Goal: Task Accomplishment & Management: Manage account settings

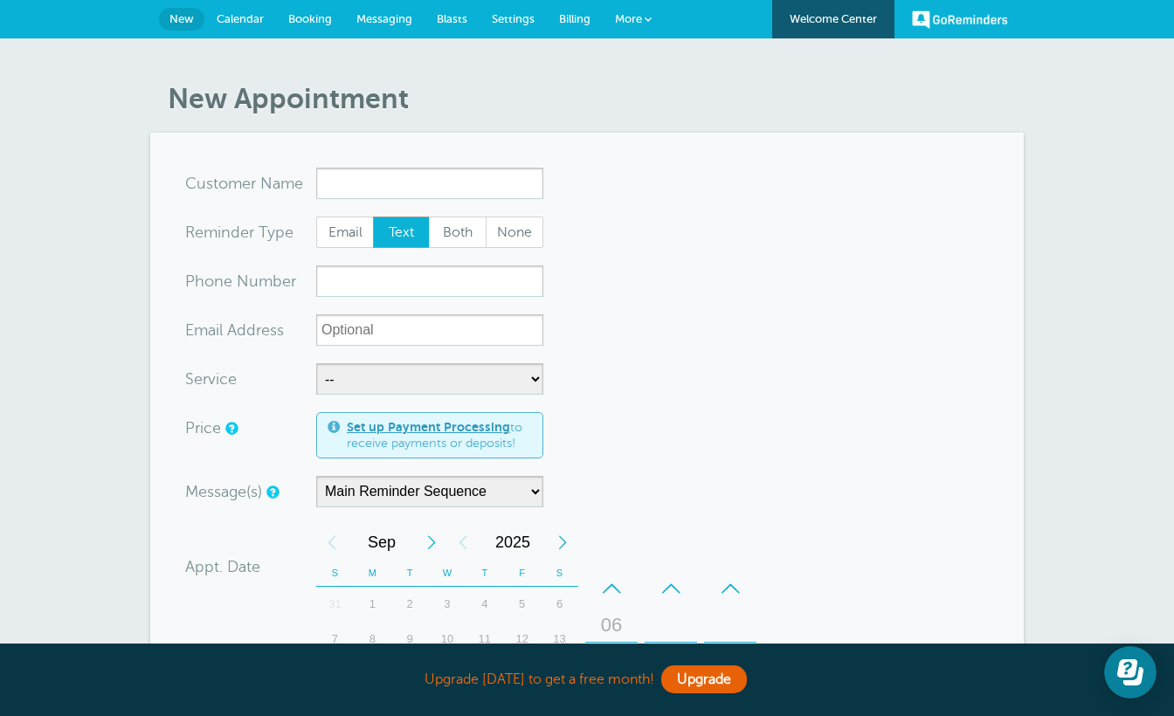
scroll to position [18, 0]
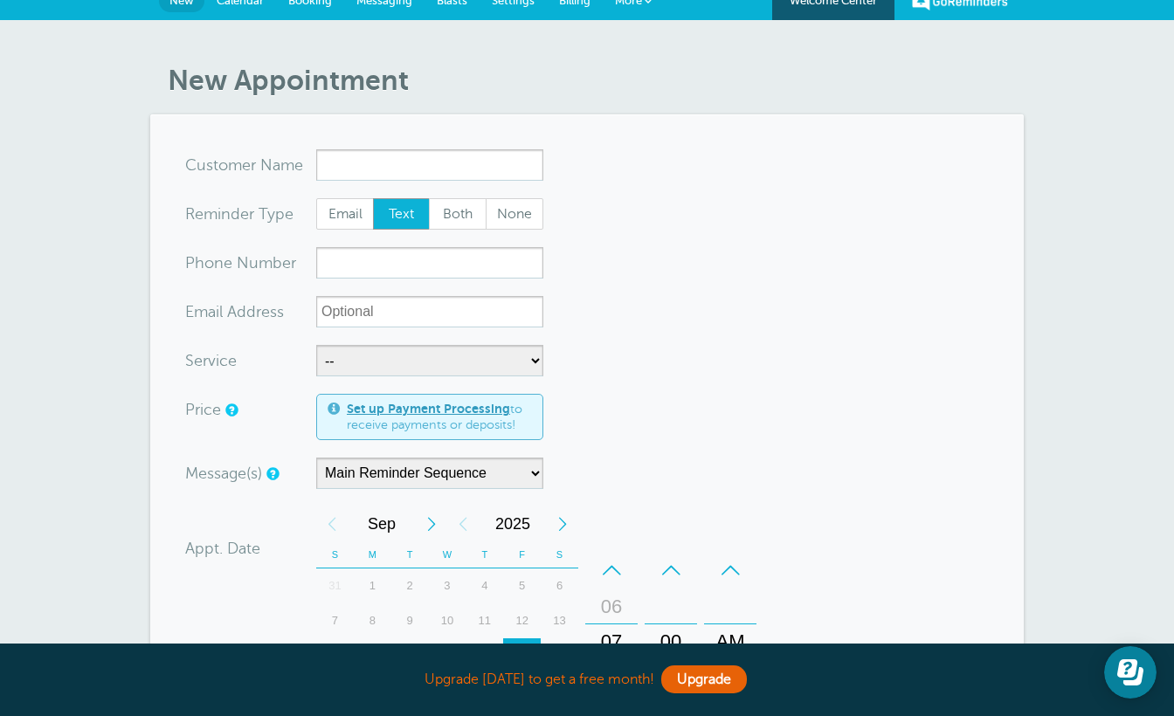
click at [339, 160] on input "x-no-autofill" at bounding box center [429, 164] width 227 height 31
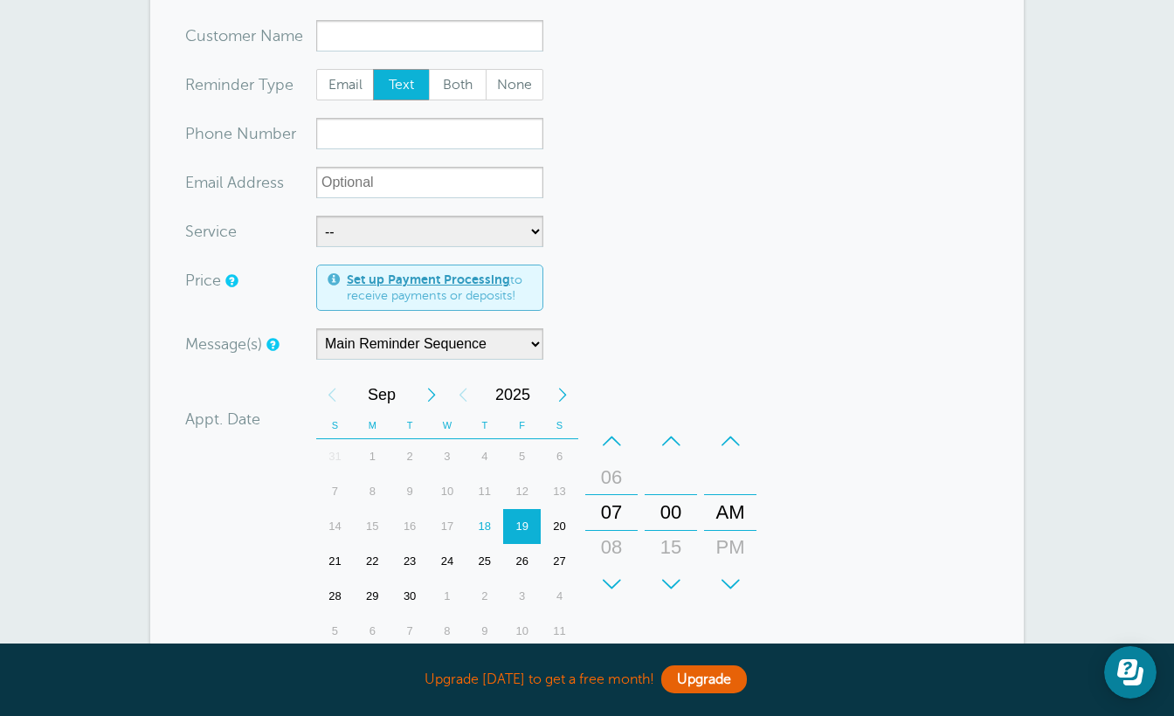
scroll to position [0, 0]
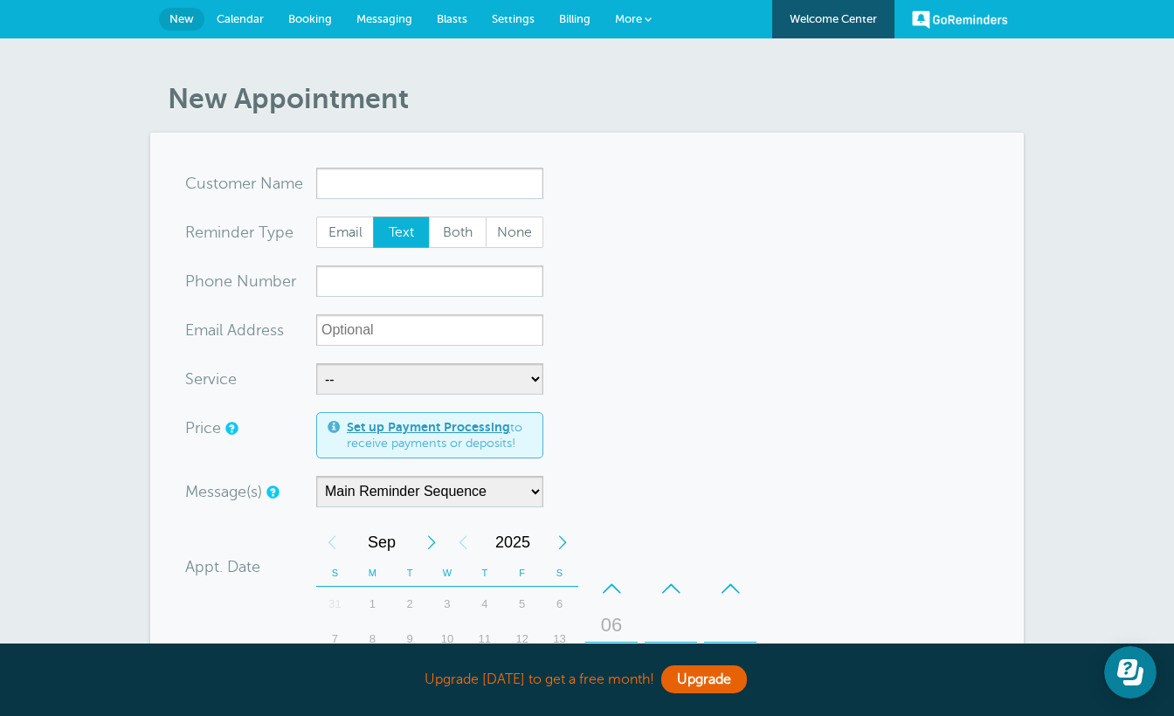
click at [389, 26] on link "Messaging" at bounding box center [384, 19] width 80 height 38
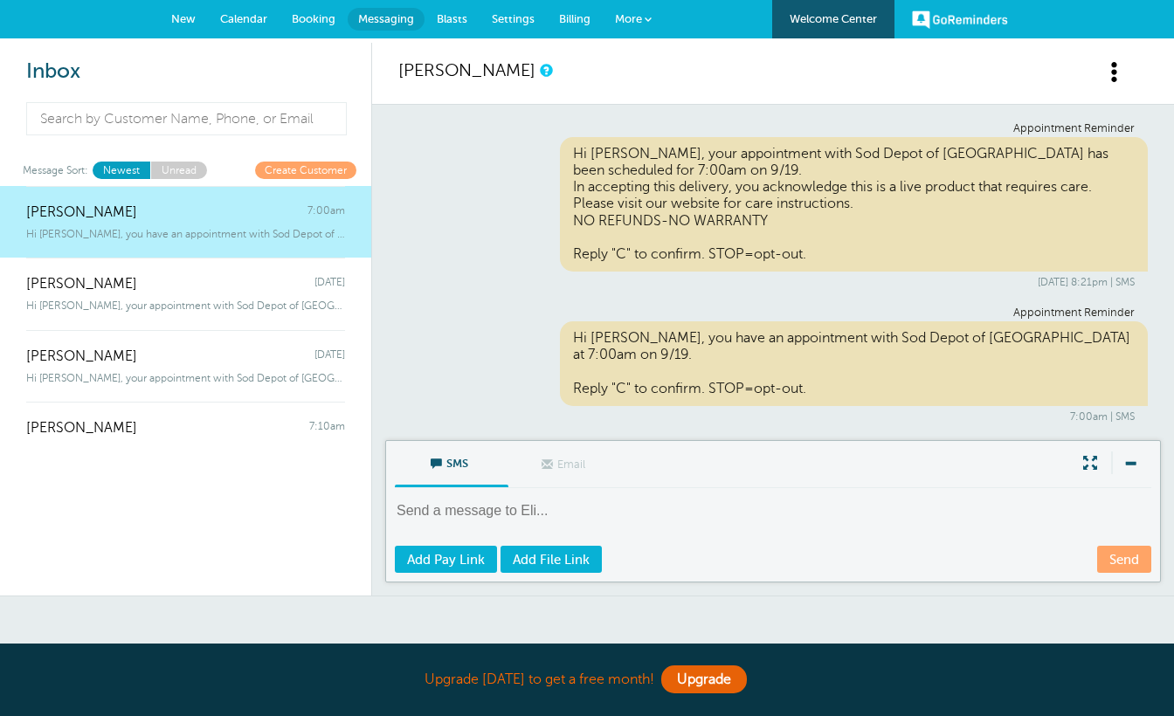
click at [194, 18] on span "New" at bounding box center [183, 18] width 24 height 13
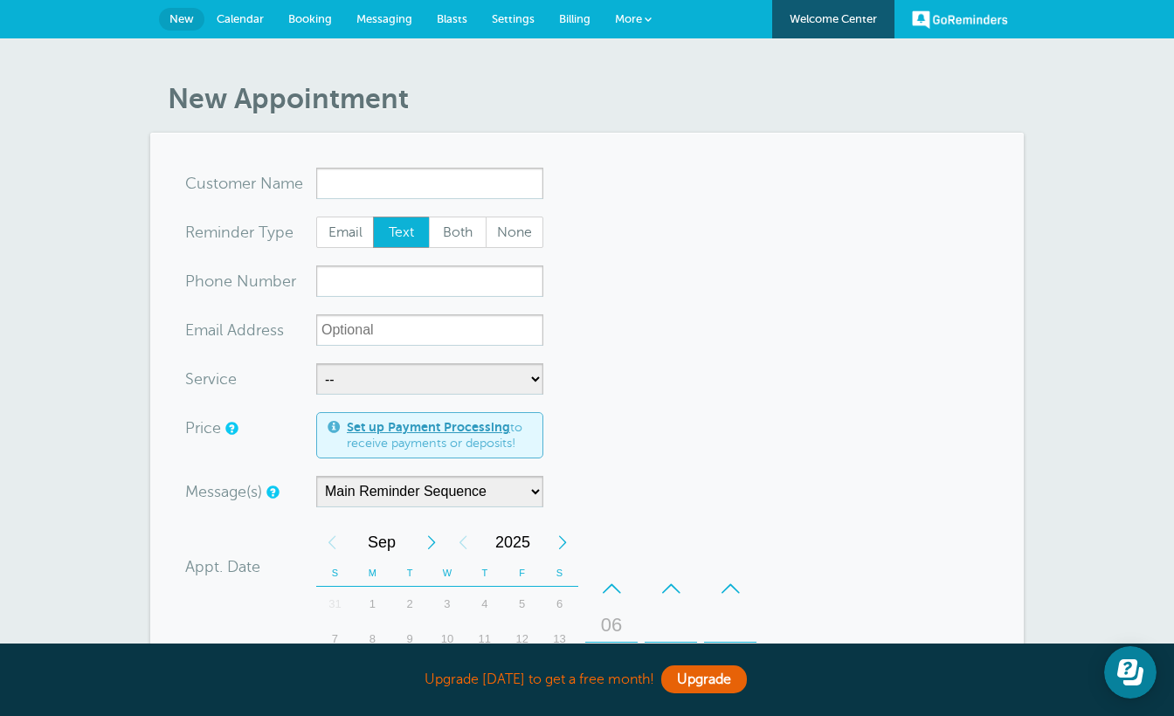
click at [930, 24] on link "GoReminders" at bounding box center [960, 19] width 96 height 38
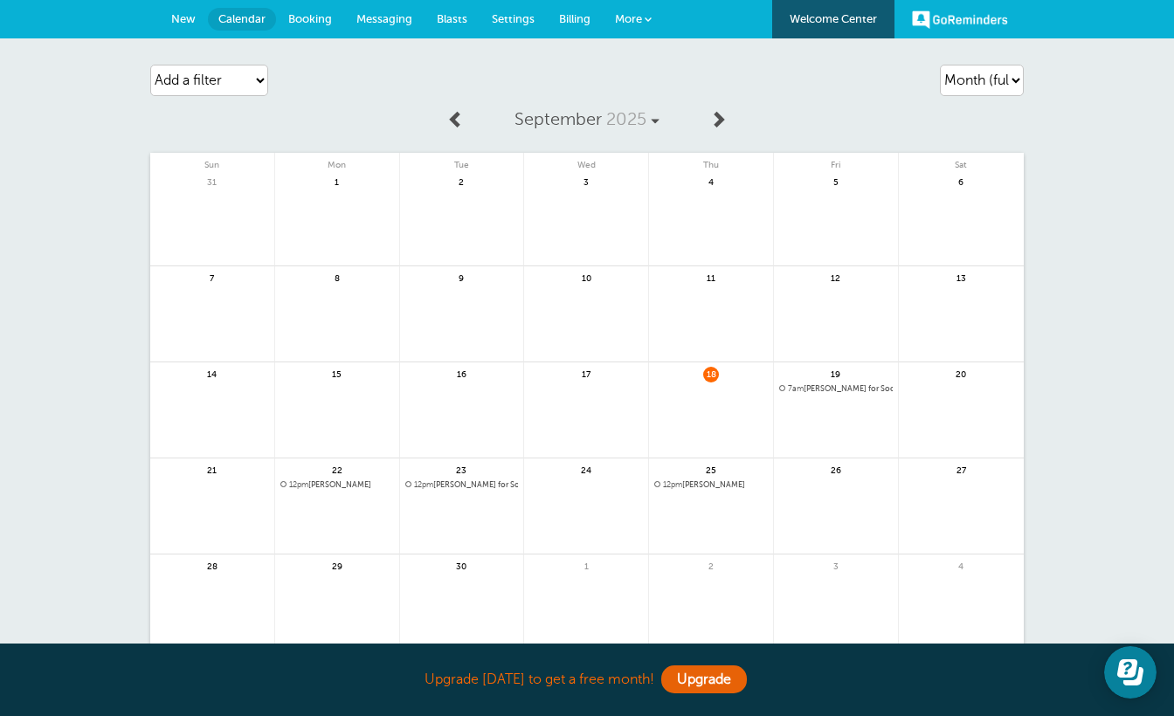
click at [570, 18] on span "Billing" at bounding box center [574, 18] width 31 height 13
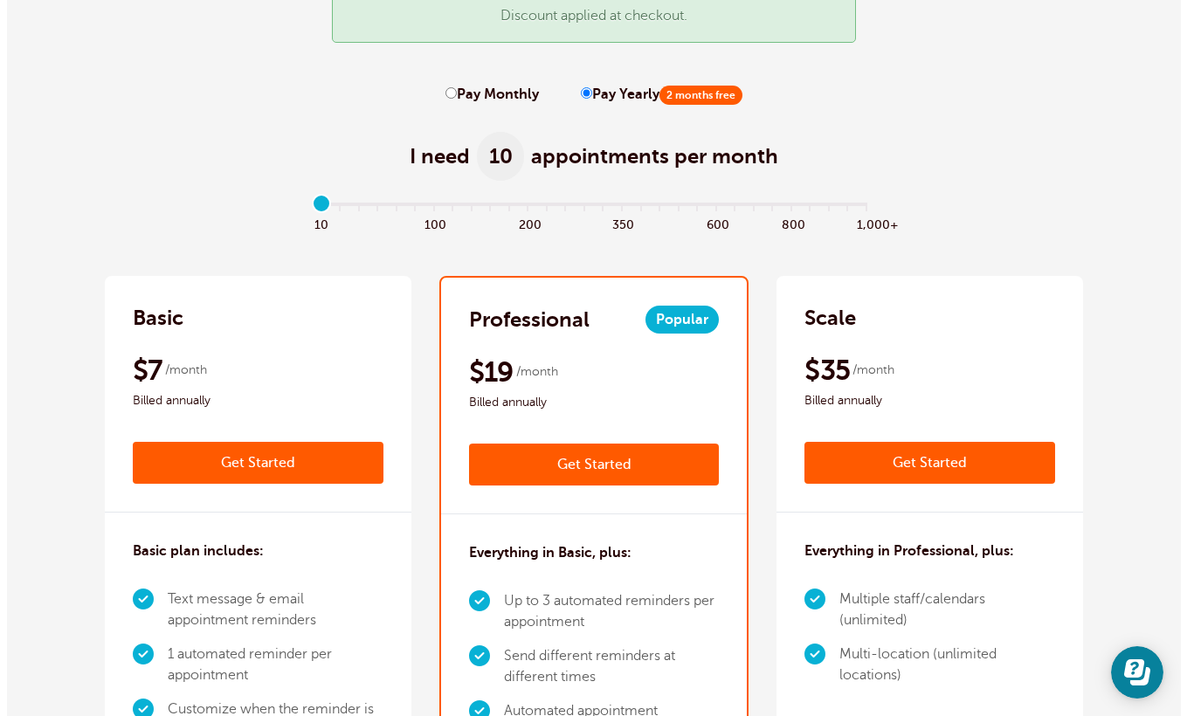
scroll to position [349, 0]
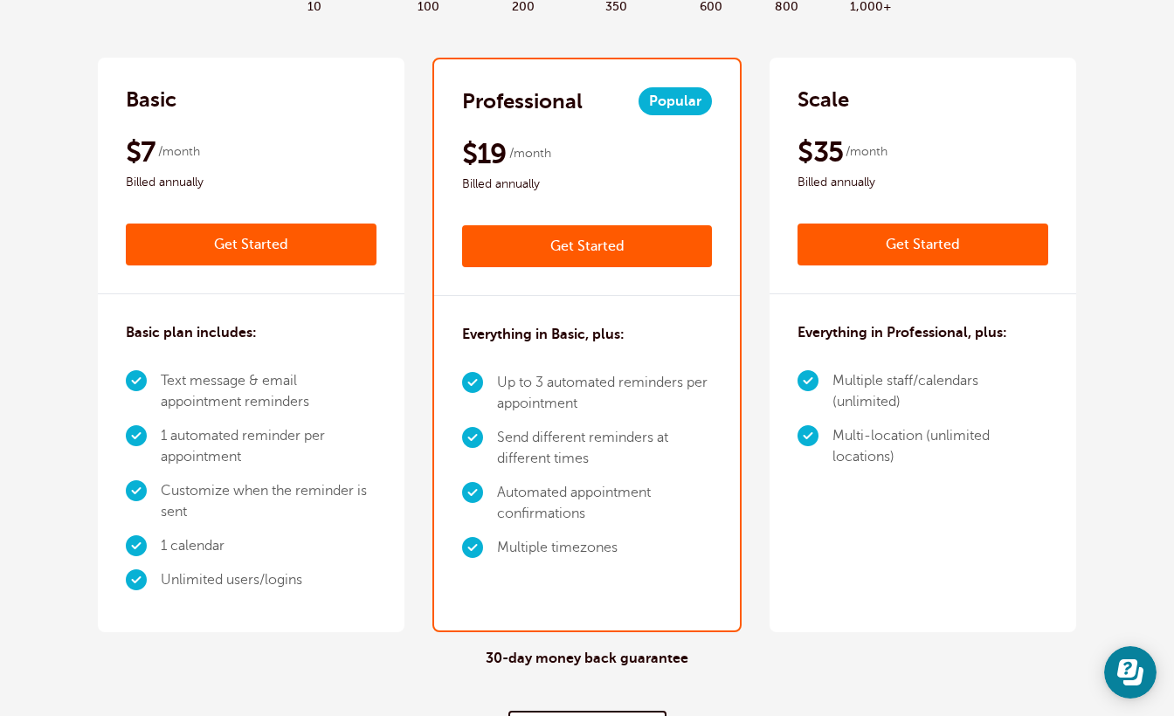
click at [574, 253] on link "Get Started" at bounding box center [587, 246] width 251 height 42
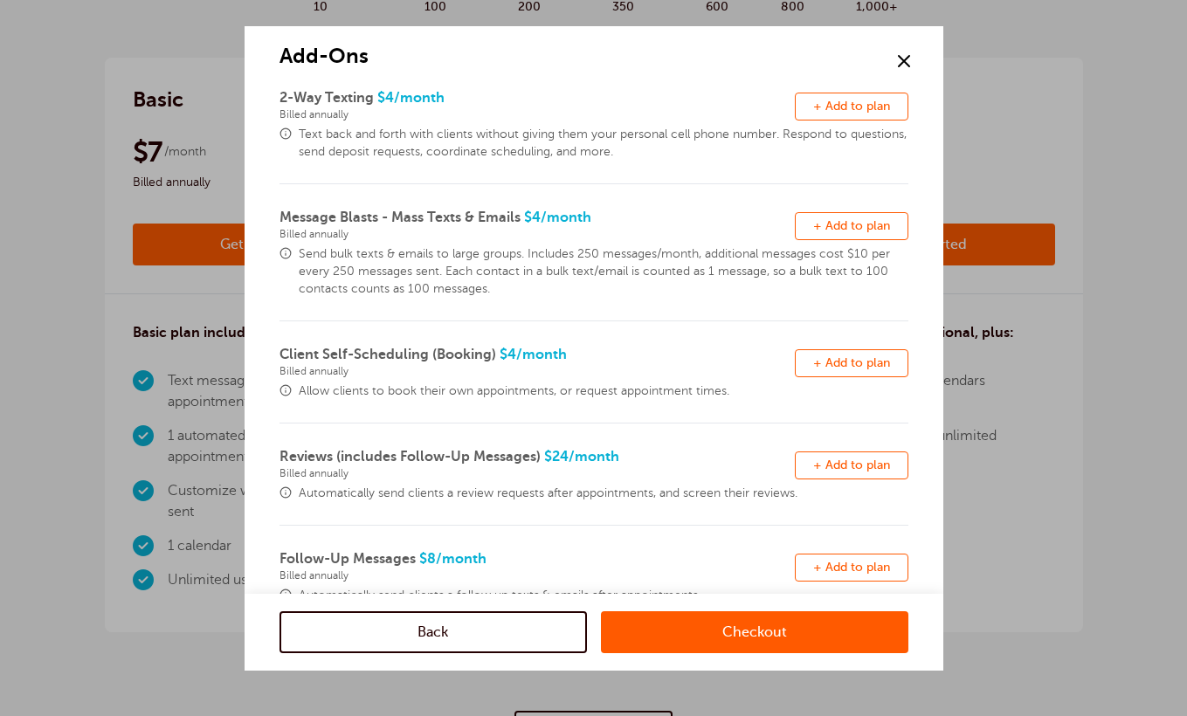
scroll to position [85, 0]
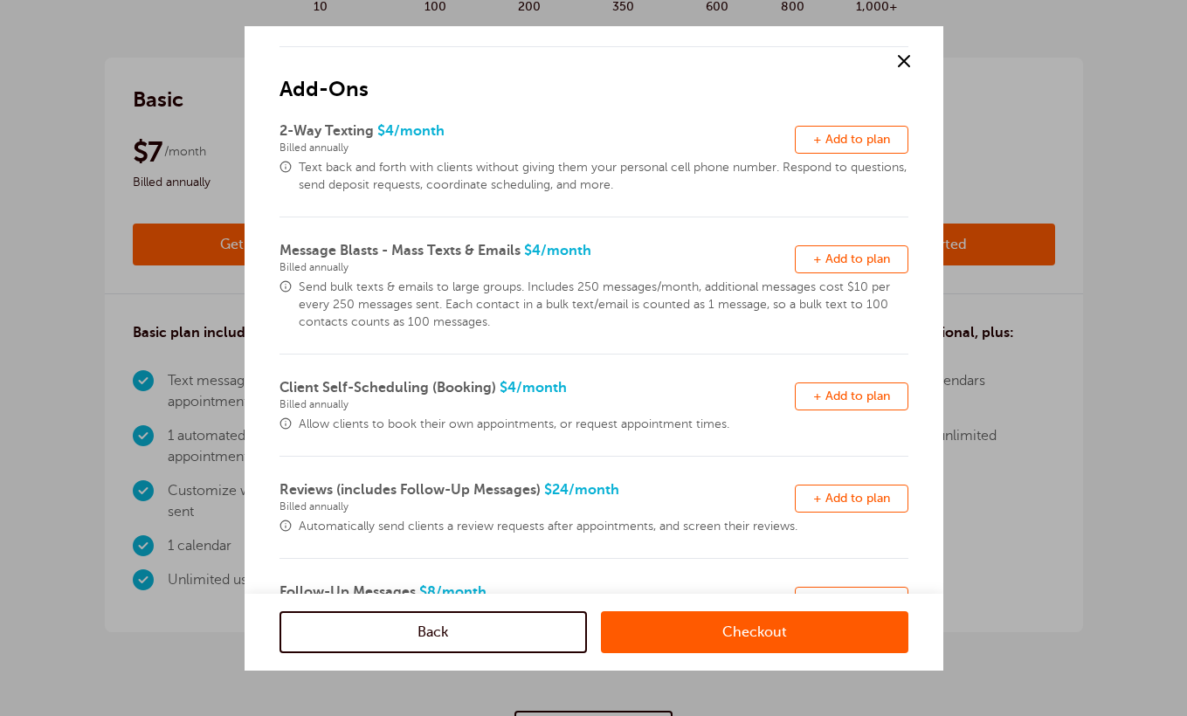
click at [819, 135] on span "+ Add to plan" at bounding box center [851, 139] width 77 height 13
click at [692, 620] on link "Checkout" at bounding box center [755, 633] width 308 height 42
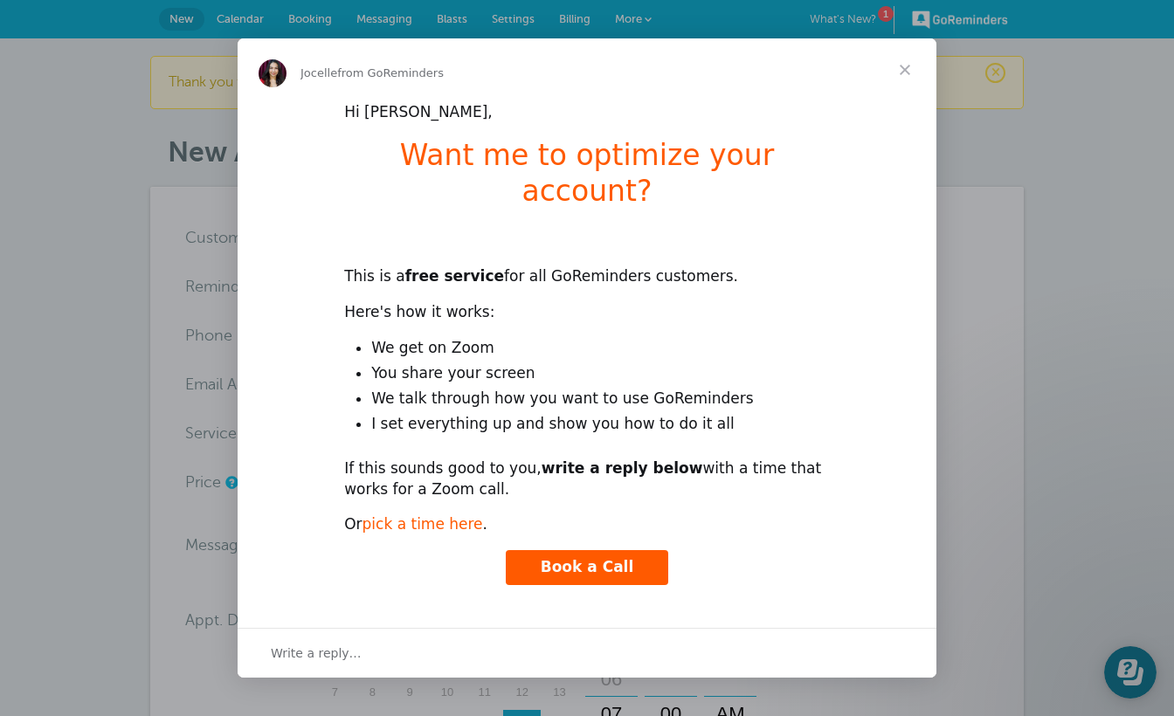
click at [435, 515] on link "pick a time here" at bounding box center [423, 523] width 121 height 17
click at [908, 88] on span "Close" at bounding box center [905, 69] width 63 height 63
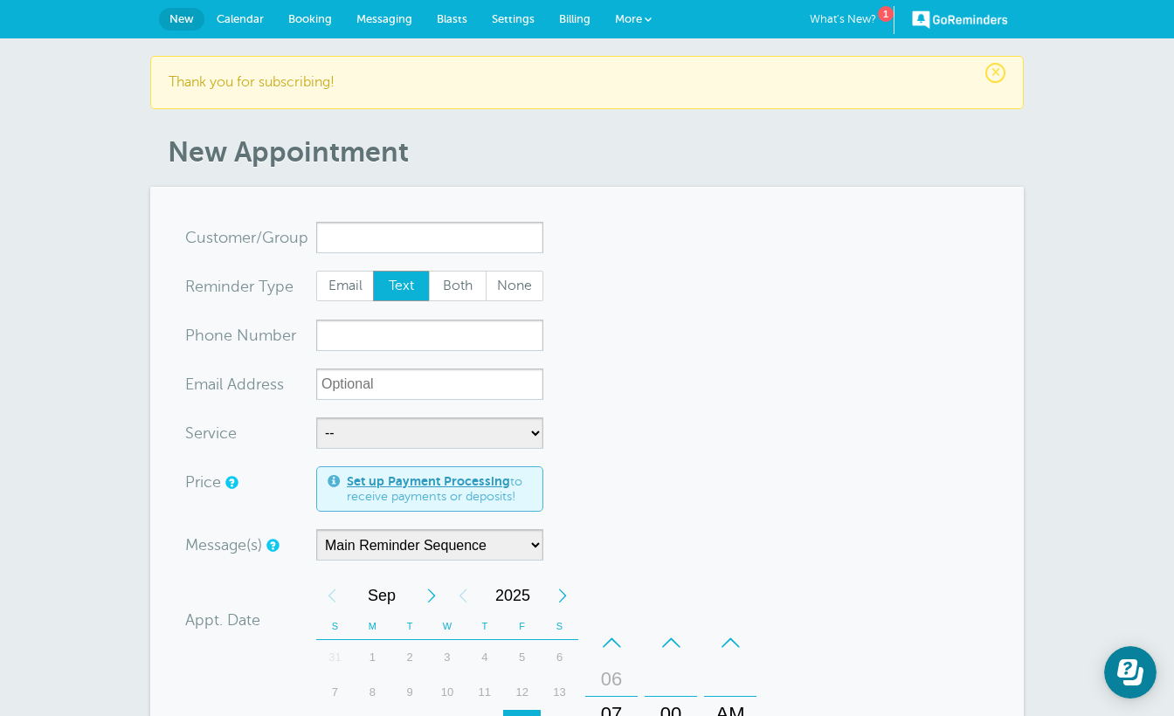
click at [506, 14] on span "Settings" at bounding box center [513, 18] width 43 height 13
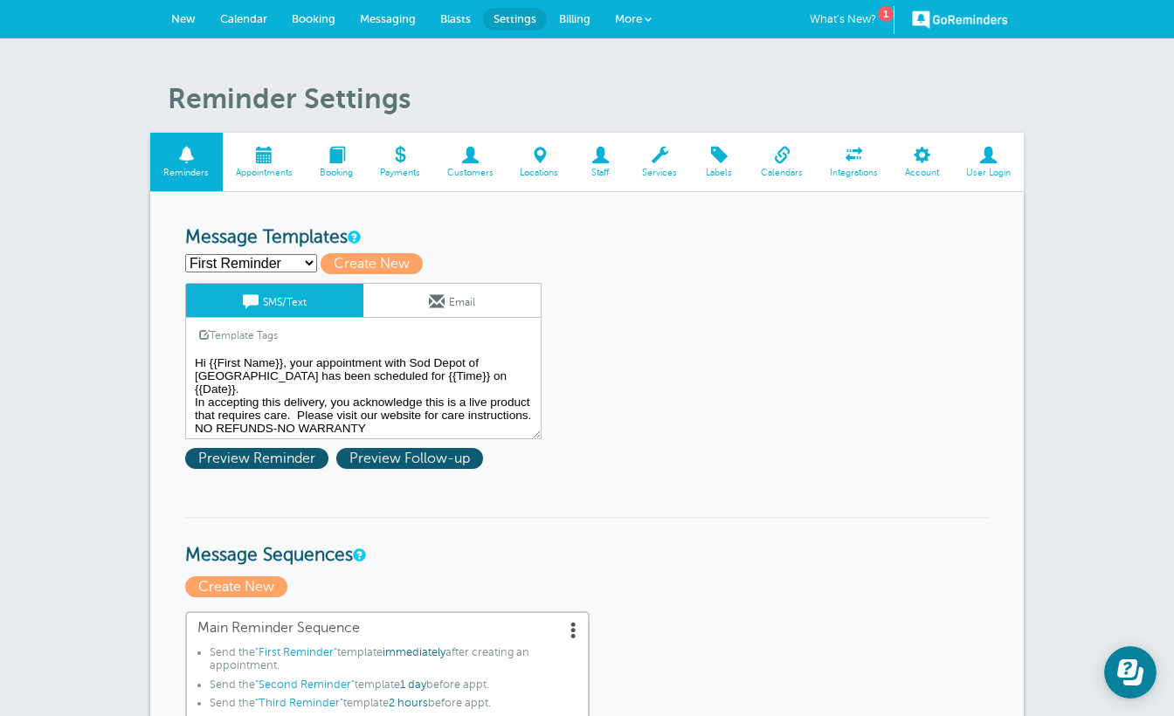
click at [536, 402] on textarea "Hi {{First Name}}, your appointment with Sod Depot of [GEOGRAPHIC_DATA] has bee…" at bounding box center [363, 395] width 356 height 87
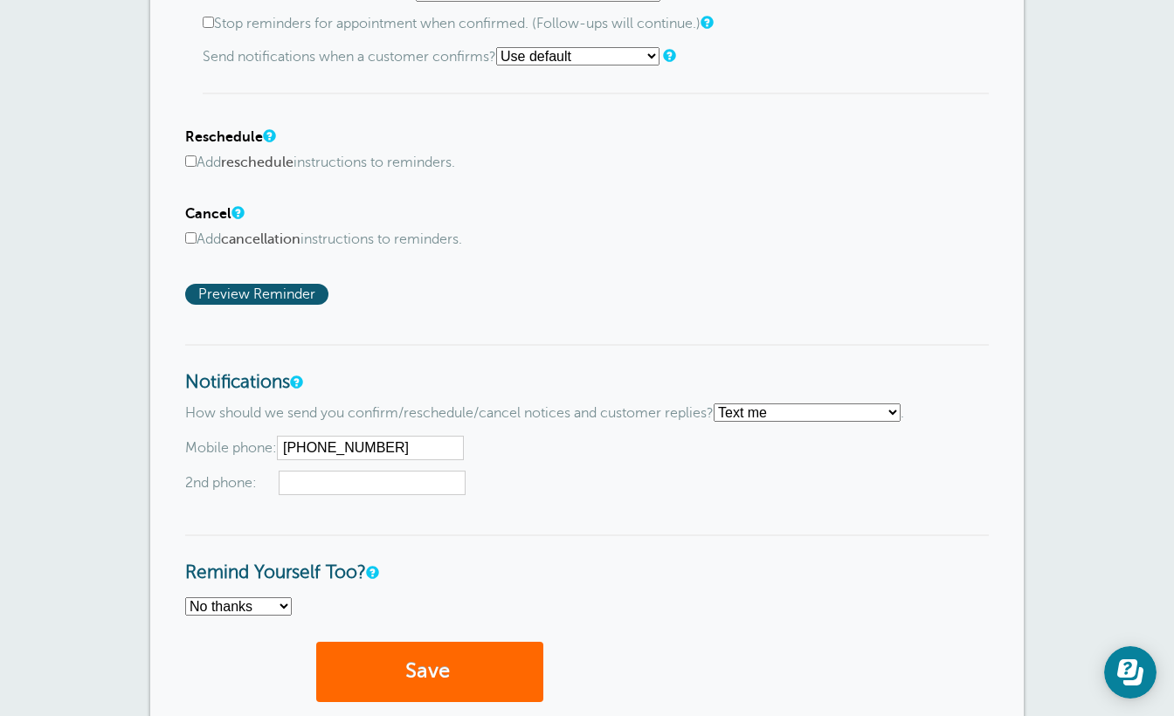
scroll to position [923, 0]
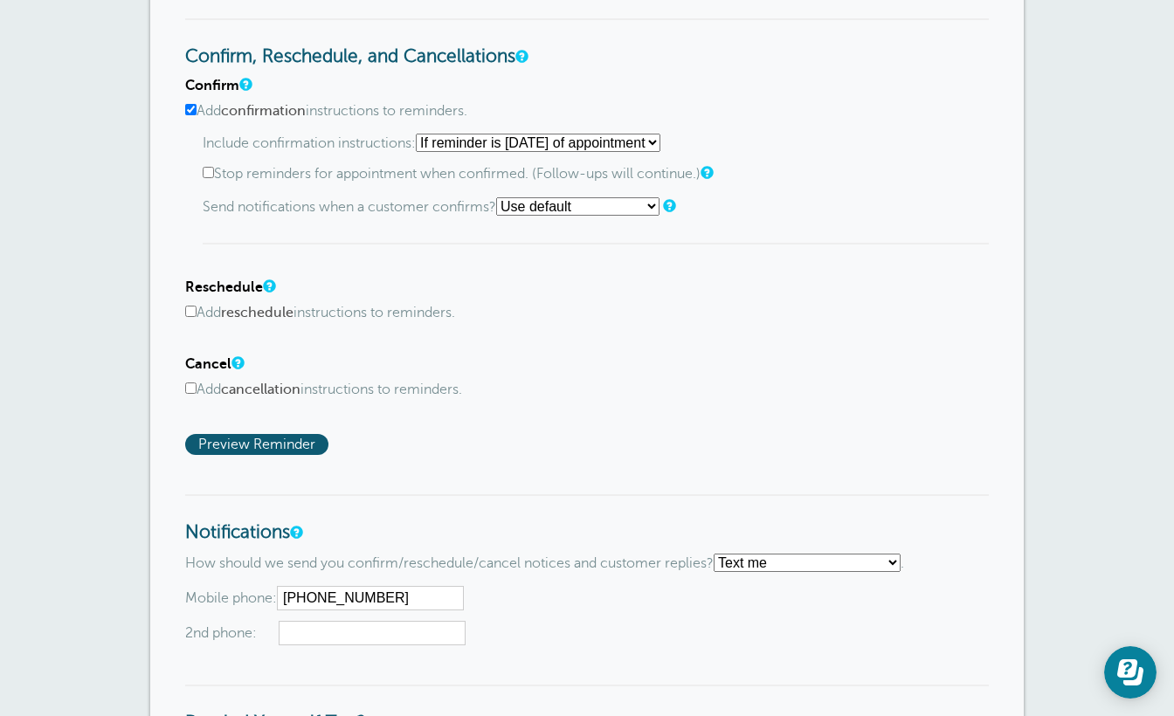
type textarea "Hi {{First Name}}, your appointment with Sod Depot of [GEOGRAPHIC_DATA] has bee…"
select select "0"
click at [207, 169] on input "Stop reminders for appointment when confirmed. (Follow-ups will continue.)" at bounding box center [208, 172] width 11 height 11
checkbox input "true"
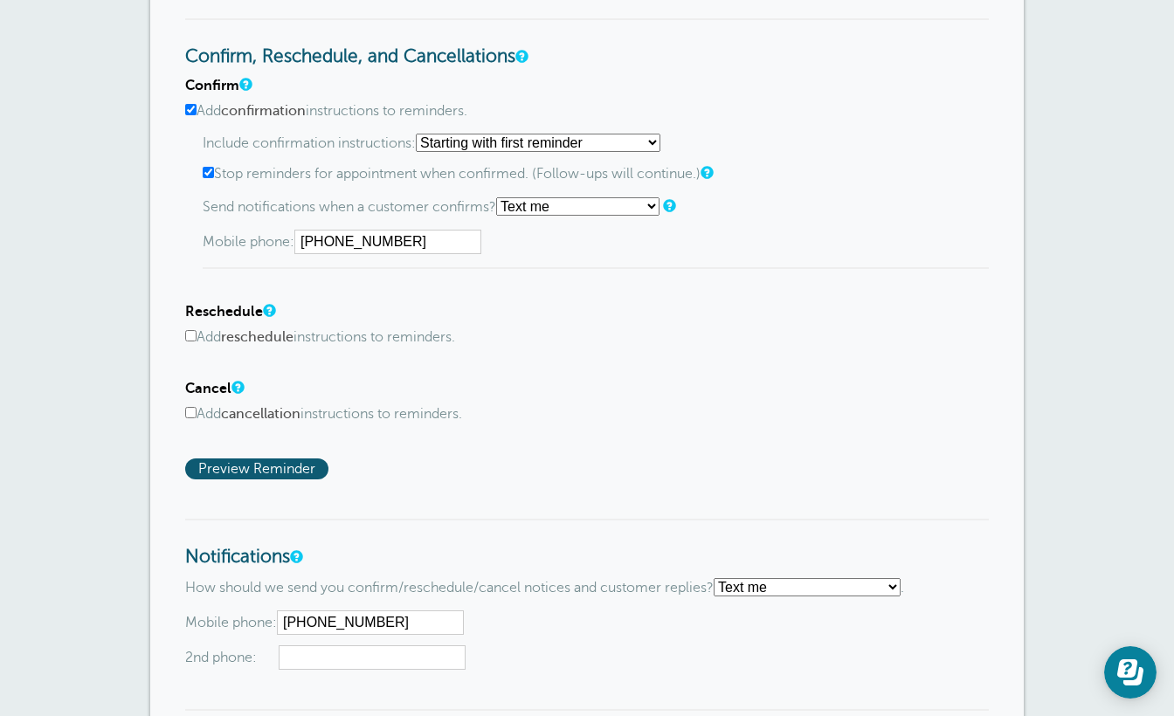
select select "3"
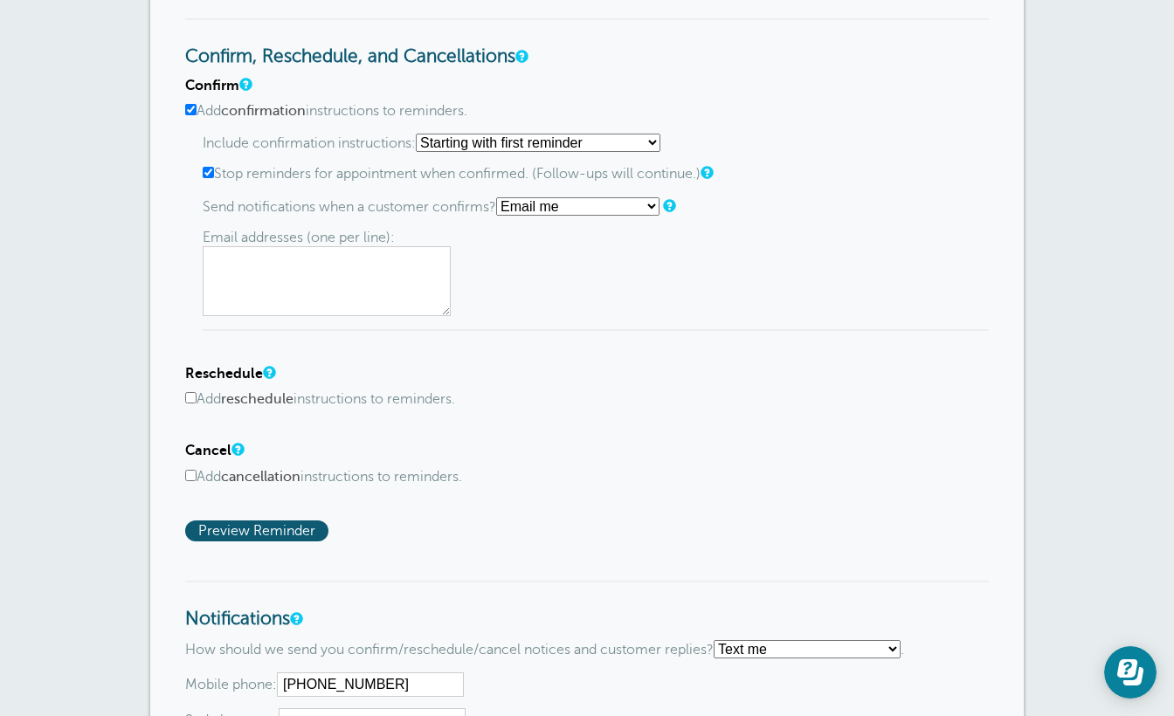
click at [256, 263] on textarea at bounding box center [327, 281] width 248 height 70
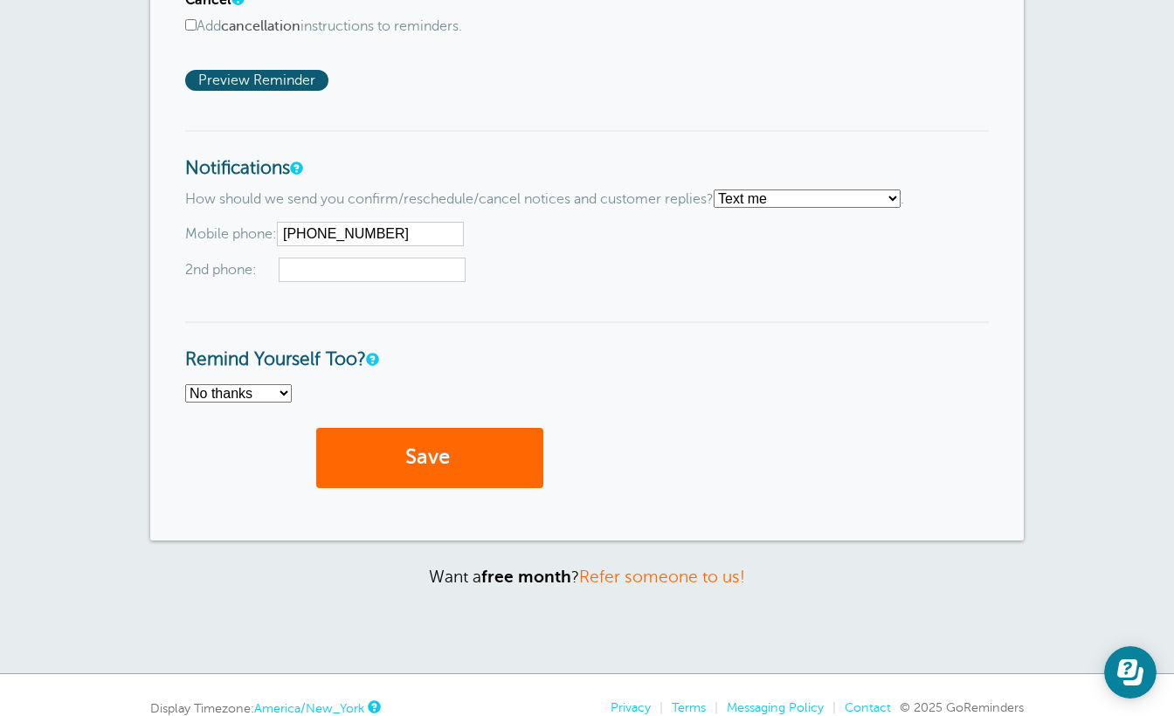
scroll to position [1463, 0]
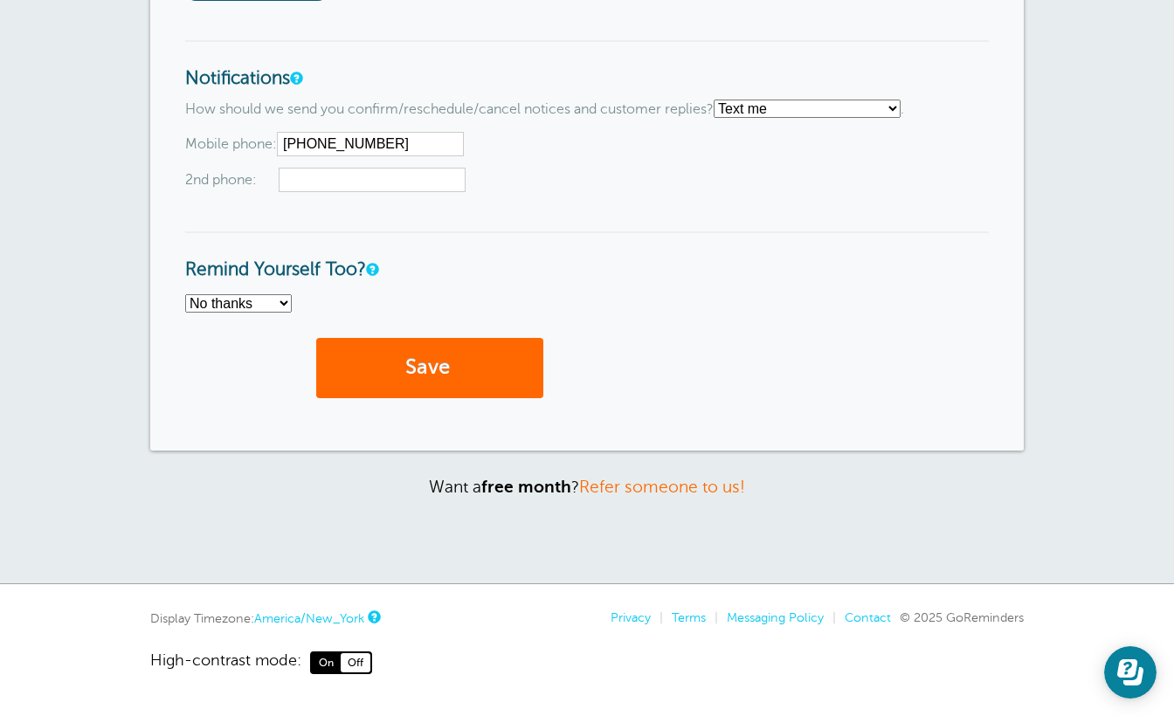
type textarea "[EMAIL_ADDRESS][DOMAIN_NAME]"
select select "3"
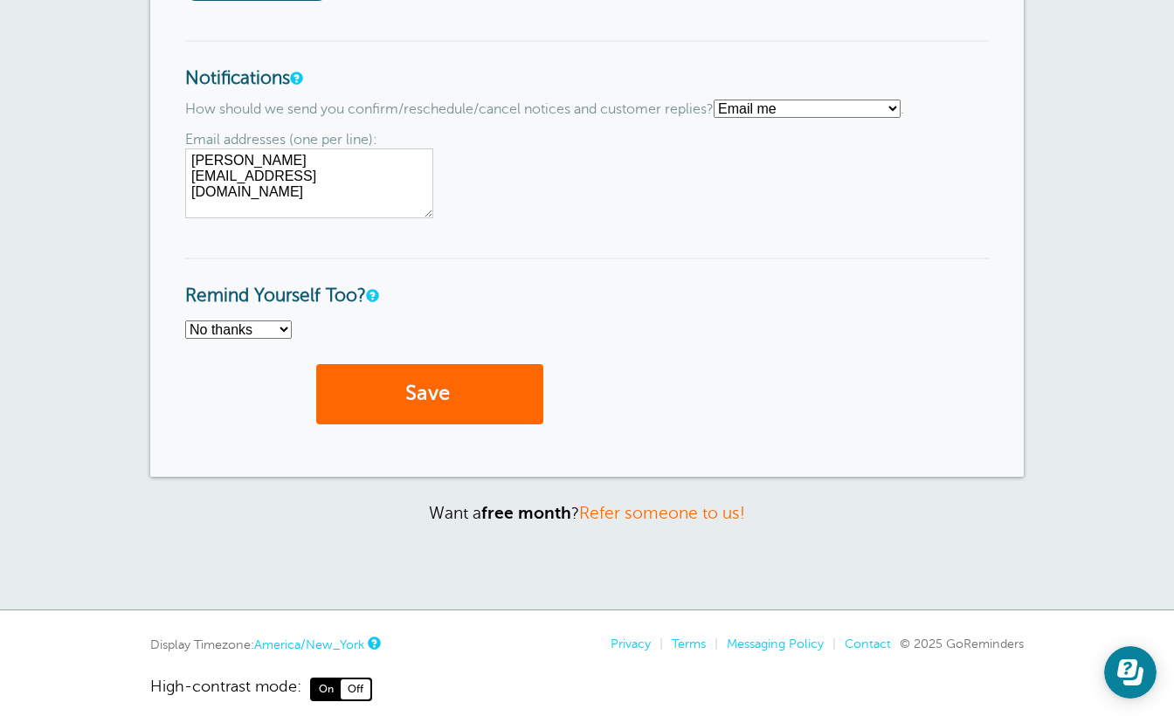
drag, startPoint x: 343, startPoint y: 149, endPoint x: 183, endPoint y: 140, distance: 160.2
type textarea "[EMAIL_ADDRESS][DOMAIN_NAME]"
click at [411, 383] on button "Save" at bounding box center [429, 394] width 227 height 60
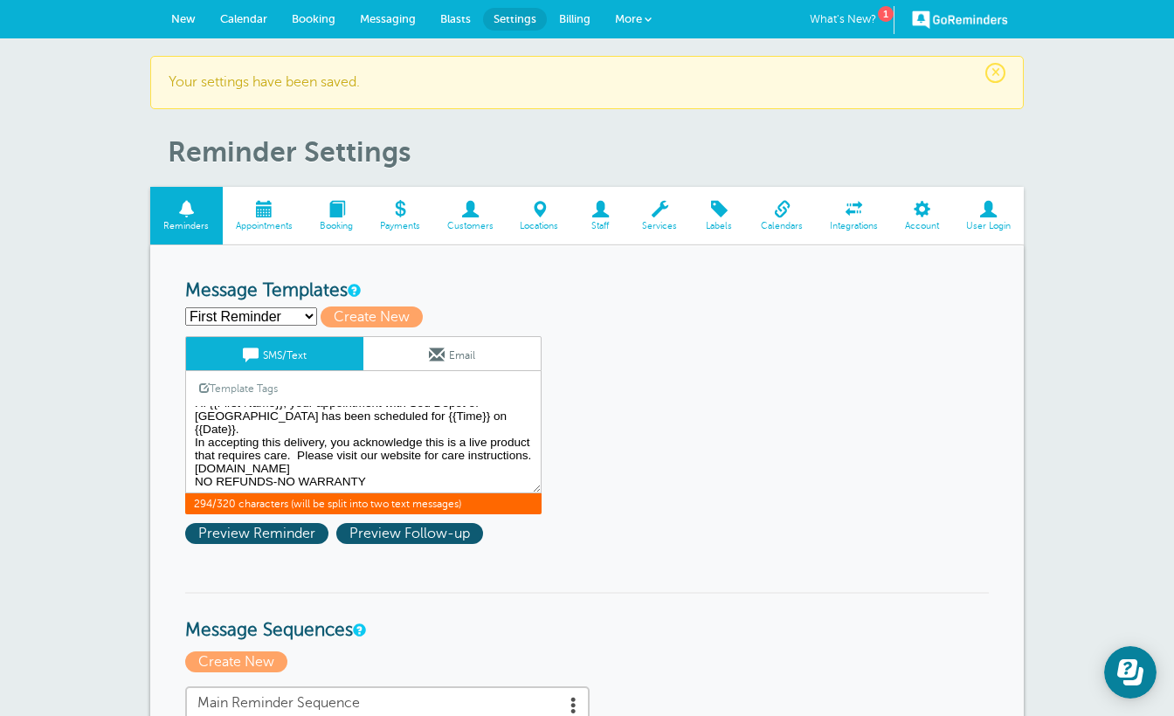
scroll to position [83, 0]
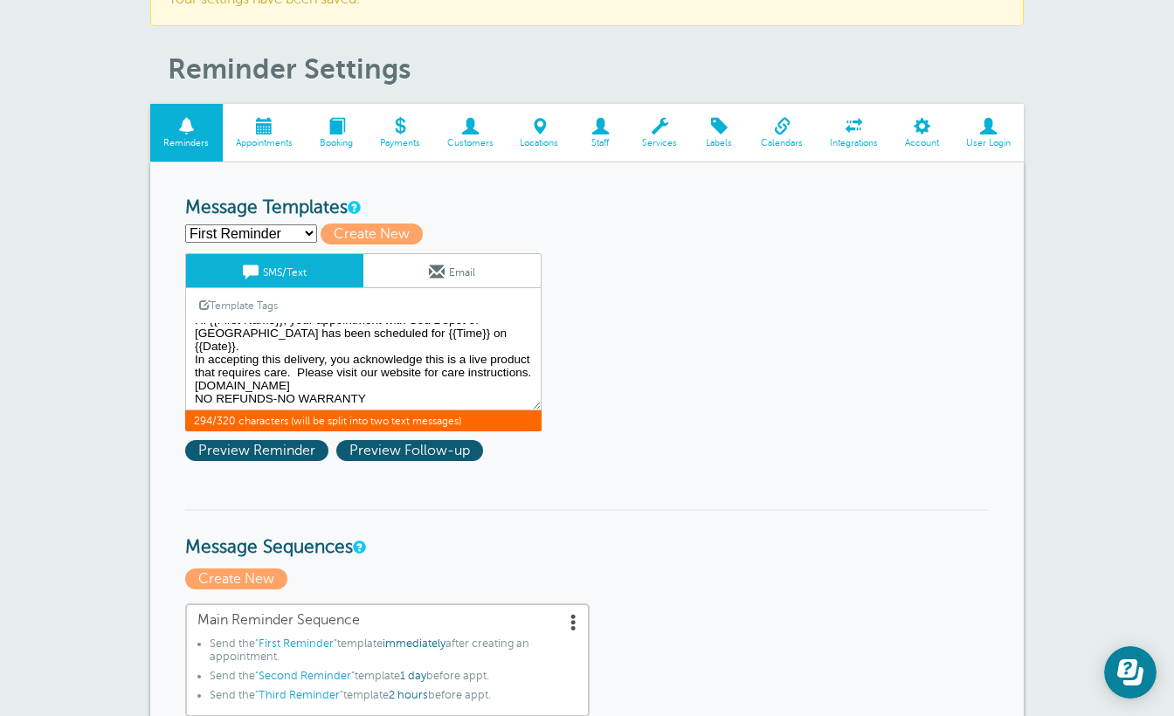
click at [335, 357] on textarea "Hi {{First Name}}, your appointment with Sod Depot of Tampa Bay has been schedu…" at bounding box center [363, 366] width 356 height 87
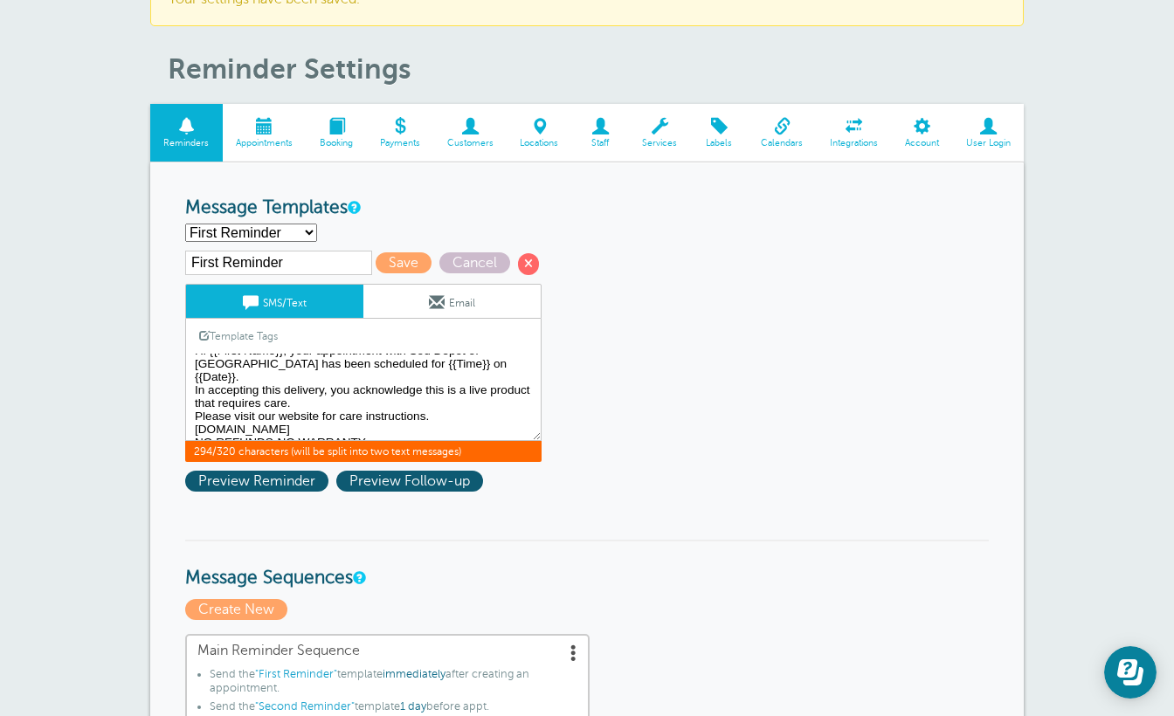
click at [367, 428] on textarea "Hi {{First Name}}, your appointment with Sod Depot of Tampa Bay has been schedu…" at bounding box center [363, 397] width 356 height 87
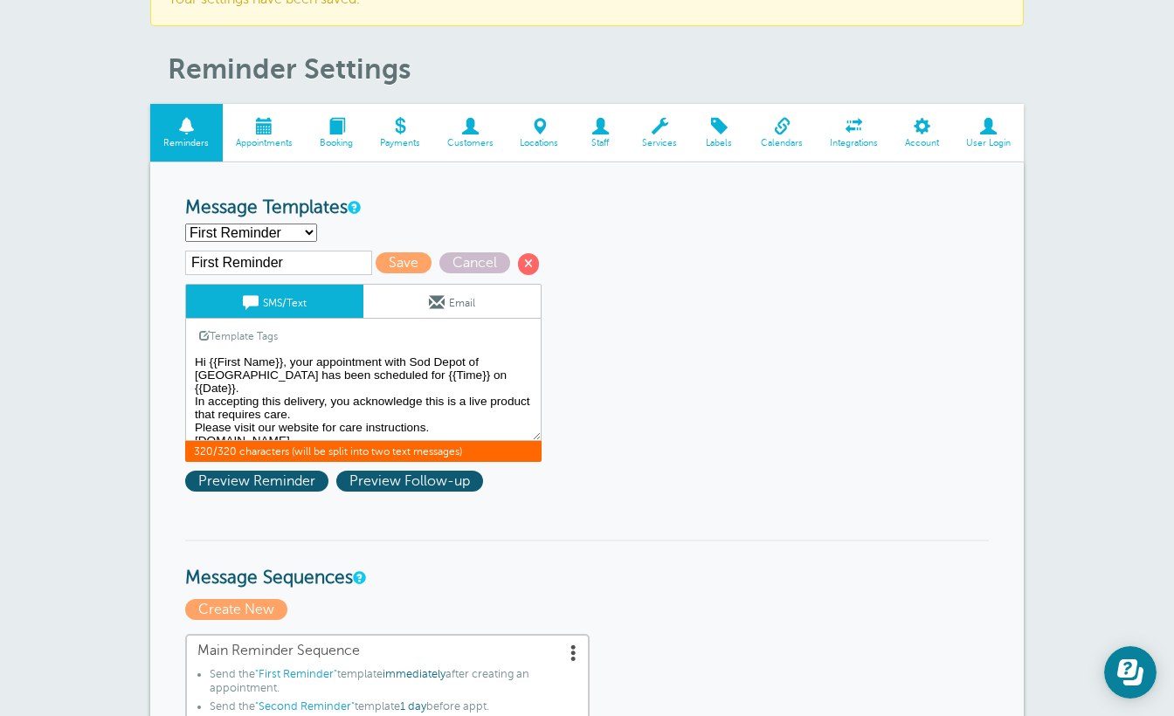
scroll to position [0, 0]
click at [409, 361] on textarea "Hi {{First Name}}, your appointment with Sod Depot of Tampa Bay has been schedu…" at bounding box center [363, 397] width 356 height 87
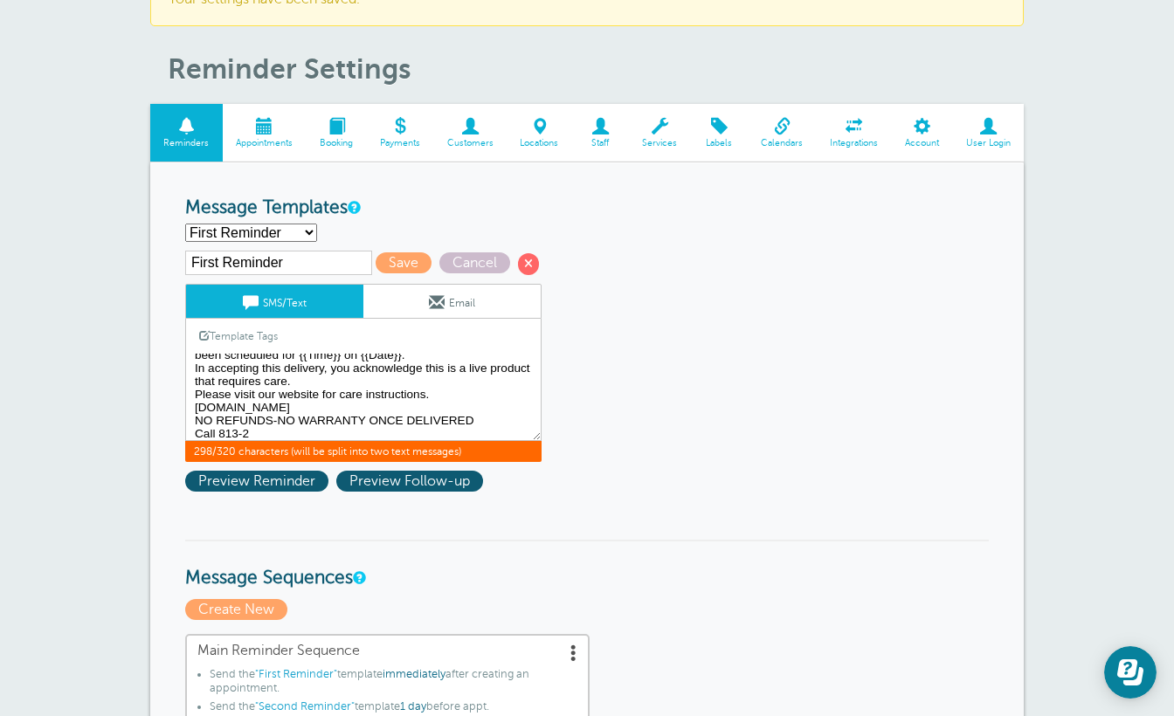
scroll to position [27, 0]
click at [252, 426] on textarea "Hi {{First Name}}, your appointment with Sod Depot of Tampa Bay has been schedu…" at bounding box center [363, 397] width 356 height 87
click at [477, 412] on textarea "Hi {{First Name}}, your appointment with Sod Depot of Tampa Bay has been schedu…" at bounding box center [363, 397] width 356 height 87
click at [384, 424] on textarea "Hi {{First Name}}, your appointment with Sod Depot of Tampa Bay has been schedu…" at bounding box center [363, 397] width 356 height 87
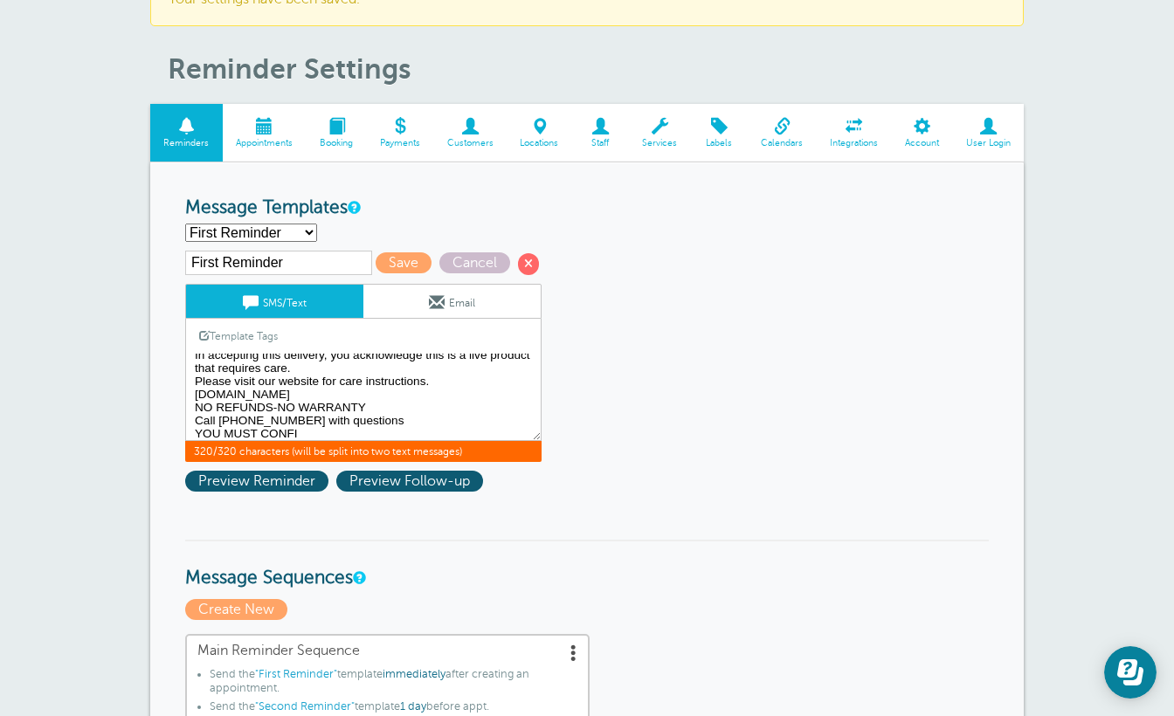
scroll to position [0, 0]
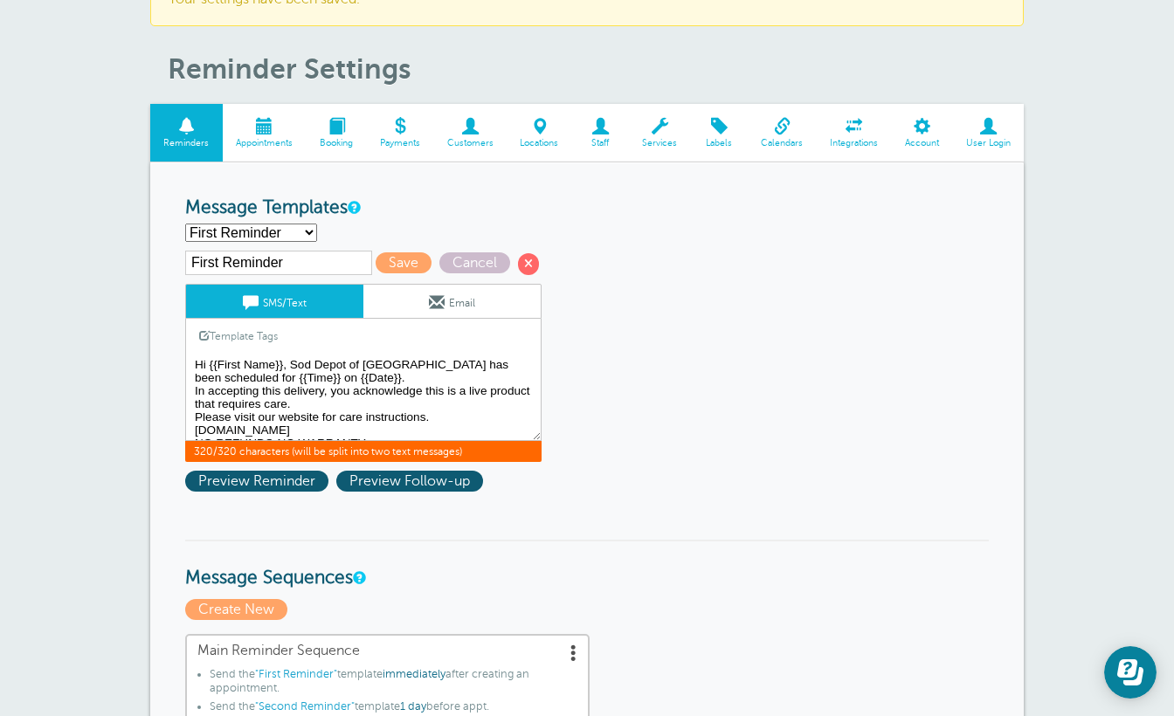
click at [293, 363] on textarea "Hi {{First Name}}, your appointment with Sod Depot of Tampa Bay has been schedu…" at bounding box center [363, 397] width 356 height 87
click at [381, 363] on textarea "Hi {{First Name}}, your appointment with Sod Depot of Tampa Bay has been schedu…" at bounding box center [363, 397] width 356 height 87
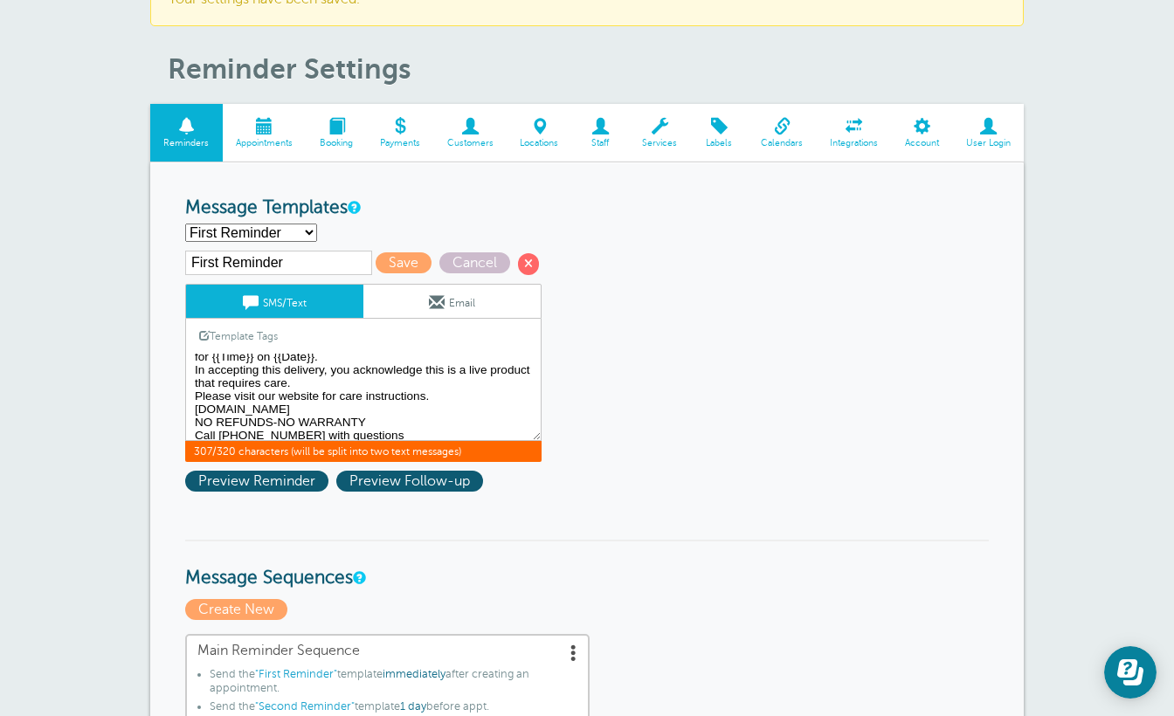
scroll to position [40, 0]
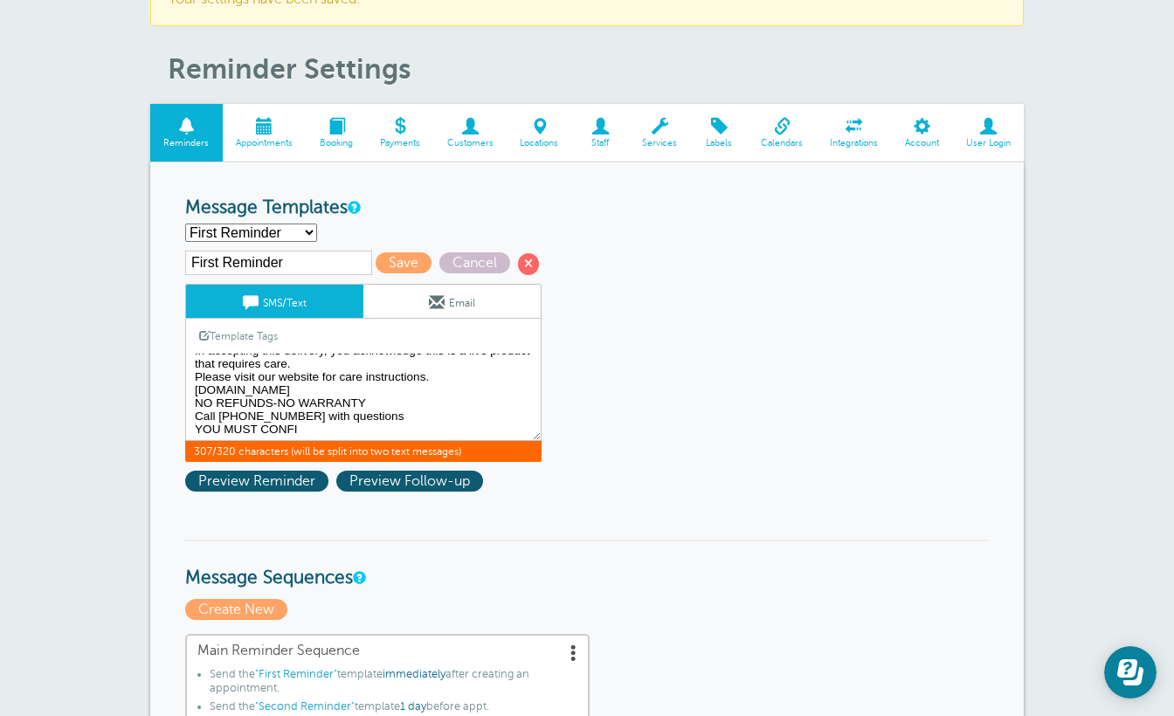
click at [321, 425] on textarea "Hi {{First Name}}, your appointment with Sod Depot of Tampa Bay has been schedu…" at bounding box center [363, 397] width 356 height 87
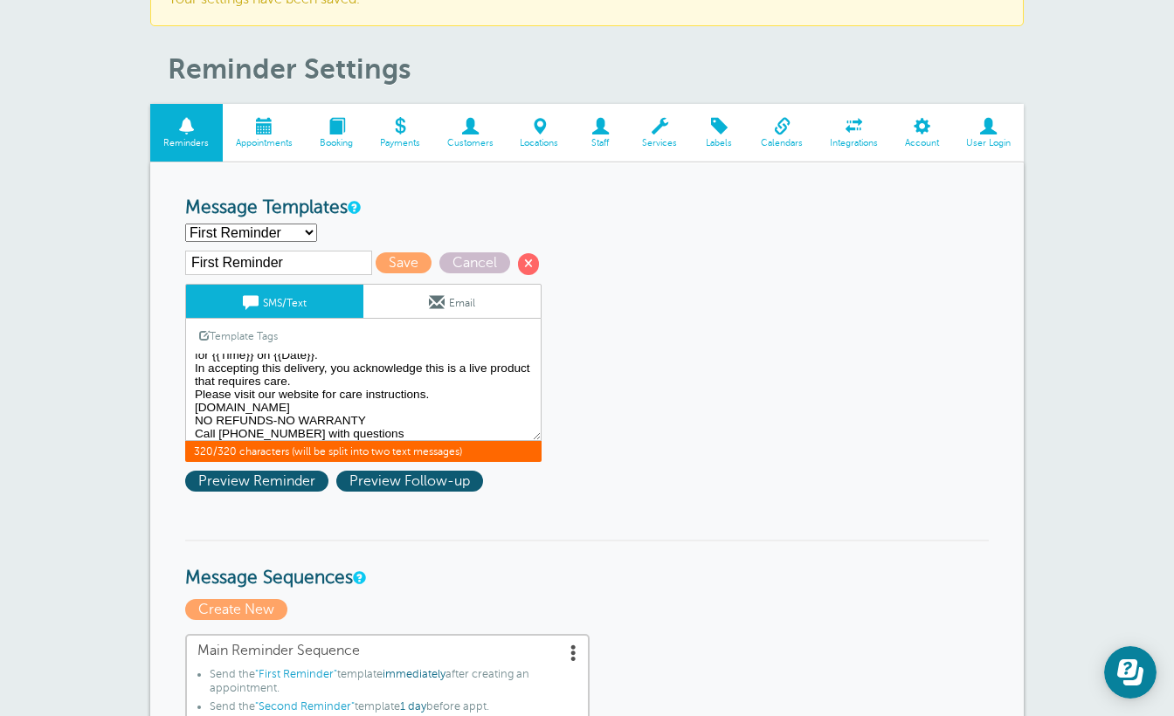
scroll to position [24, 0]
click at [319, 395] on textarea "Hi {{First Name}}, your appointment with Sod Depot of Tampa Bay has been schedu…" at bounding box center [363, 397] width 356 height 87
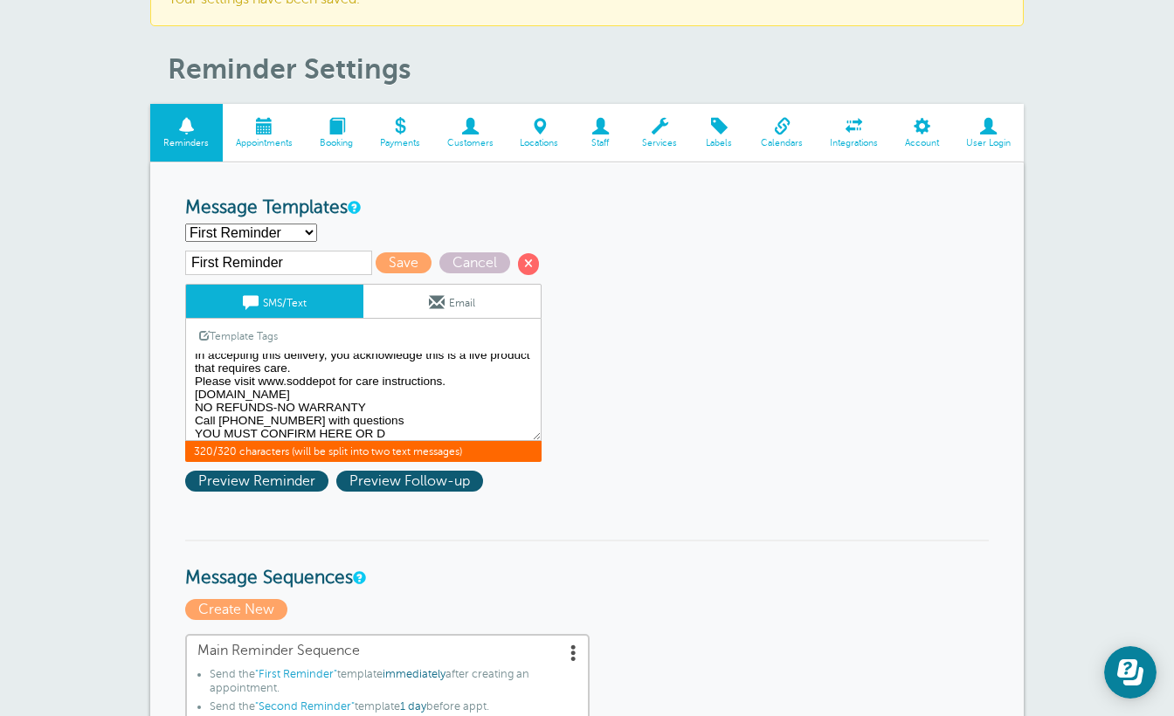
drag, startPoint x: 193, startPoint y: 431, endPoint x: 389, endPoint y: 425, distance: 195.8
click at [389, 425] on textarea "Hi {{First Name}}, your appointment with Sod Depot of Tampa Bay has been schedu…" at bounding box center [363, 397] width 356 height 87
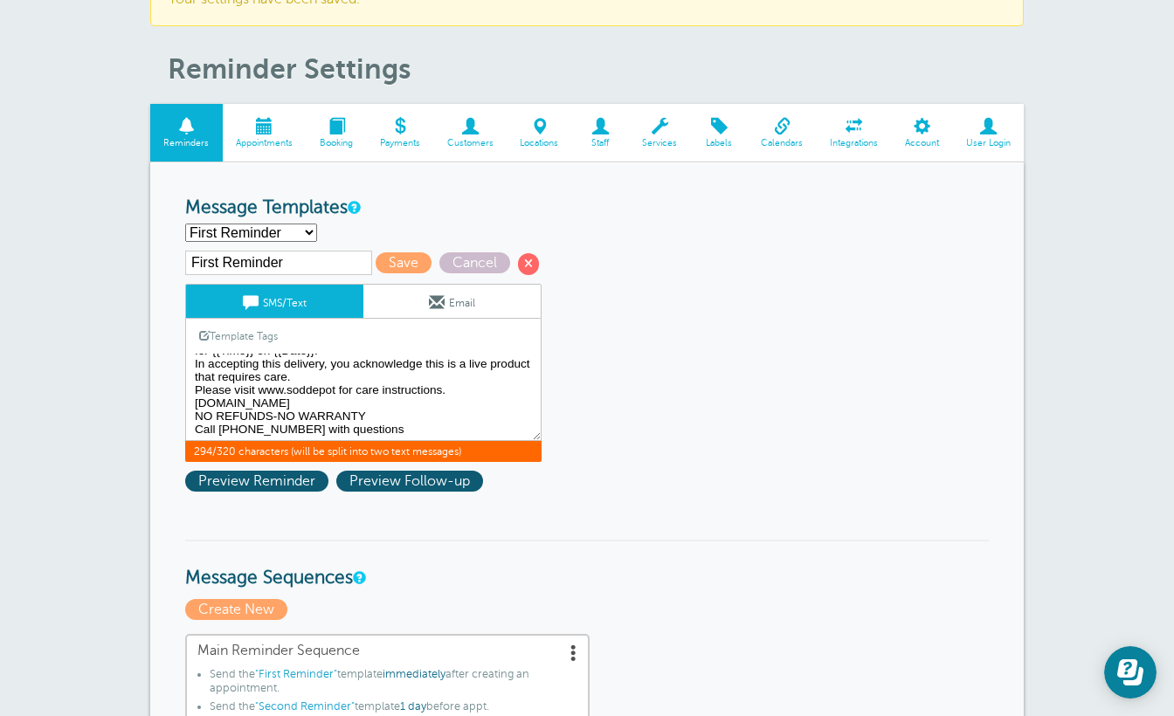
drag, startPoint x: 361, startPoint y: 394, endPoint x: 191, endPoint y: 393, distance: 169.5
click at [191, 393] on textarea "Hi {{First Name}}, your appointment with Sod Depot of Tampa Bay has been schedu…" at bounding box center [363, 397] width 356 height 87
click at [335, 388] on textarea "Hi {{First Name}}, your appointment with Sod Depot of Tampa Bay has been schedu…" at bounding box center [363, 397] width 356 height 87
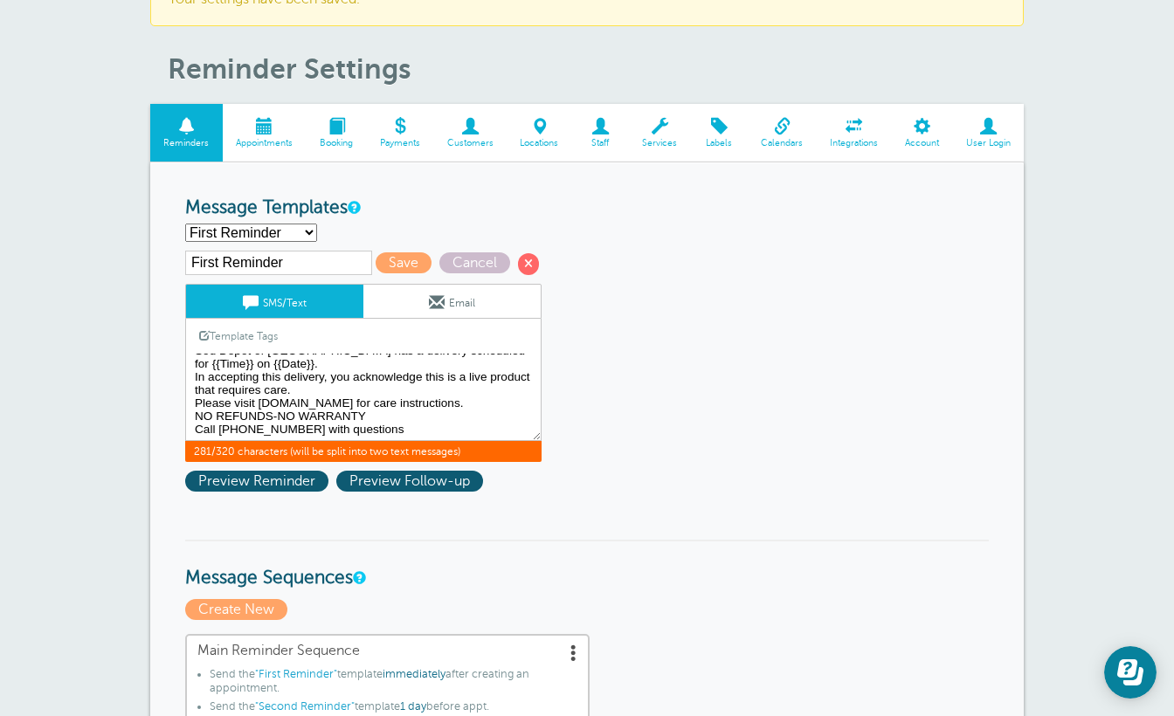
click at [383, 415] on textarea "Hi {{First Name}}, your appointment with Sod Depot of Tampa Bay has been schedu…" at bounding box center [363, 397] width 356 height 87
click at [308, 373] on textarea "Hi {{First Name}}, your appointment with Sod Depot of Tampa Bay has been schedu…" at bounding box center [363, 397] width 356 height 87
click at [469, 390] on textarea "Hi {{First Name}}, your appointment with Sod Depot of Tampa Bay has been schedu…" at bounding box center [363, 397] width 356 height 87
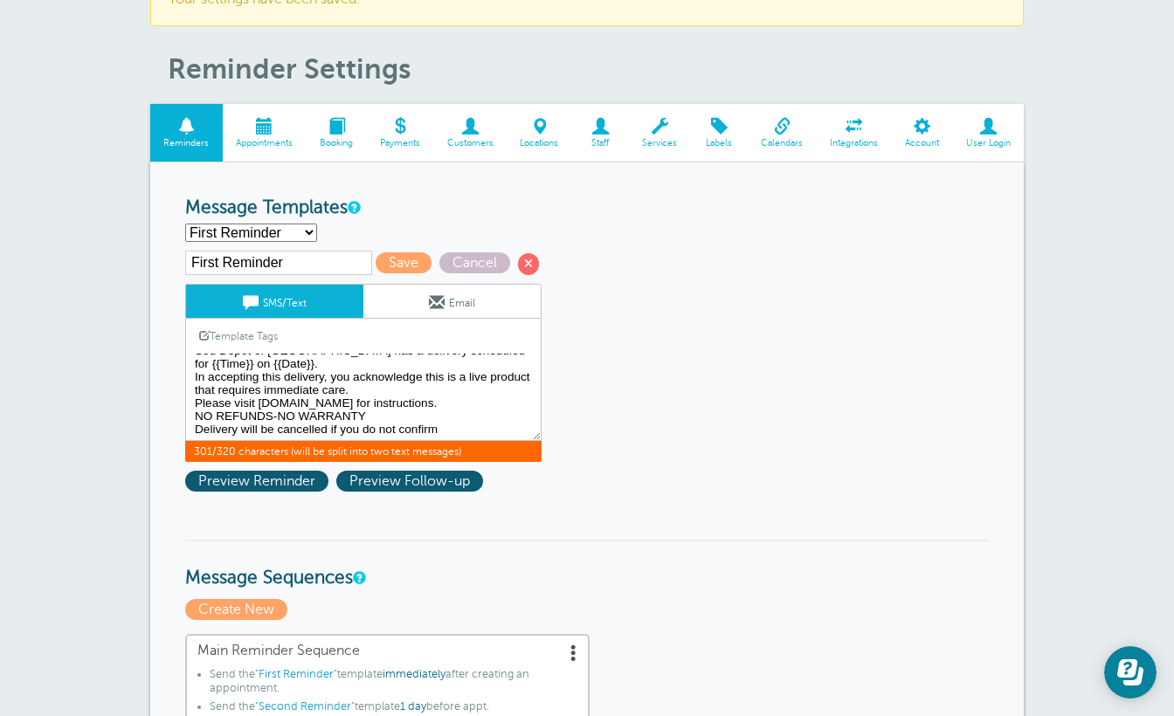
click at [444, 425] on textarea "Hi {{First Name}}, your appointment with Sod Depot of Tampa Bay has been schedu…" at bounding box center [363, 397] width 356 height 87
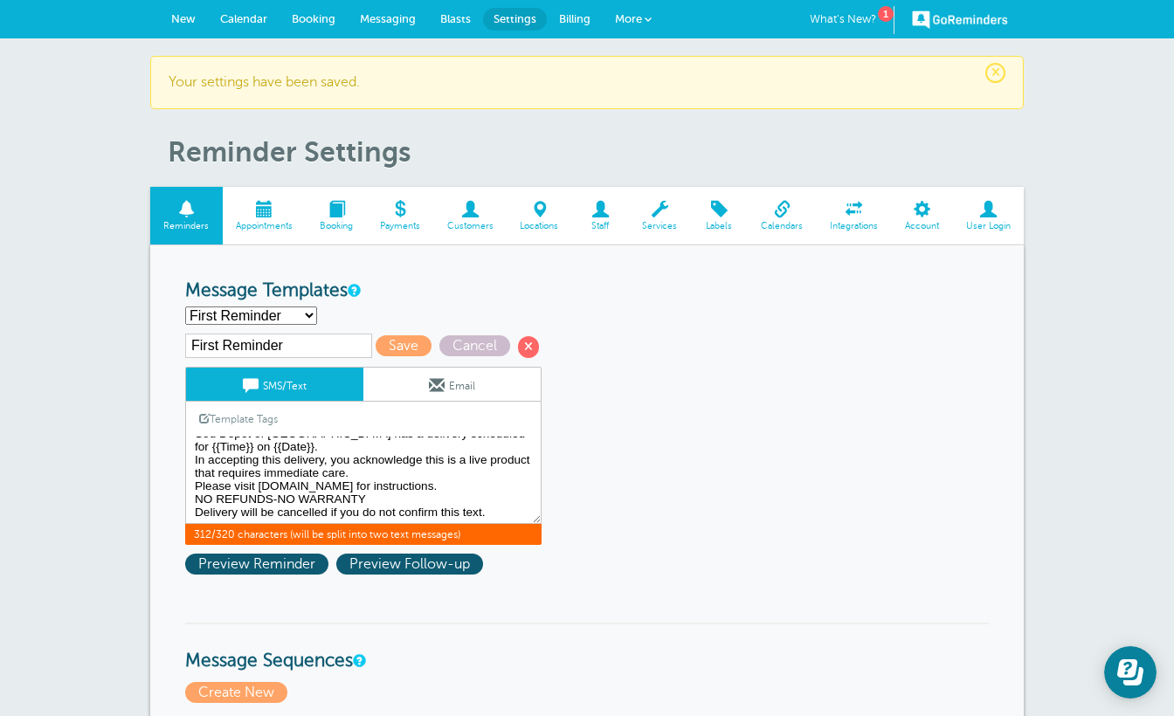
click at [503, 486] on textarea "Hi {{First Name}}, your appointment with Sod Depot of Tampa Bay has been schedu…" at bounding box center [363, 480] width 356 height 87
click at [224, 489] on textarea "Hi {{First Name}}, your appointment with Sod Depot of Tampa Bay has been schedu…" at bounding box center [363, 480] width 356 height 87
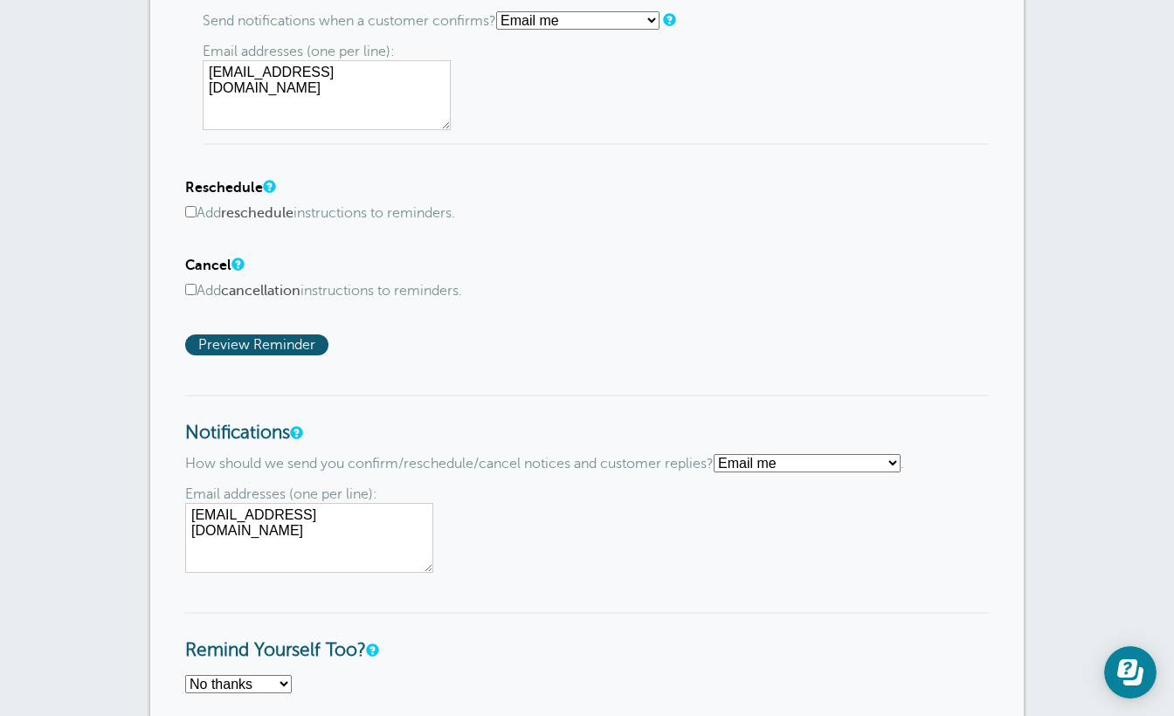
scroll to position [1308, 0]
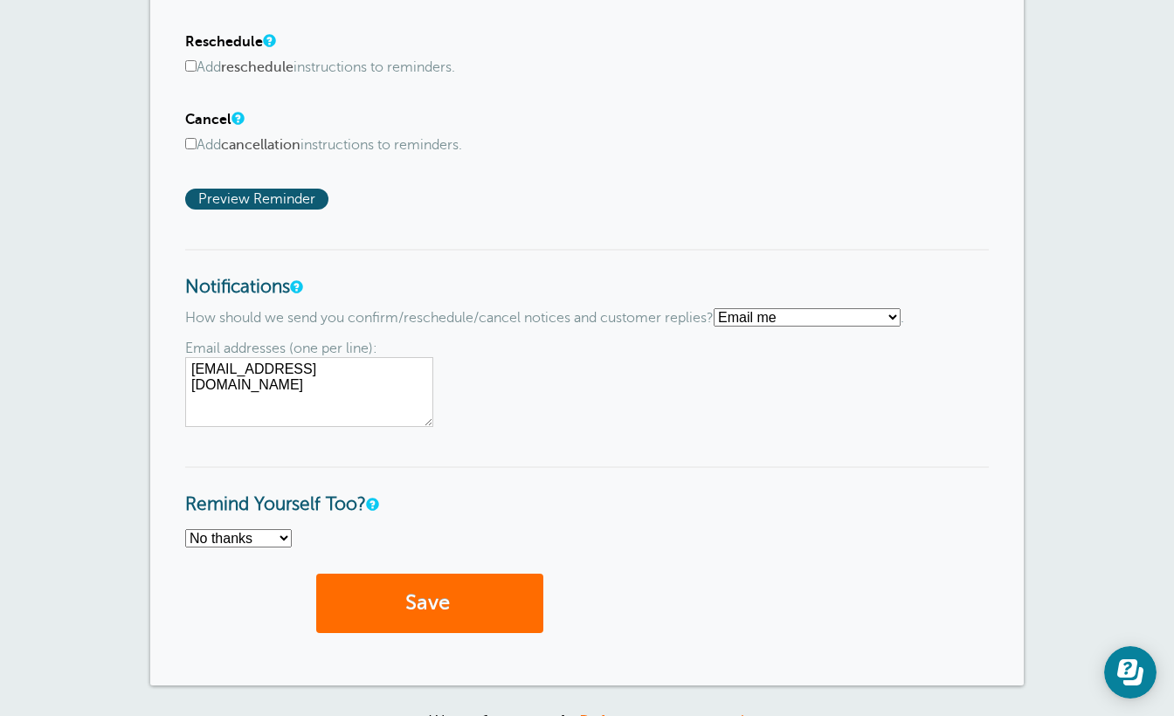
type textarea "Sod Depot of Tampa Bay has a delivery scheduled for {{Time}} on {{Date}}. In ac…"
click at [396, 592] on button "Save" at bounding box center [429, 604] width 227 height 60
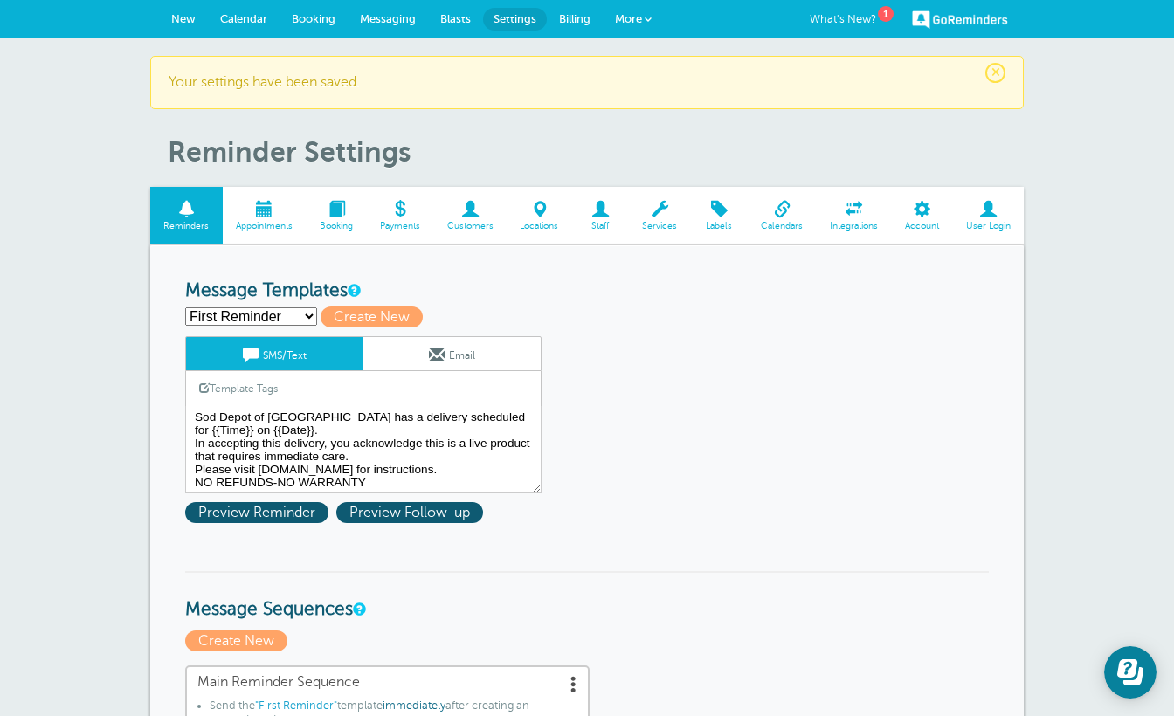
click at [187, 22] on span "New" at bounding box center [183, 18] width 24 height 13
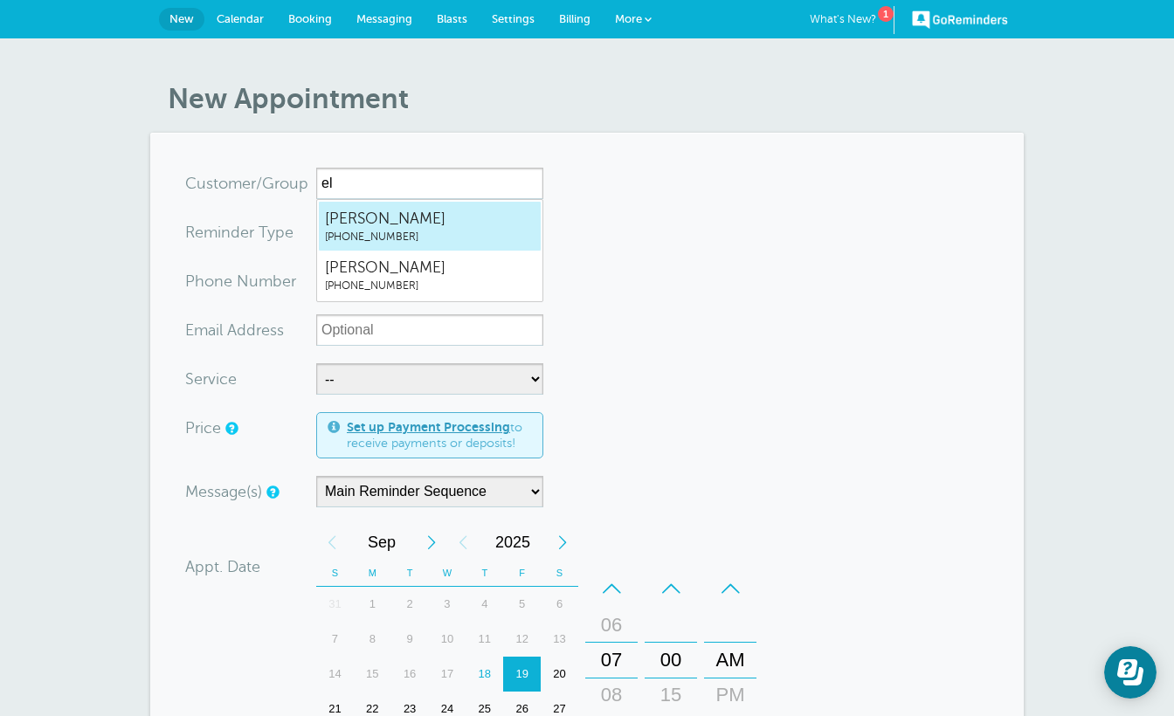
click at [380, 236] on span "(813) 299-3771" at bounding box center [430, 237] width 210 height 15
type input "EliasCura8132993771"
type input "Elias Cura"
type input "(813) 299-3771"
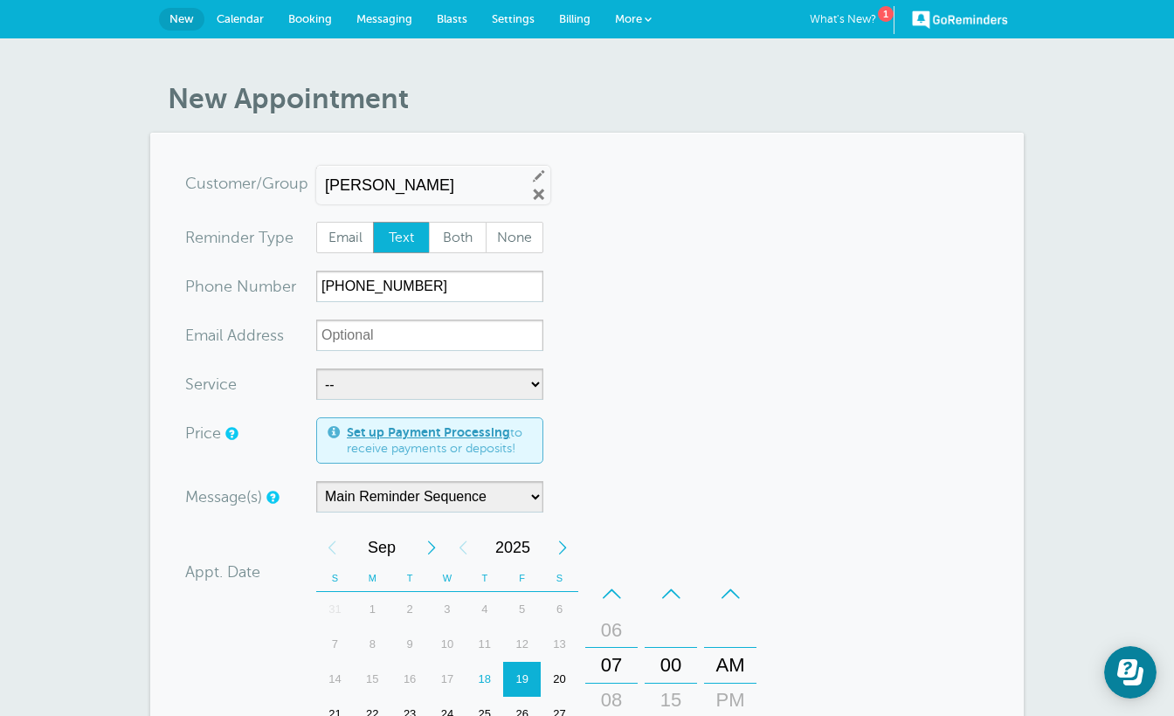
click at [646, 295] on form "You are creating a new customer. To use an existing customer select one from th…" at bounding box center [587, 626] width 804 height 917
select select "28254"
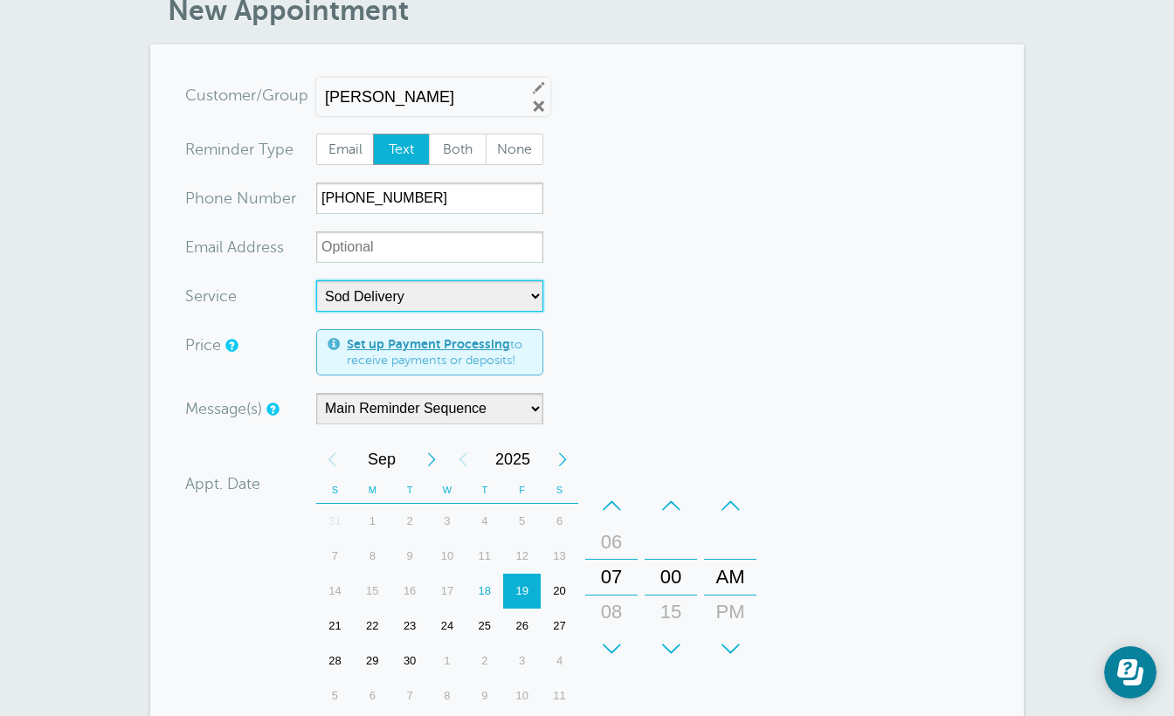
click at [554, 587] on div "20" at bounding box center [560, 591] width 38 height 35
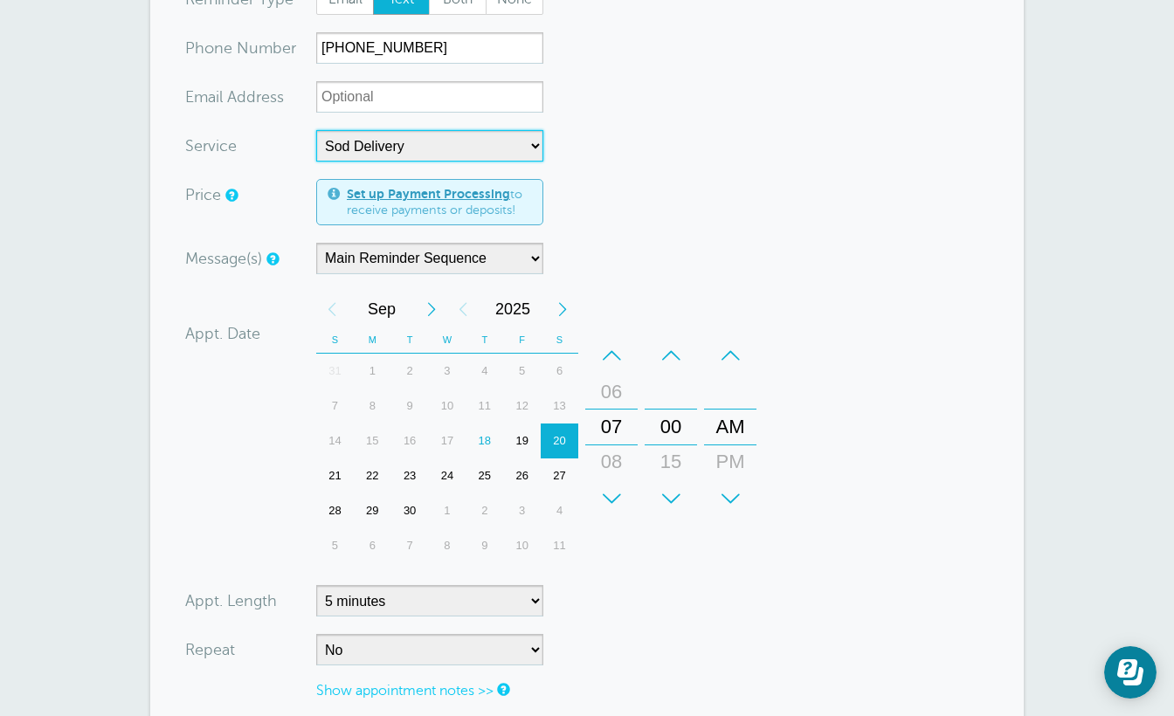
scroll to position [368, 0]
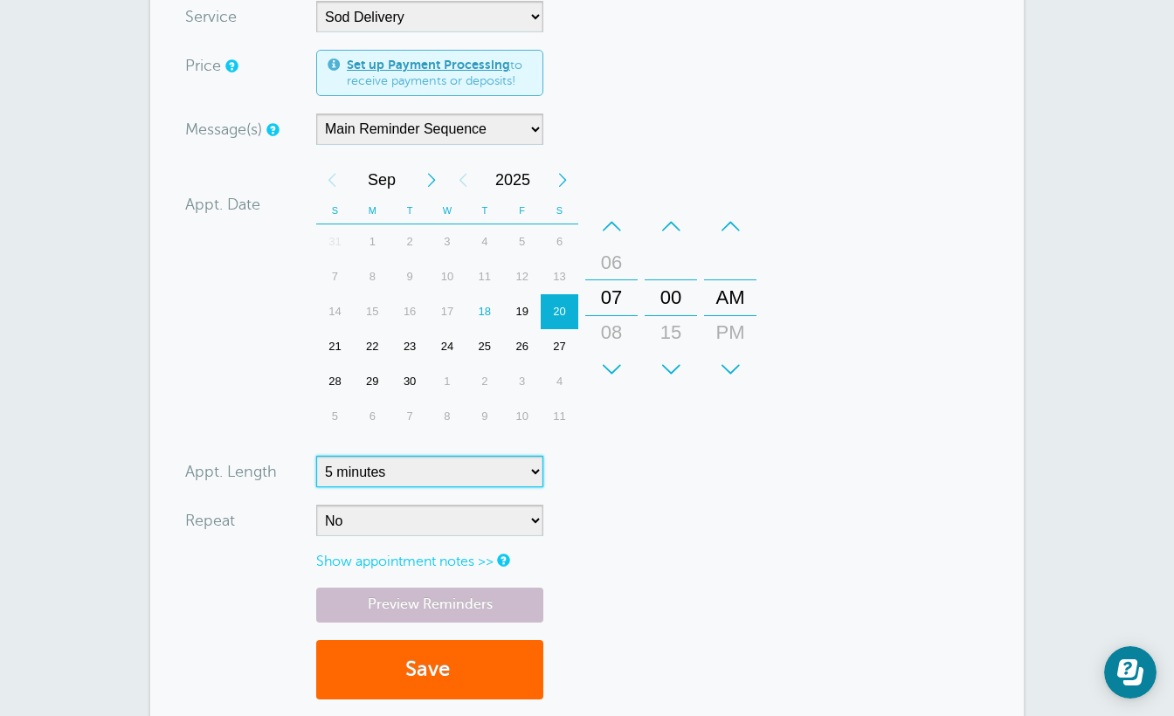
select select "30"
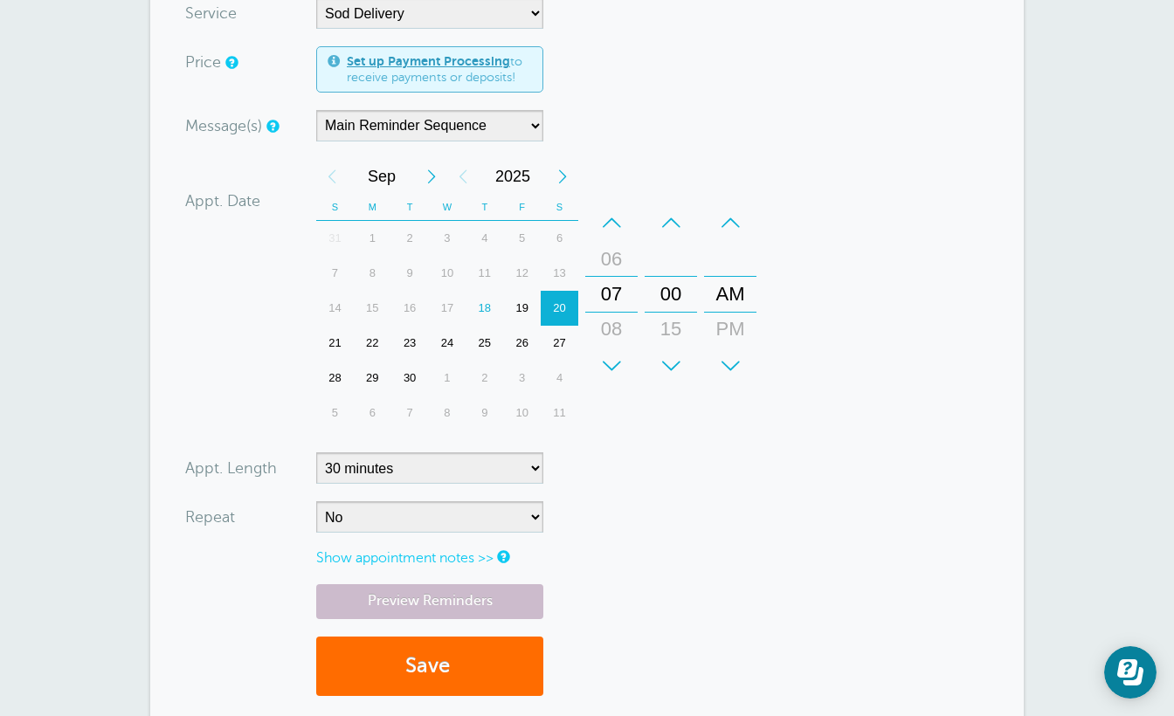
click at [412, 666] on button "Save" at bounding box center [429, 667] width 227 height 60
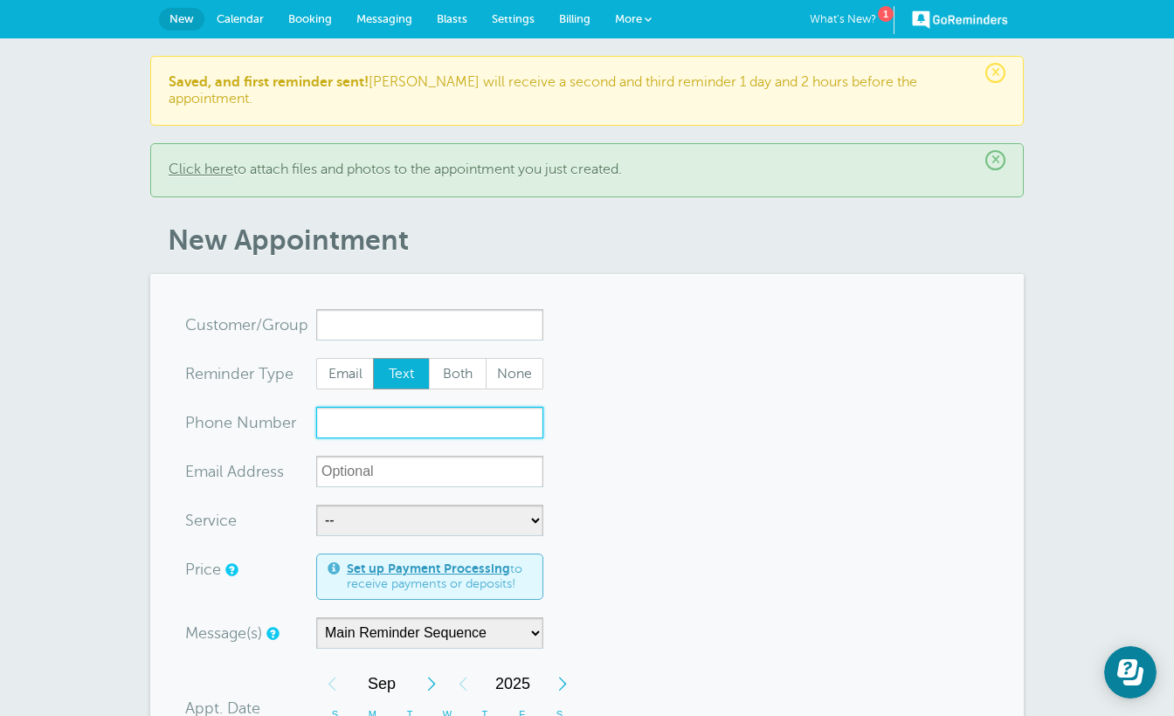
click at [356, 409] on input "xxx-no-autofill" at bounding box center [429, 422] width 227 height 31
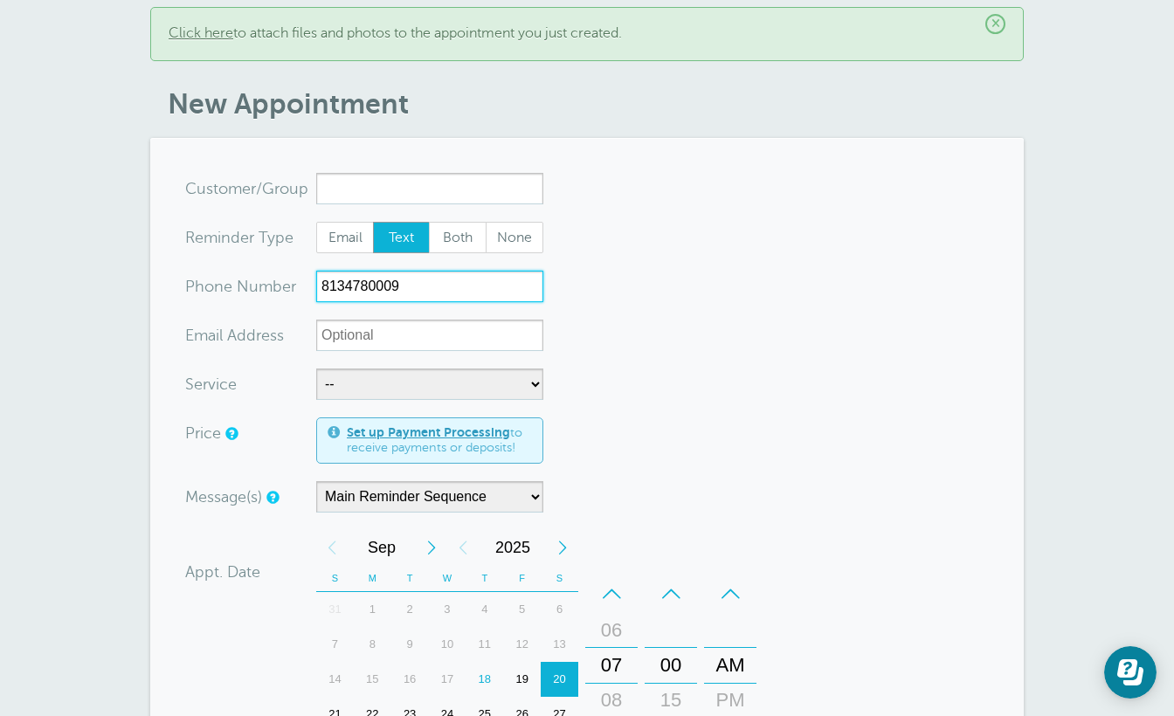
type input "8134780009"
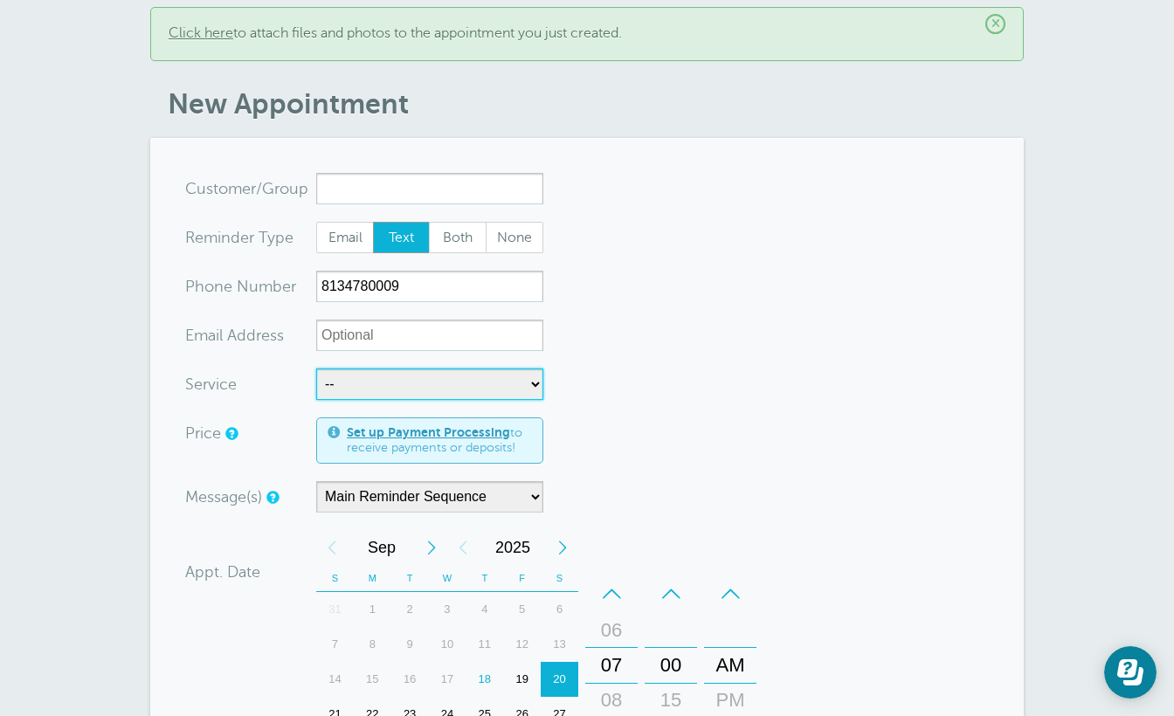
select select "28254"
select select "5"
click at [555, 665] on div "20" at bounding box center [560, 679] width 38 height 35
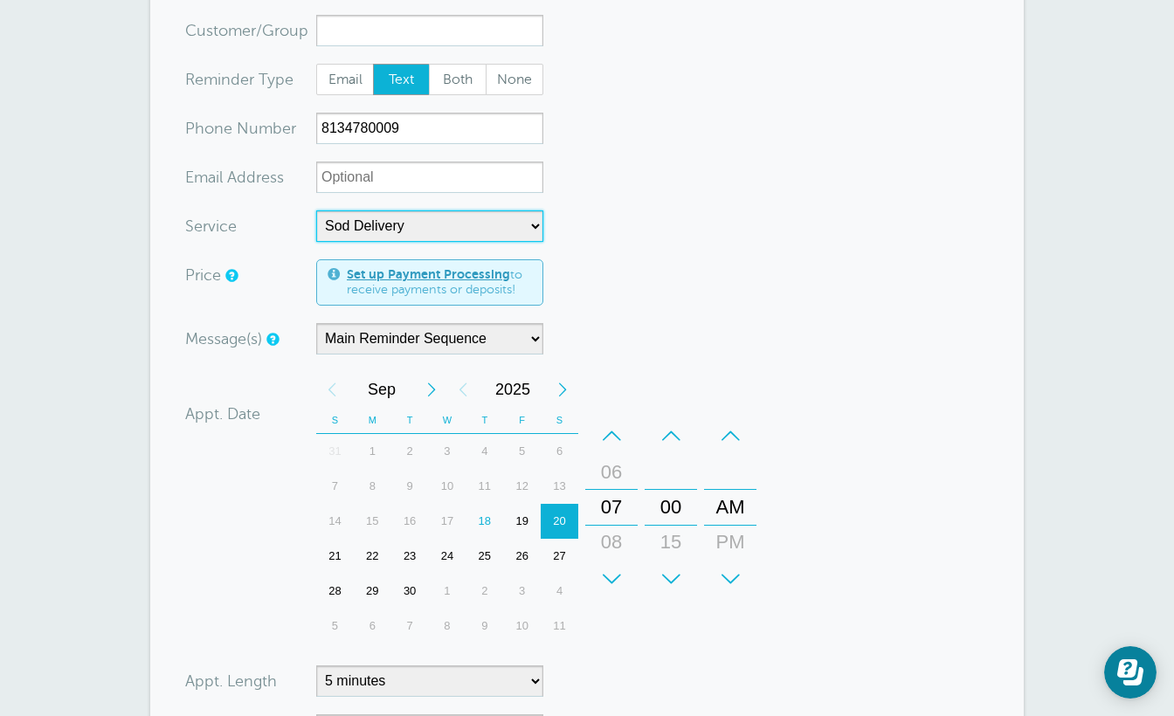
scroll to position [648, 0]
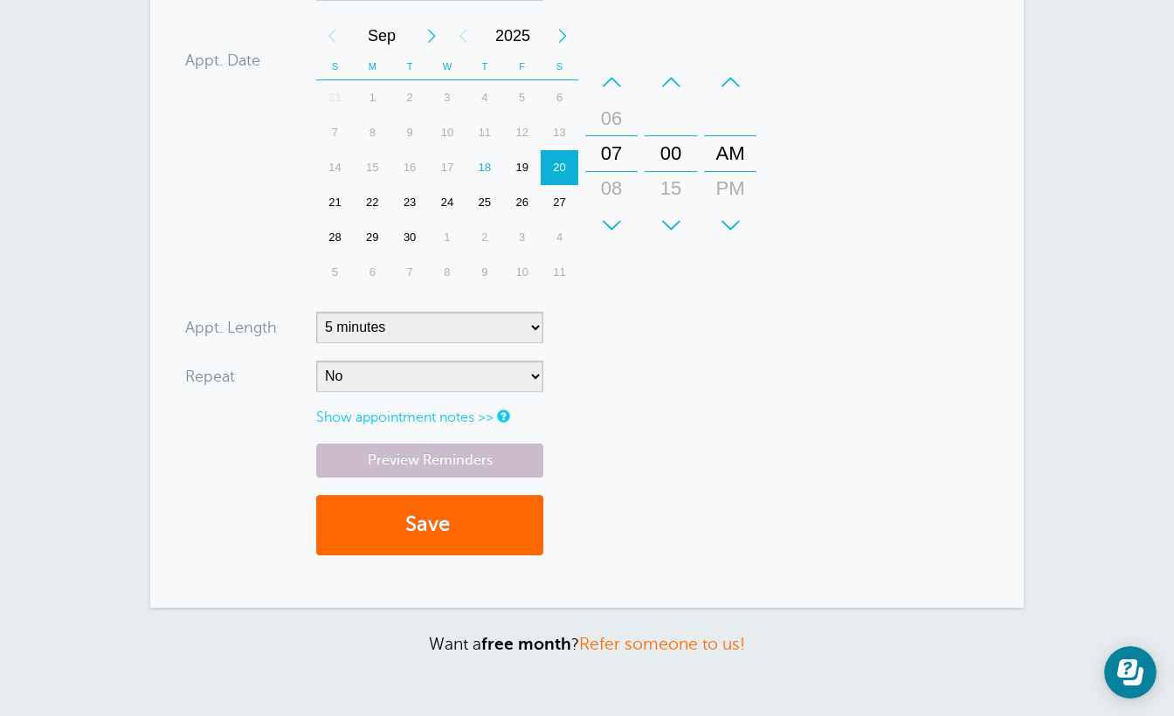
click at [618, 171] on div "08" at bounding box center [612, 188] width 42 height 35
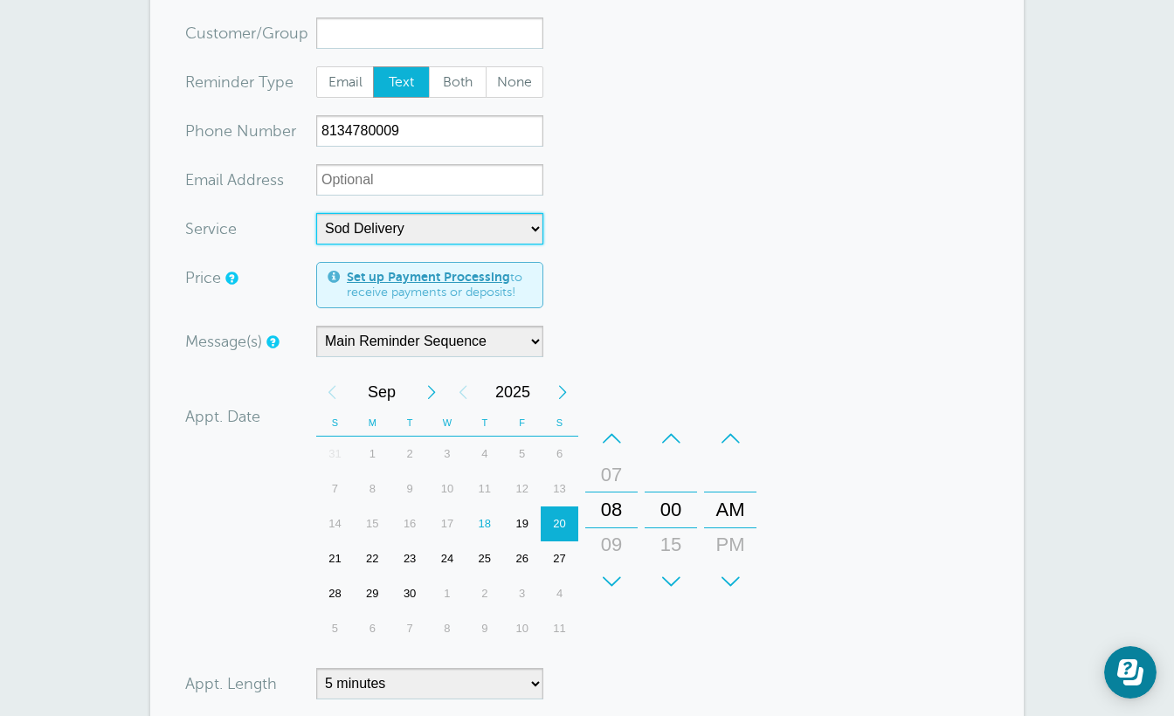
scroll to position [253, 0]
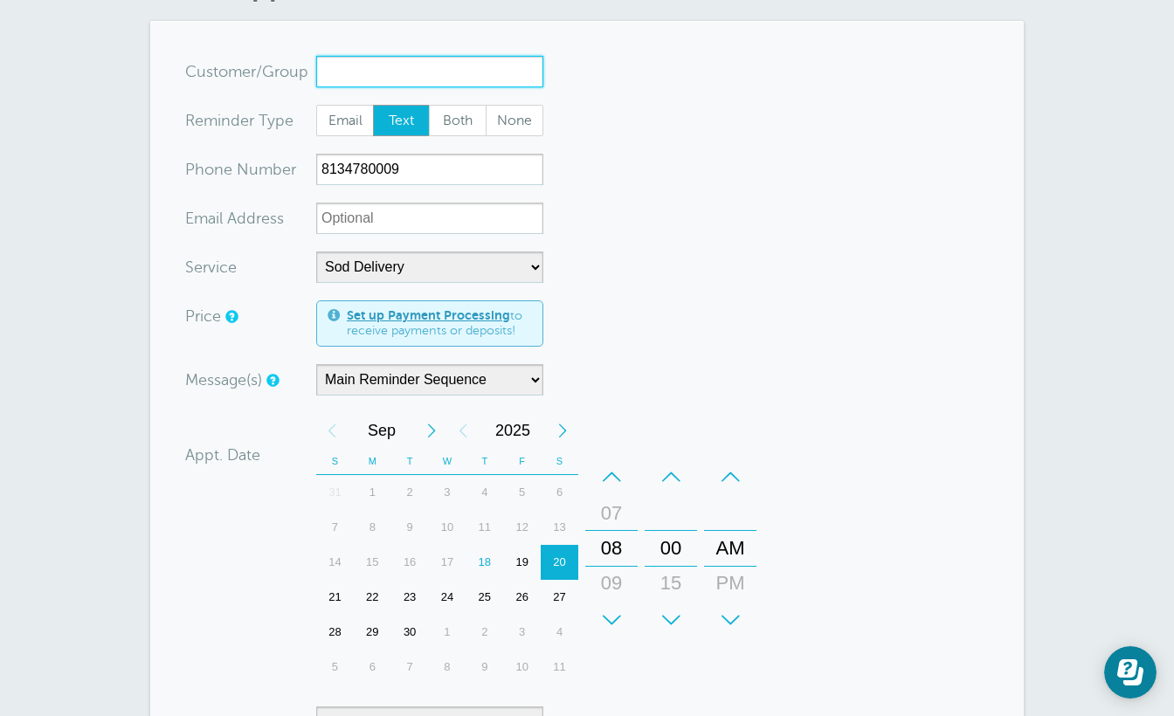
click at [363, 56] on input "x-no-autofill" at bounding box center [429, 71] width 227 height 31
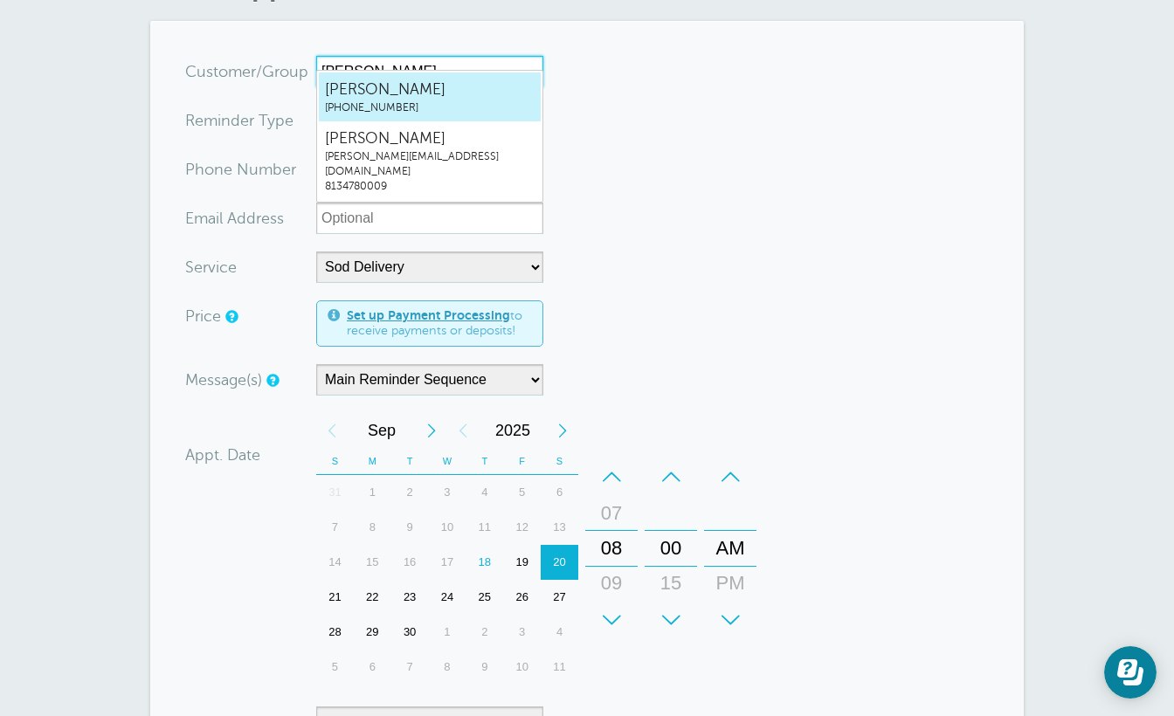
click at [377, 89] on span "[PERSON_NAME]" at bounding box center [430, 90] width 210 height 22
type input "BrandinaNoriega8134780009"
type input "[PERSON_NAME]"
type input "[PHONE_NUMBER]"
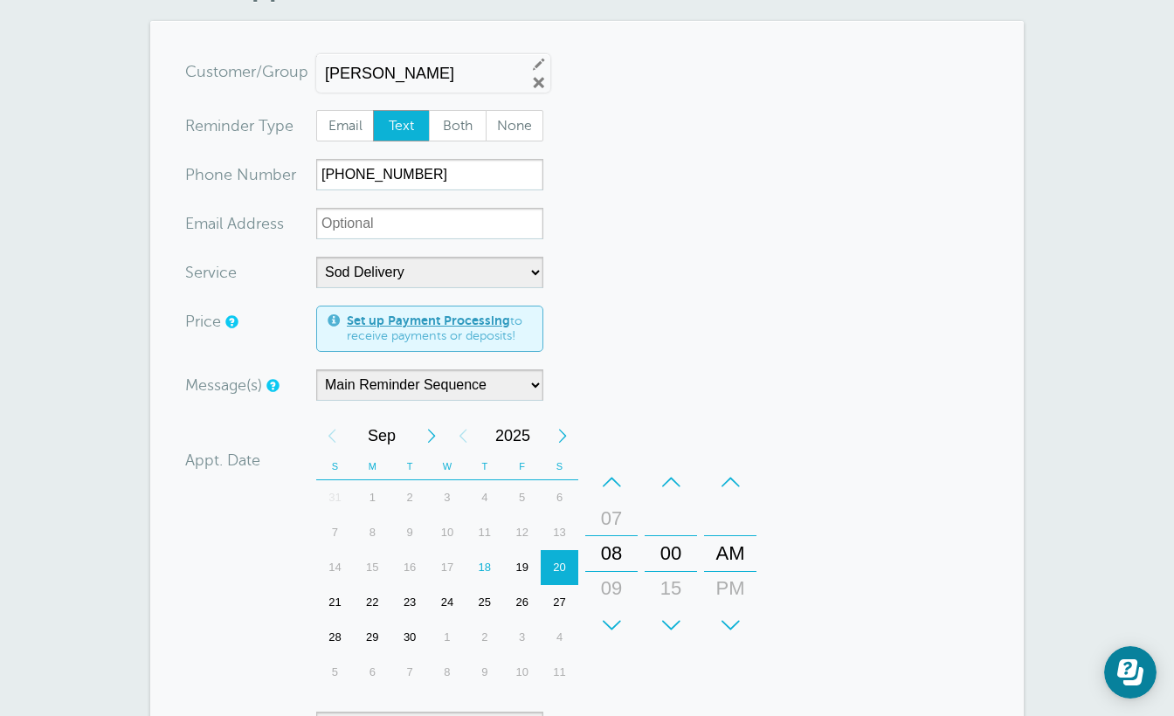
scroll to position [634, 0]
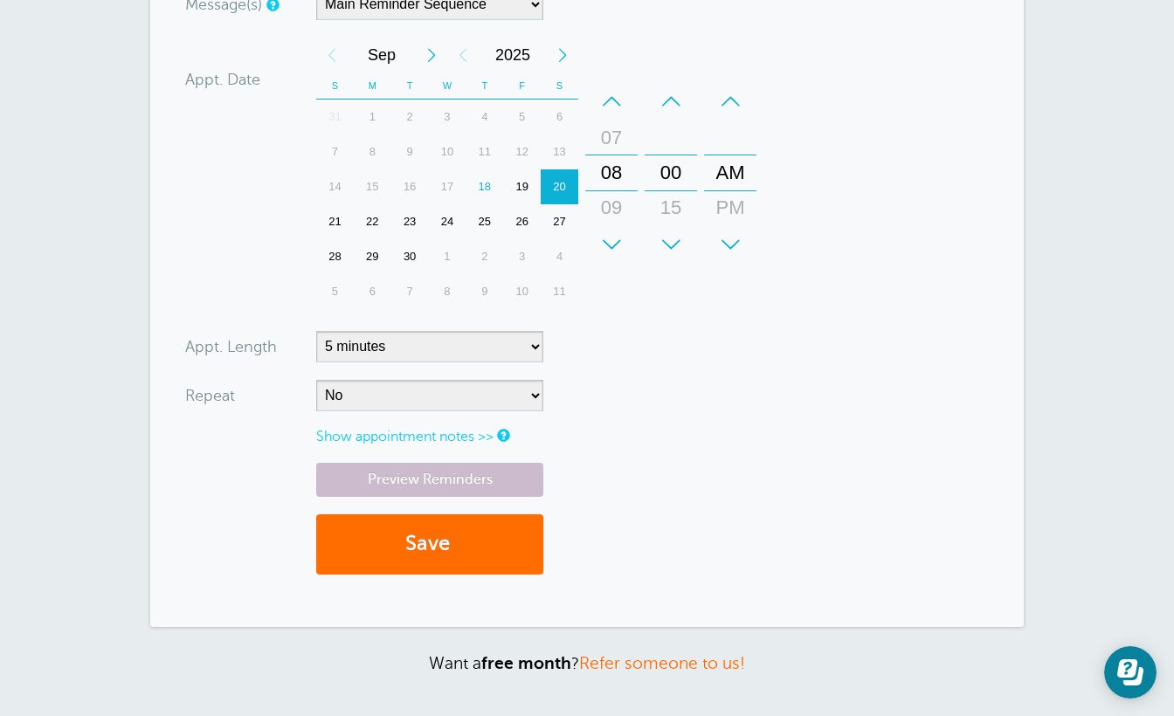
click at [384, 543] on button "Save" at bounding box center [429, 545] width 227 height 60
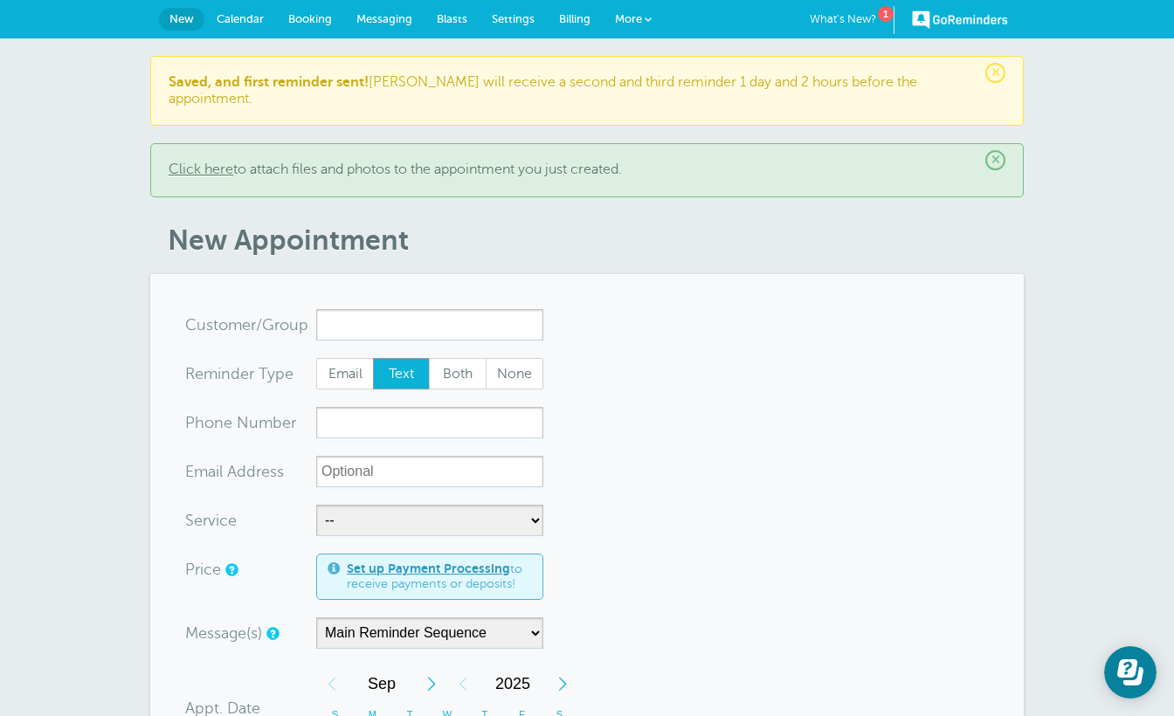
click at [394, 311] on input "x-no-autofill" at bounding box center [429, 324] width 227 height 31
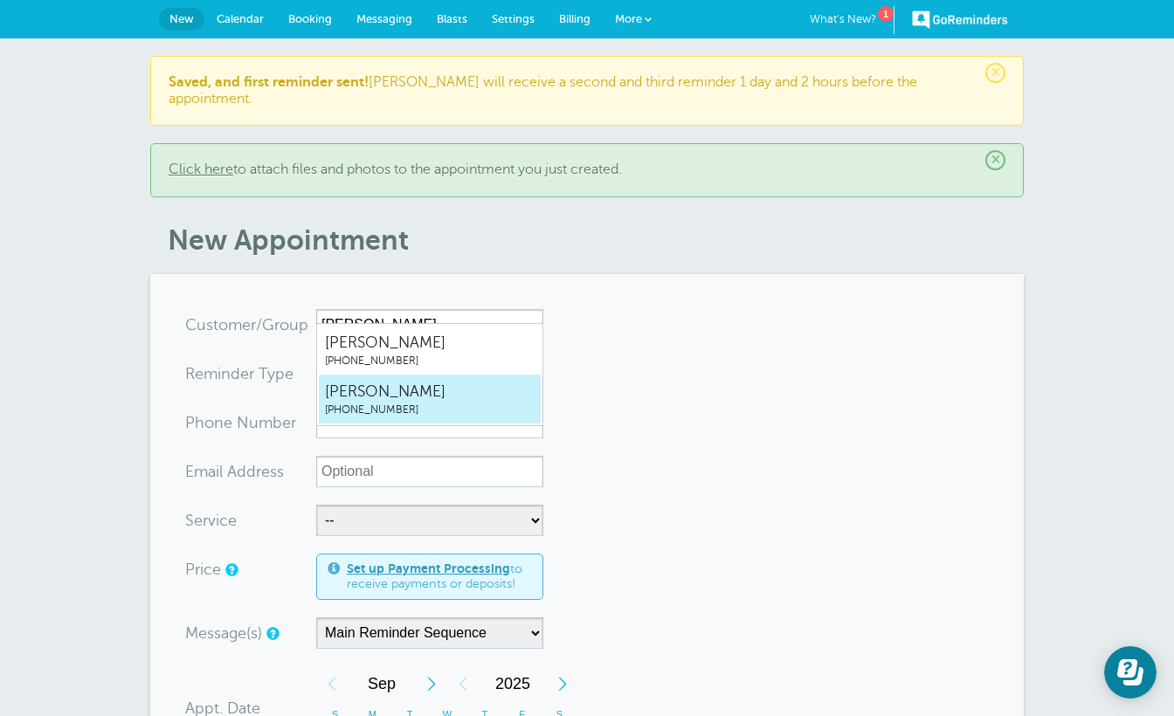
click at [363, 407] on span "[PHONE_NUMBER]" at bounding box center [430, 410] width 210 height 15
type input "EliCura8132993776"
type input "[PERSON_NAME]"
type input "[PHONE_NUMBER]"
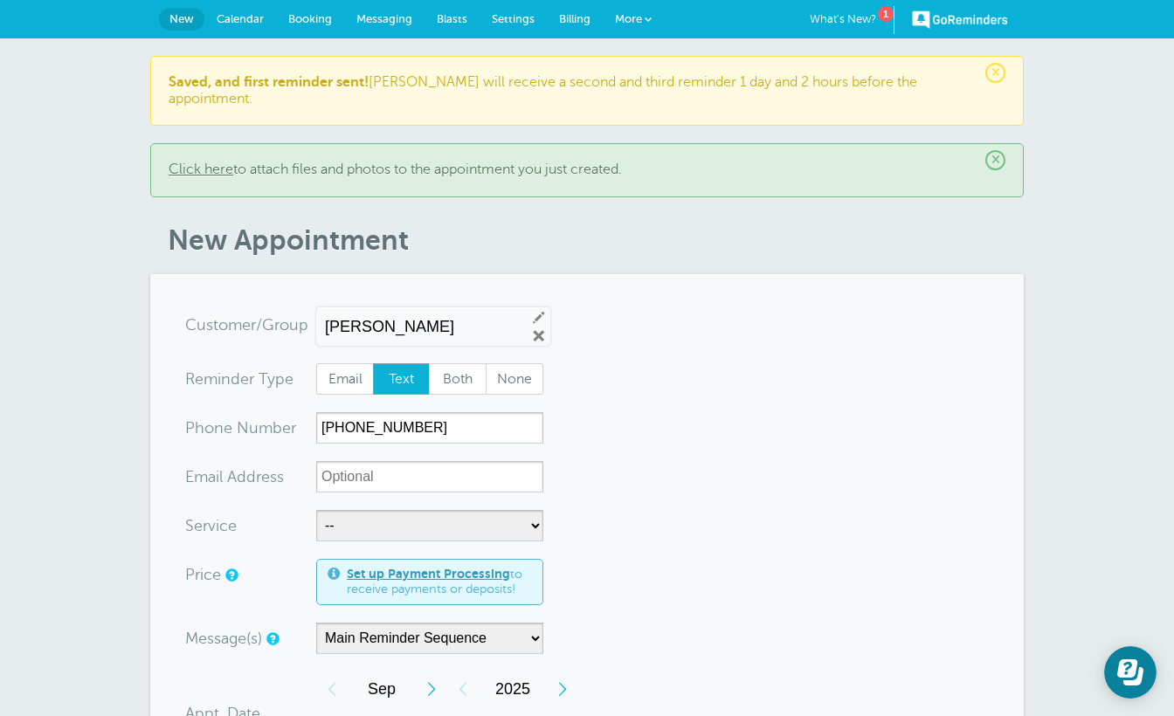
scroll to position [291, 0]
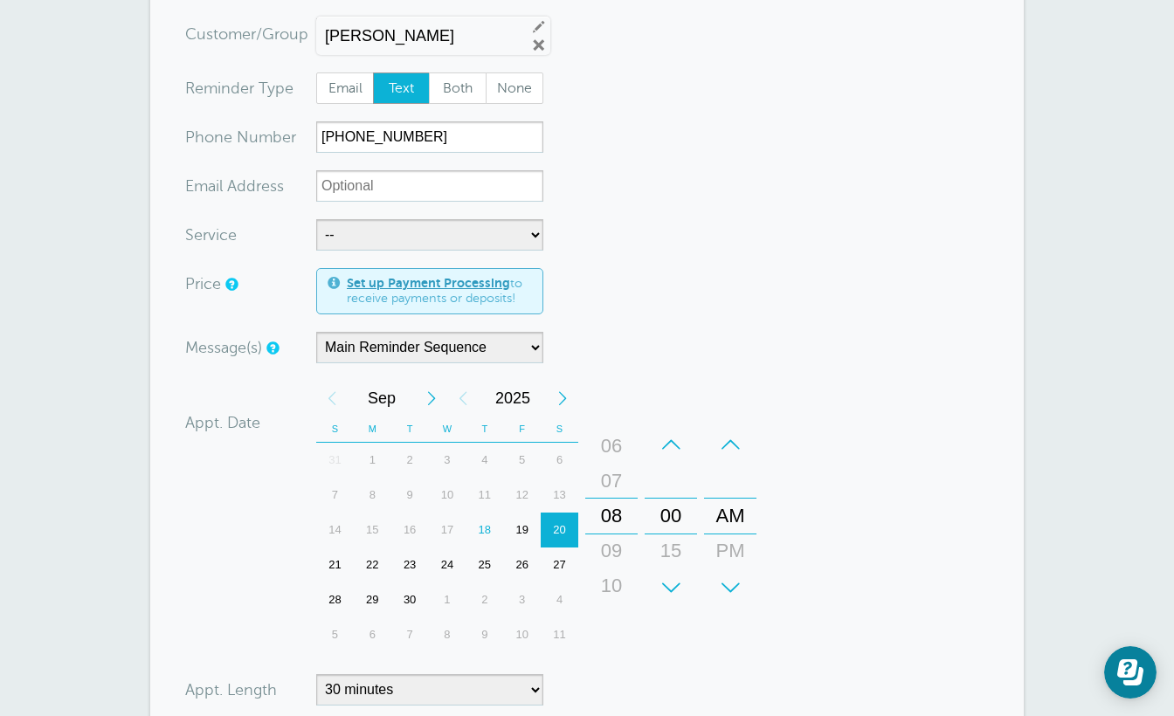
click at [609, 534] on div "09" at bounding box center [612, 551] width 42 height 35
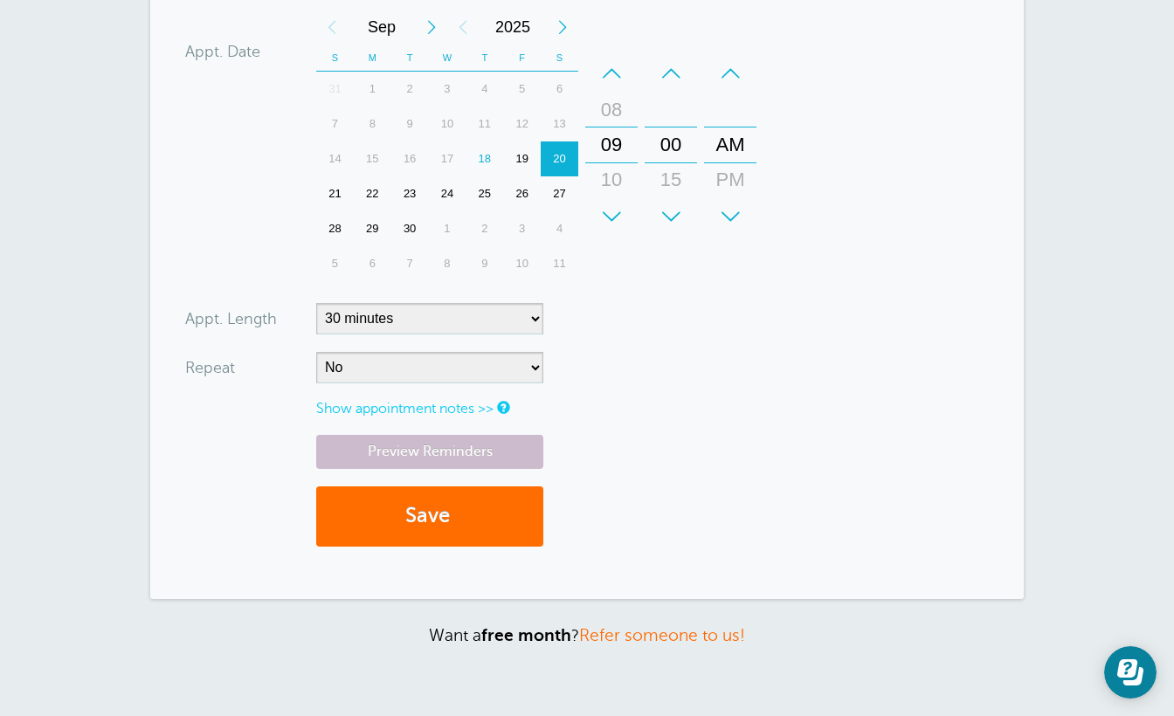
click at [451, 510] on button "Save" at bounding box center [429, 517] width 227 height 60
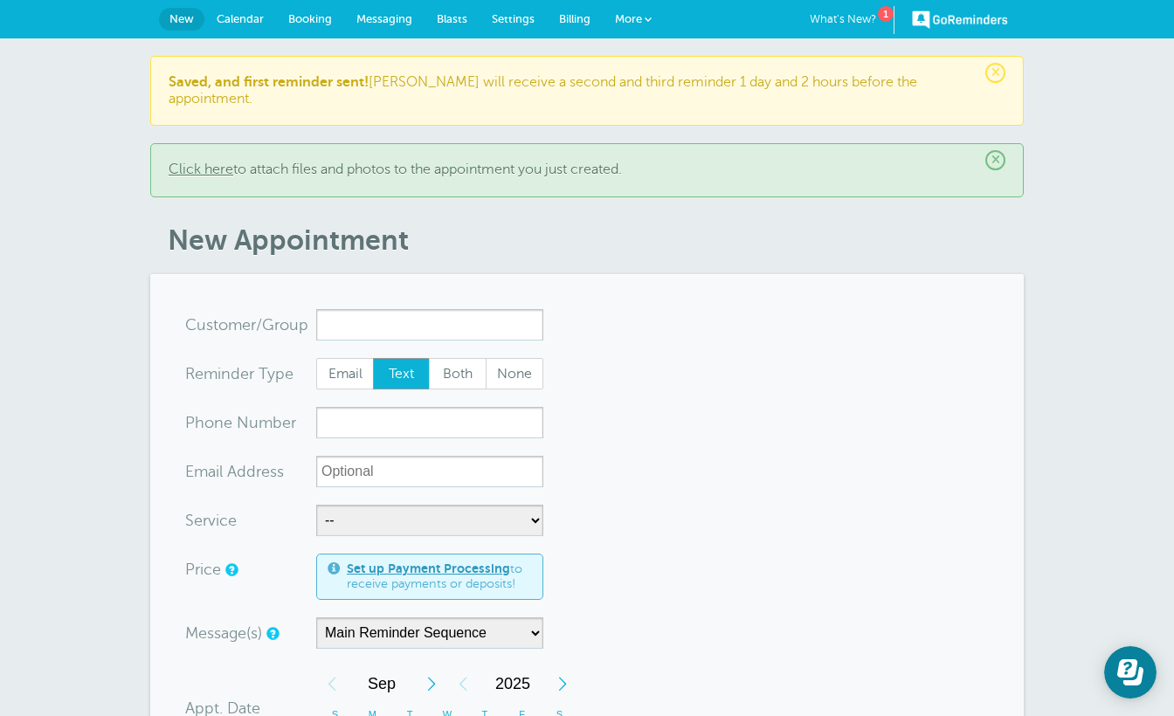
click at [232, 16] on span "Calendar" at bounding box center [240, 18] width 47 height 13
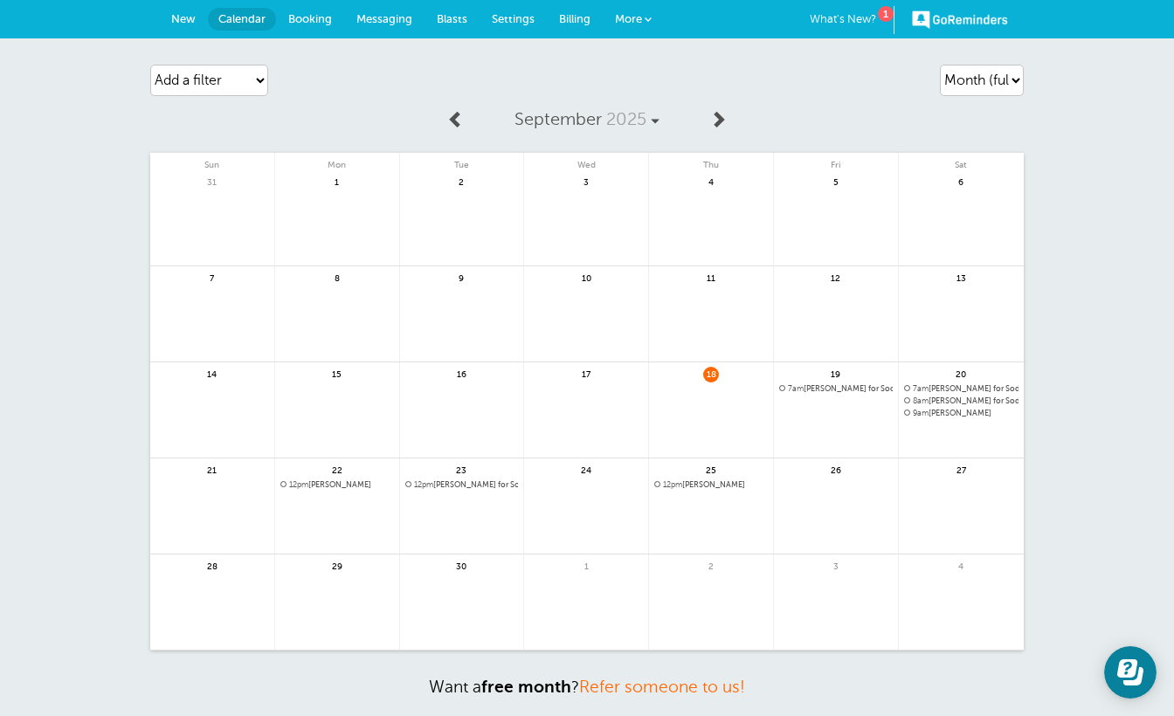
click at [639, 15] on span "More" at bounding box center [628, 18] width 27 height 13
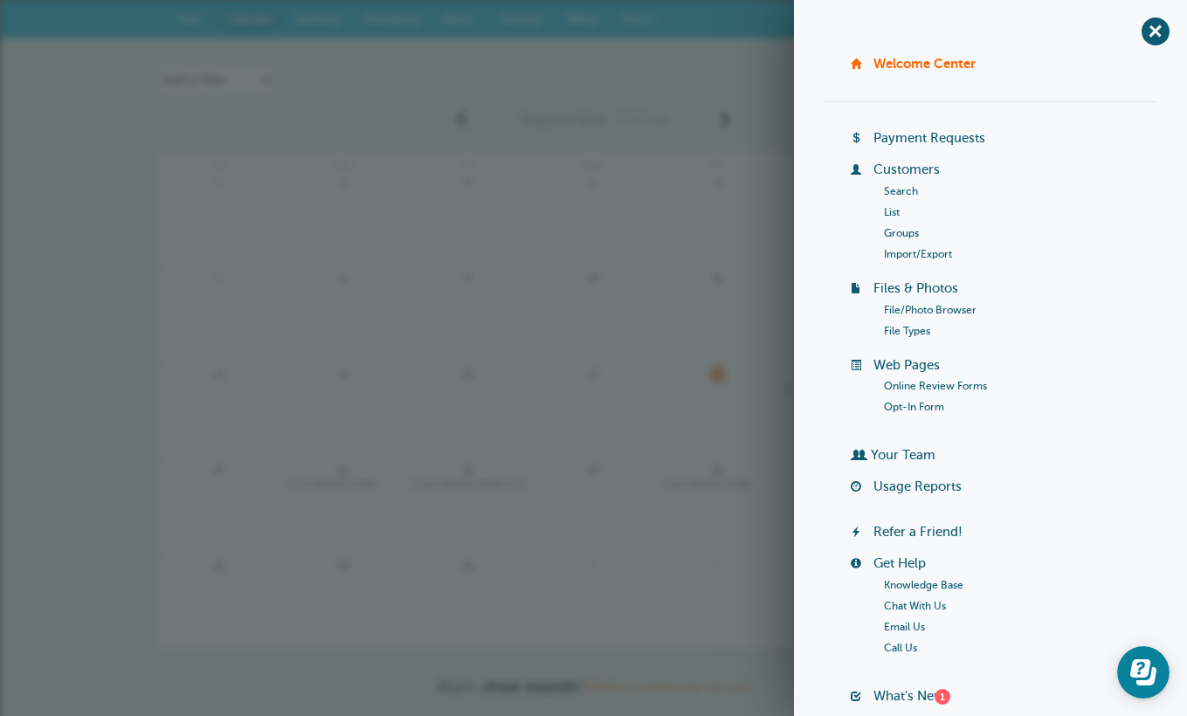
scroll to position [113, 0]
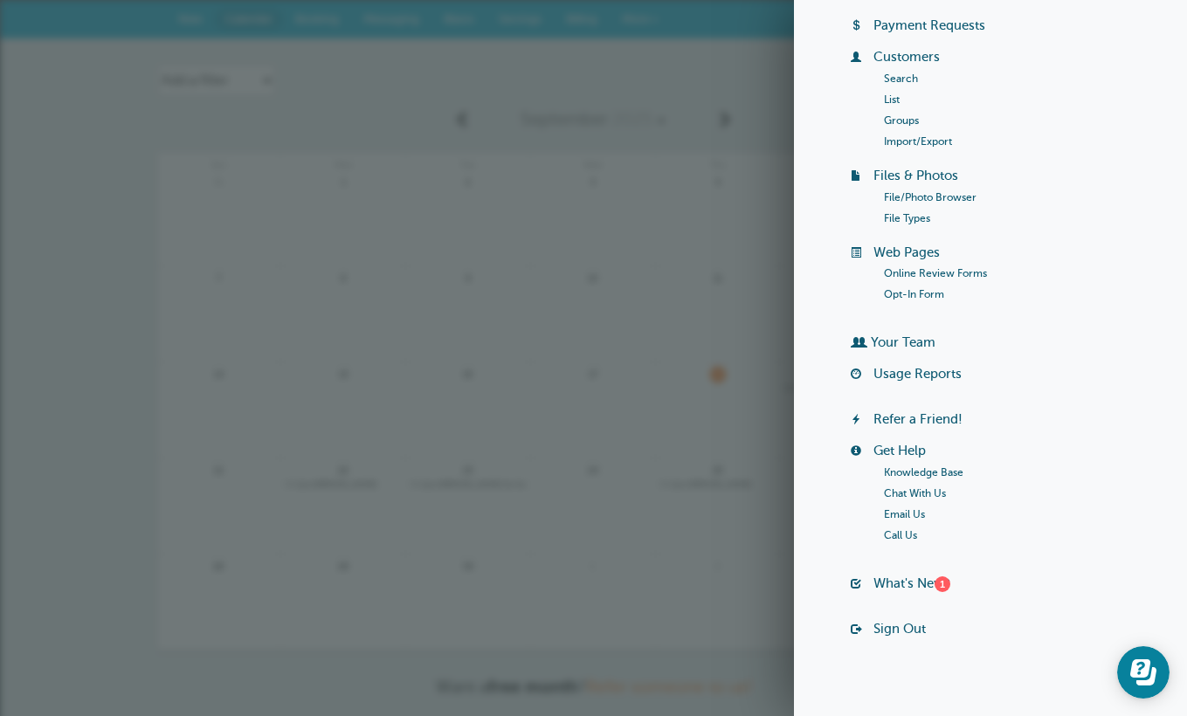
click at [273, 54] on div "Agenda Day Week Month (full view) Month (condensed) Add a filter Customer Searc…" at bounding box center [593, 411] width 1187 height 746
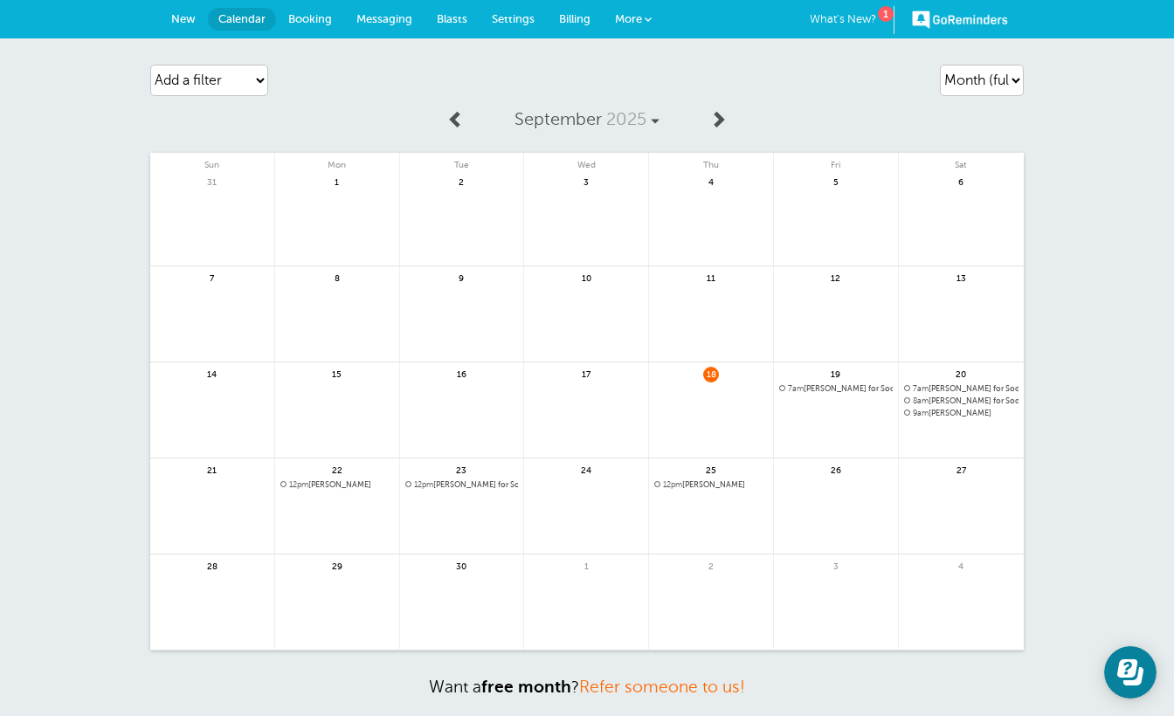
click at [433, 482] on span "12pm" at bounding box center [423, 484] width 19 height 9
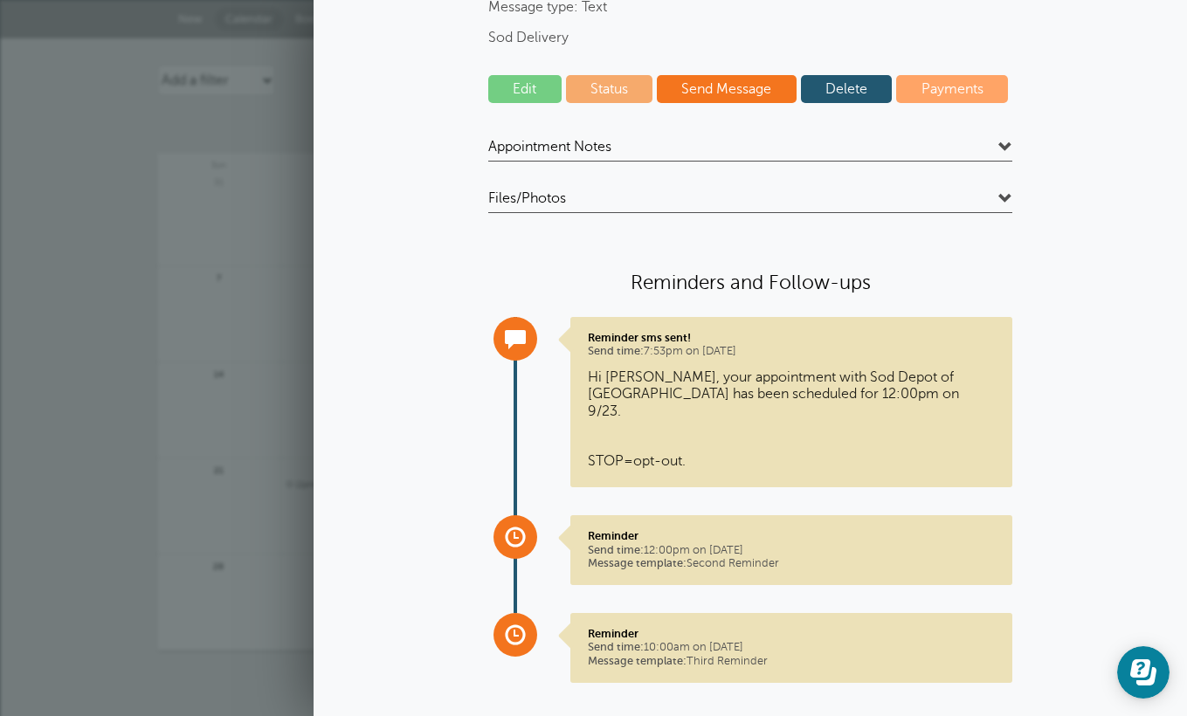
scroll to position [197, 0]
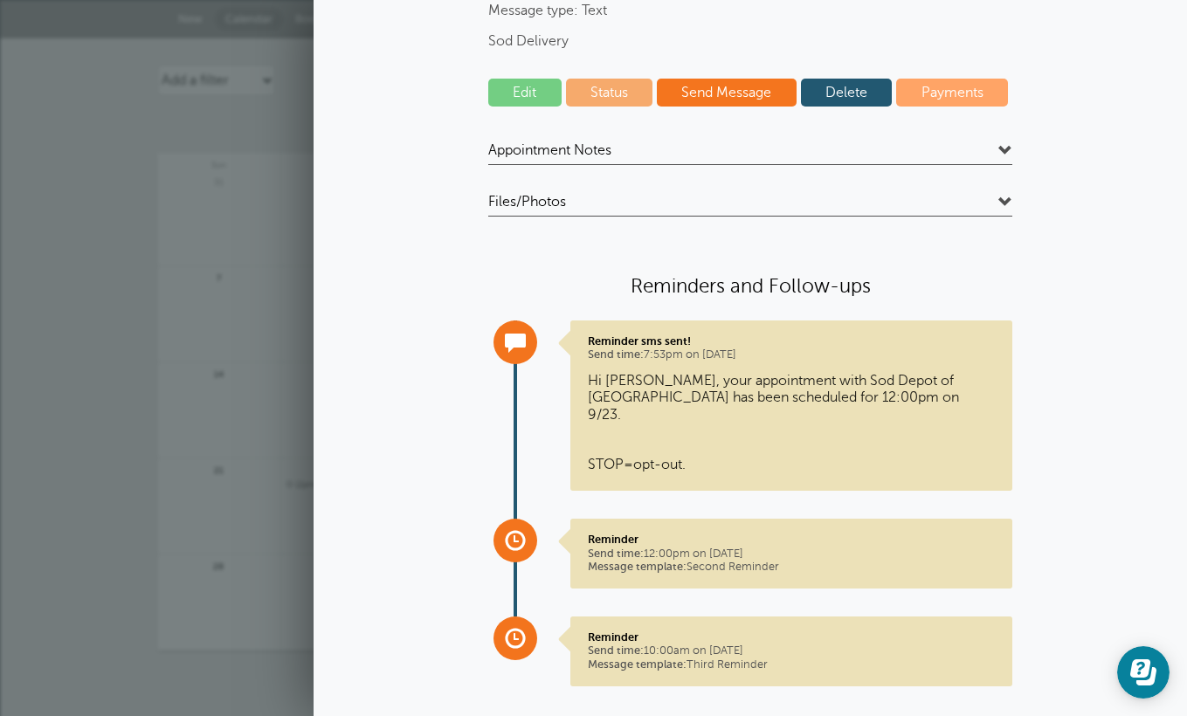
click at [832, 93] on link "Delete" at bounding box center [847, 93] width 92 height 28
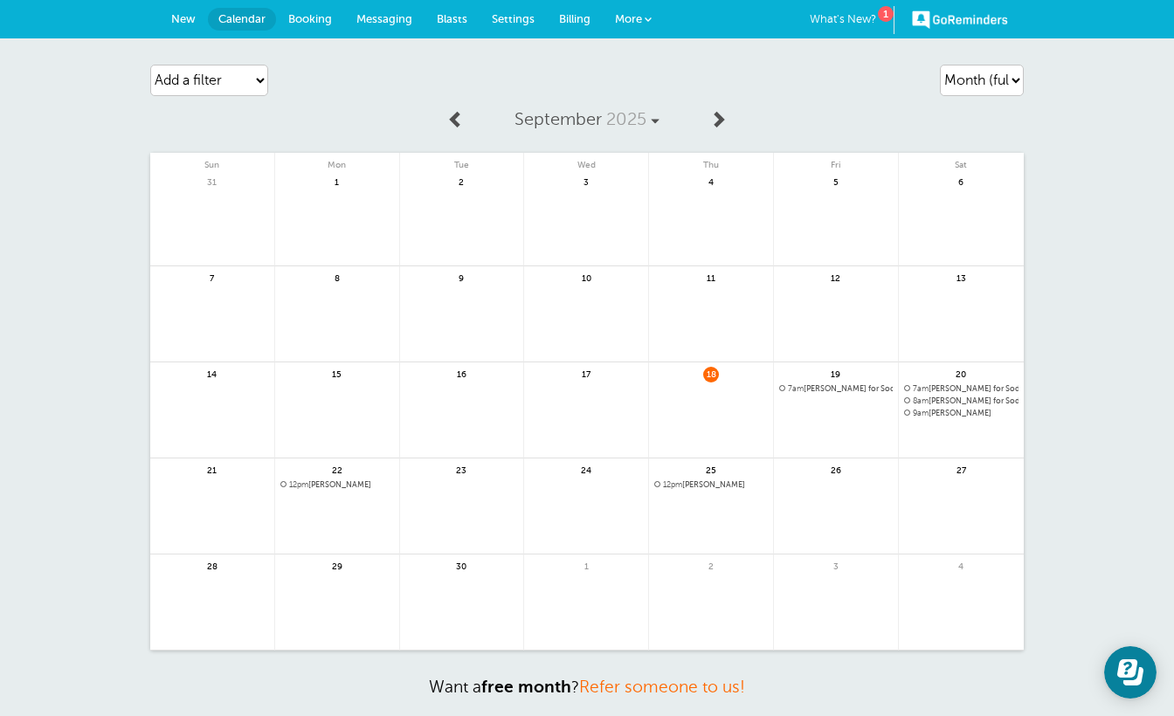
click at [865, 386] on span "7am Eli Cura for Sod Delivery" at bounding box center [836, 389] width 114 height 10
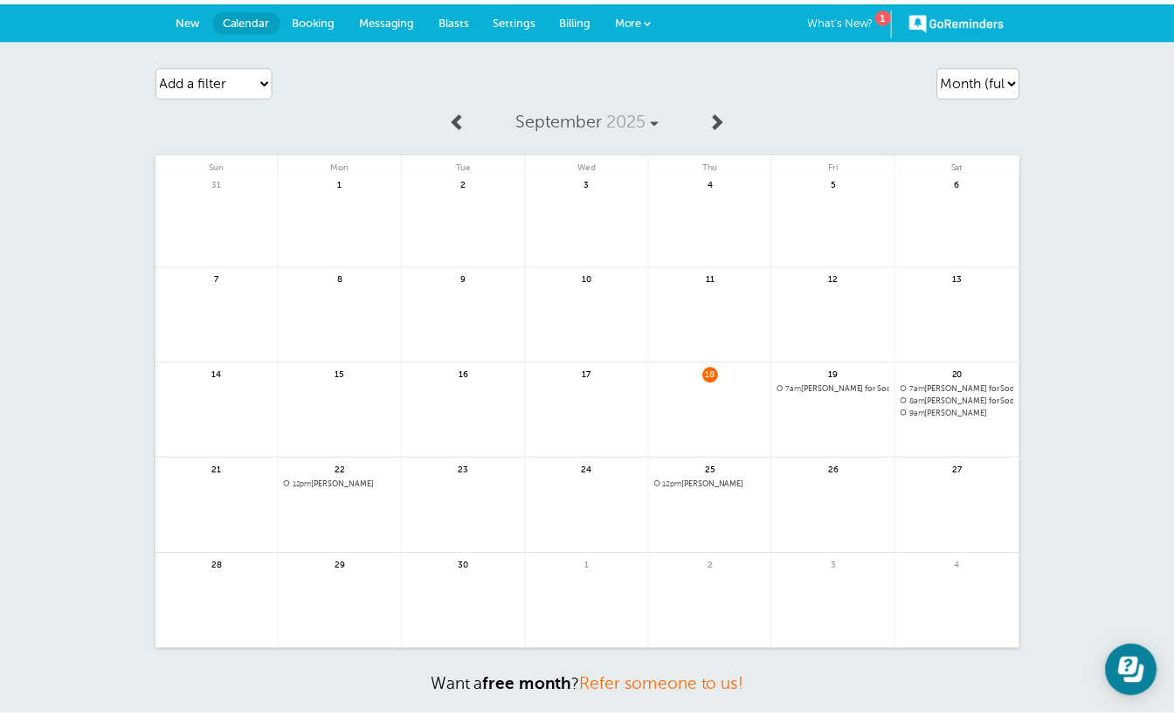
scroll to position [0, 0]
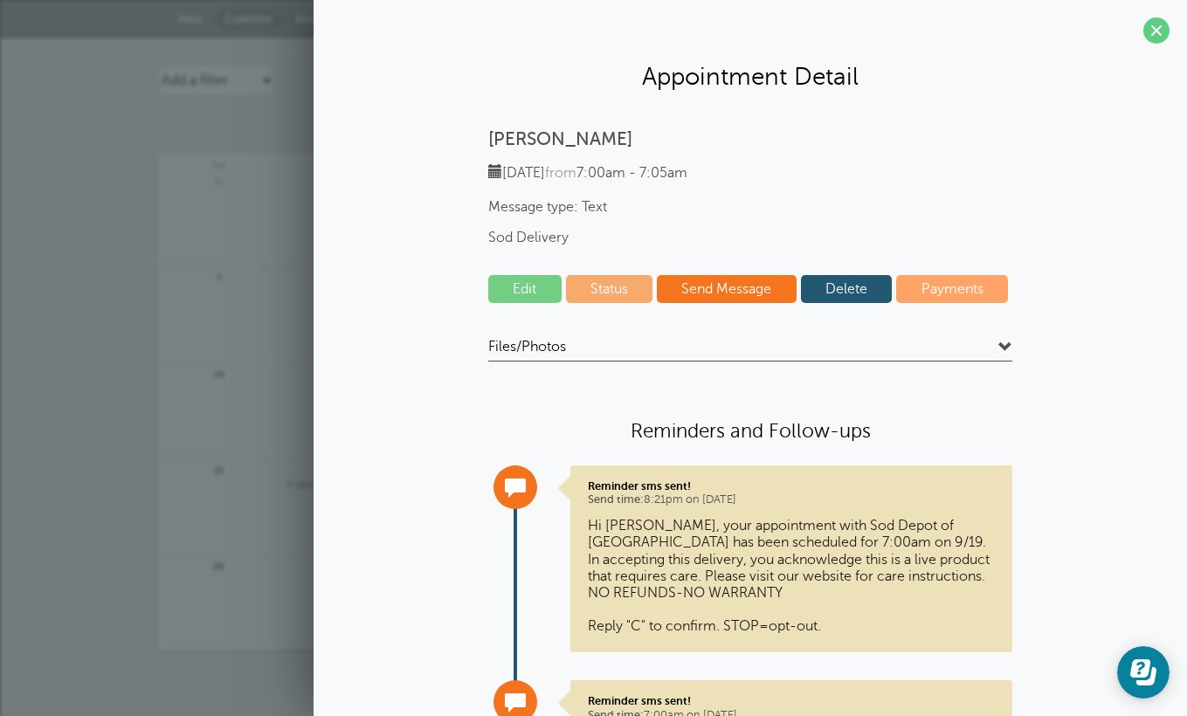
click at [858, 295] on link "Delete" at bounding box center [847, 289] width 92 height 28
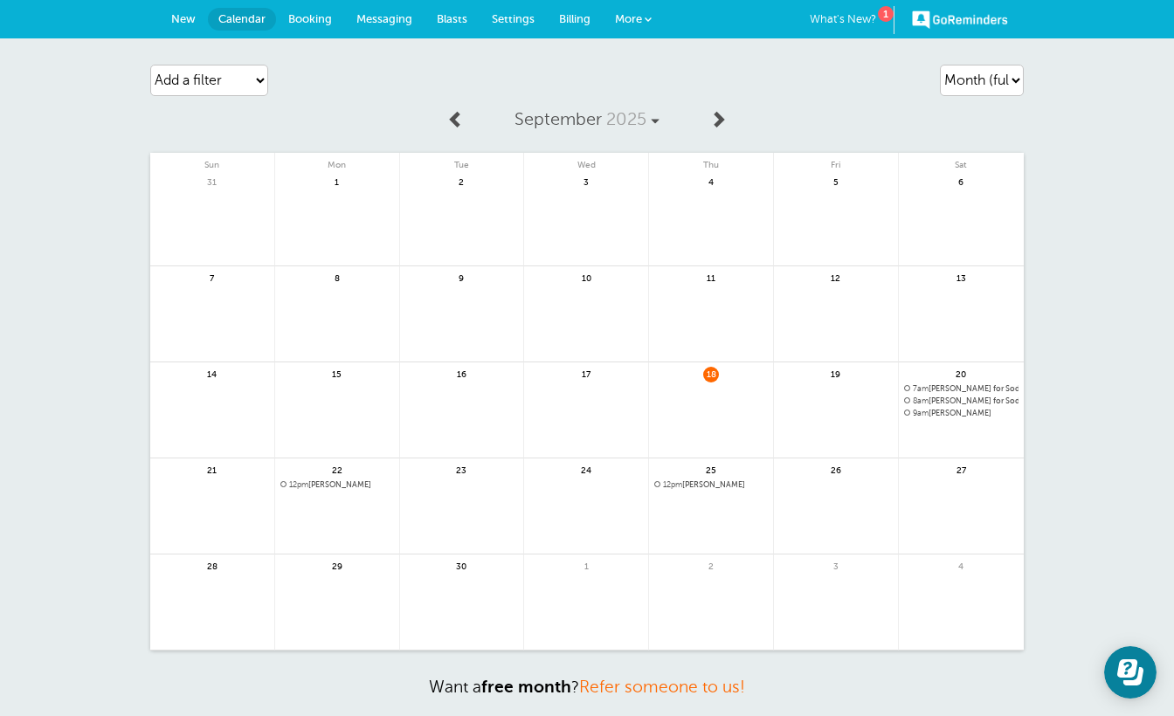
click at [308, 485] on span "12pm" at bounding box center [298, 484] width 19 height 9
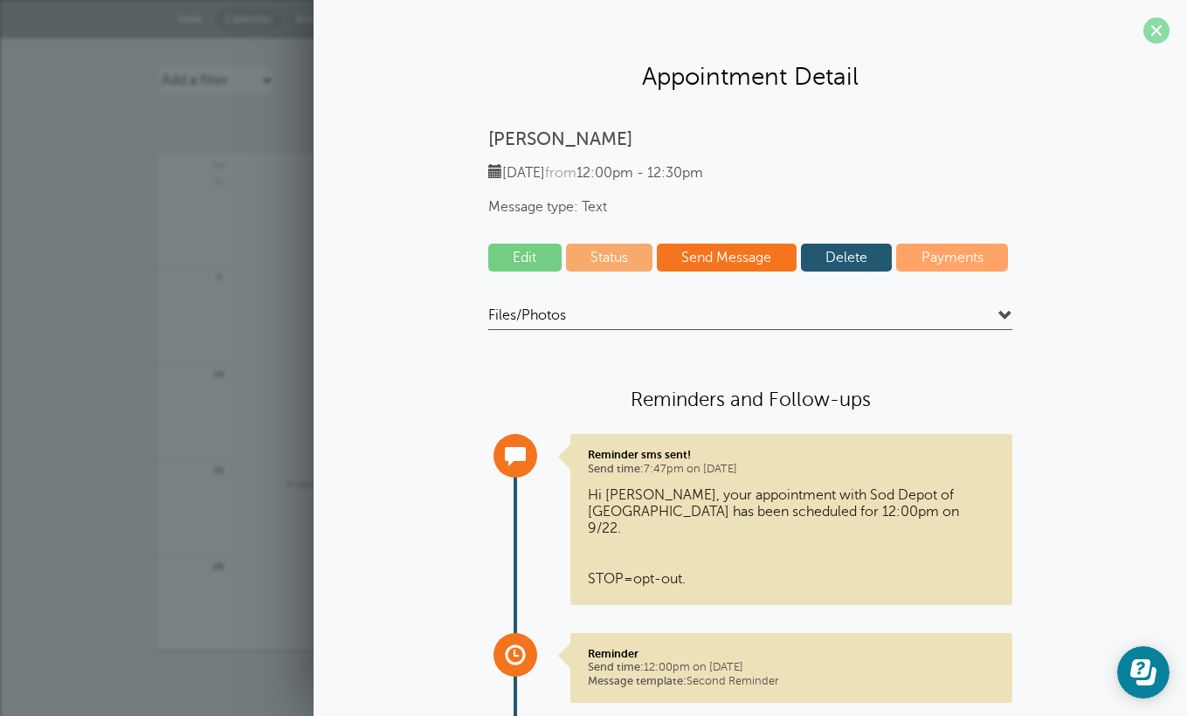
click at [1144, 24] on span at bounding box center [1157, 30] width 26 height 26
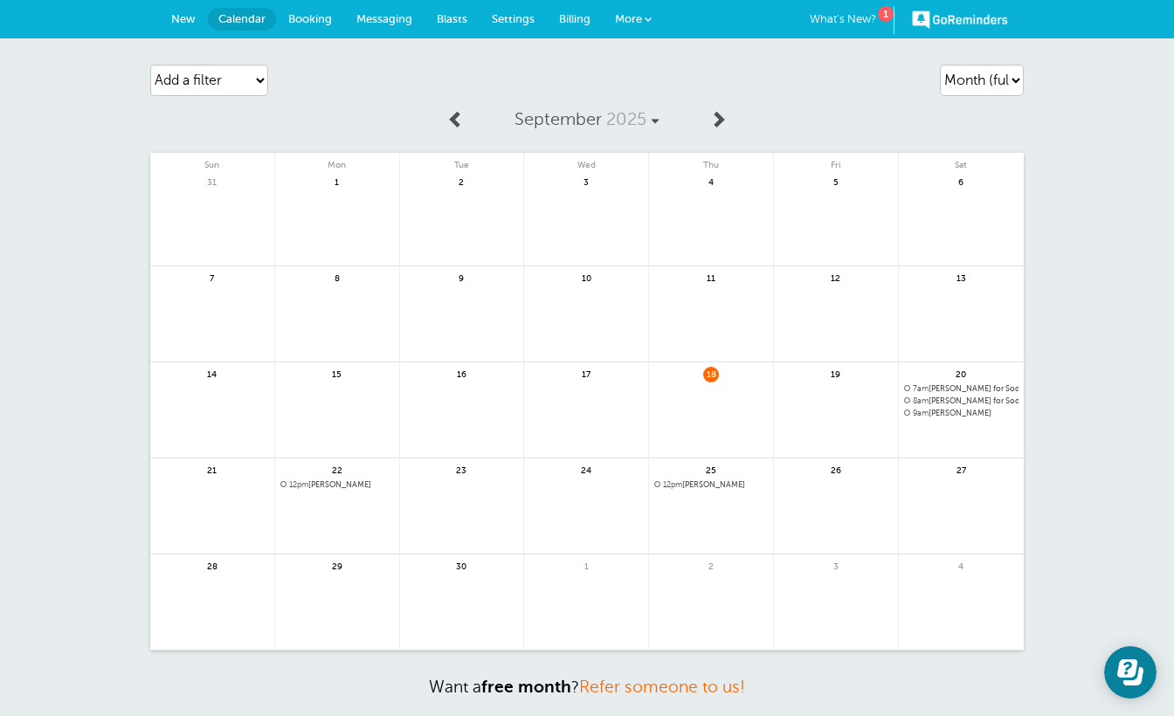
click at [690, 485] on span "12pm Elias Cura" at bounding box center [711, 485] width 114 height 10
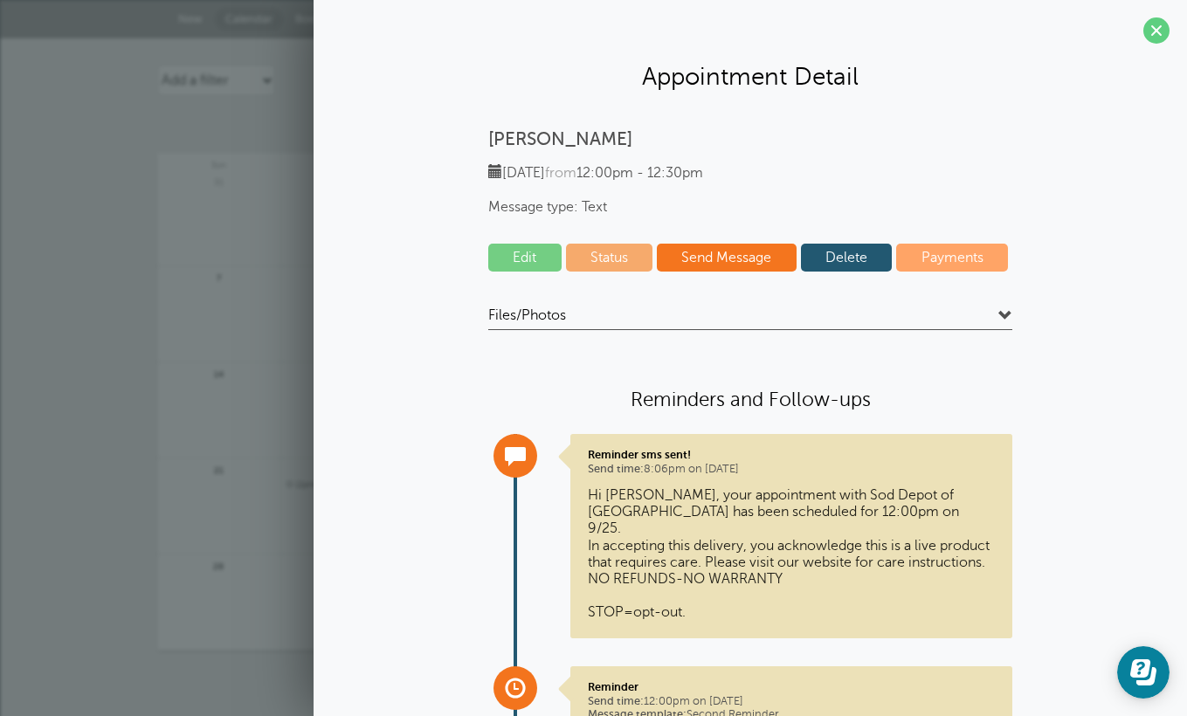
click at [842, 256] on link "Delete" at bounding box center [847, 258] width 92 height 28
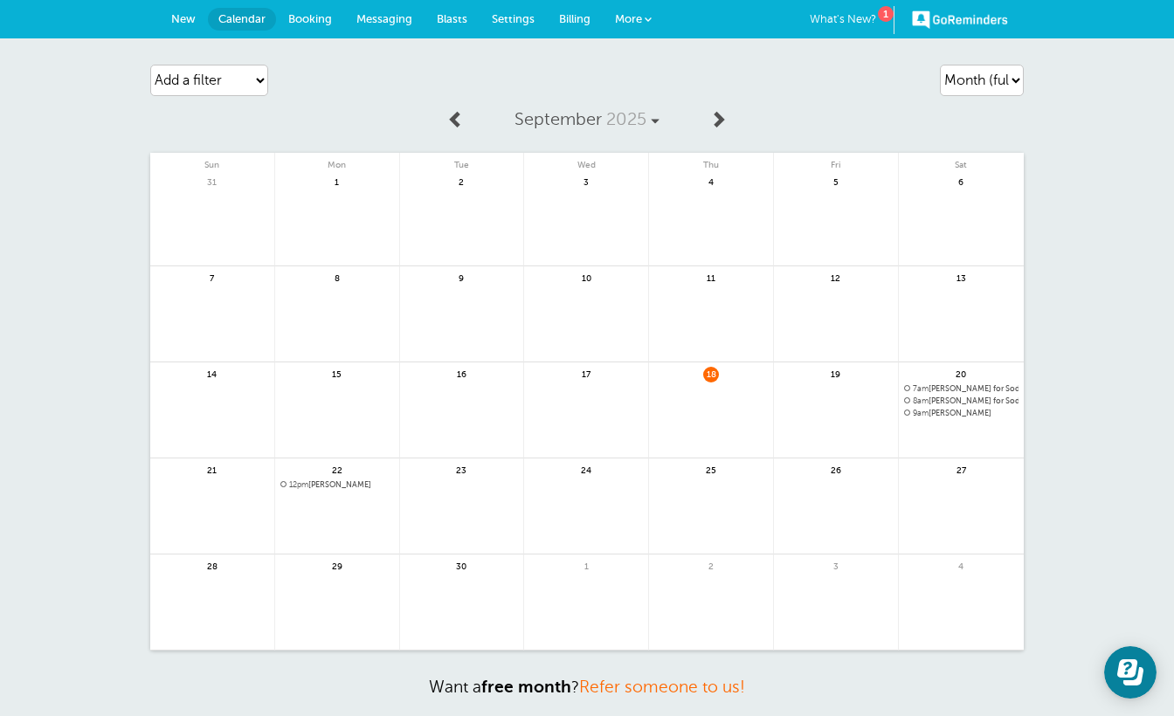
click at [337, 483] on span "12pm Brandina Noriega" at bounding box center [337, 485] width 114 height 10
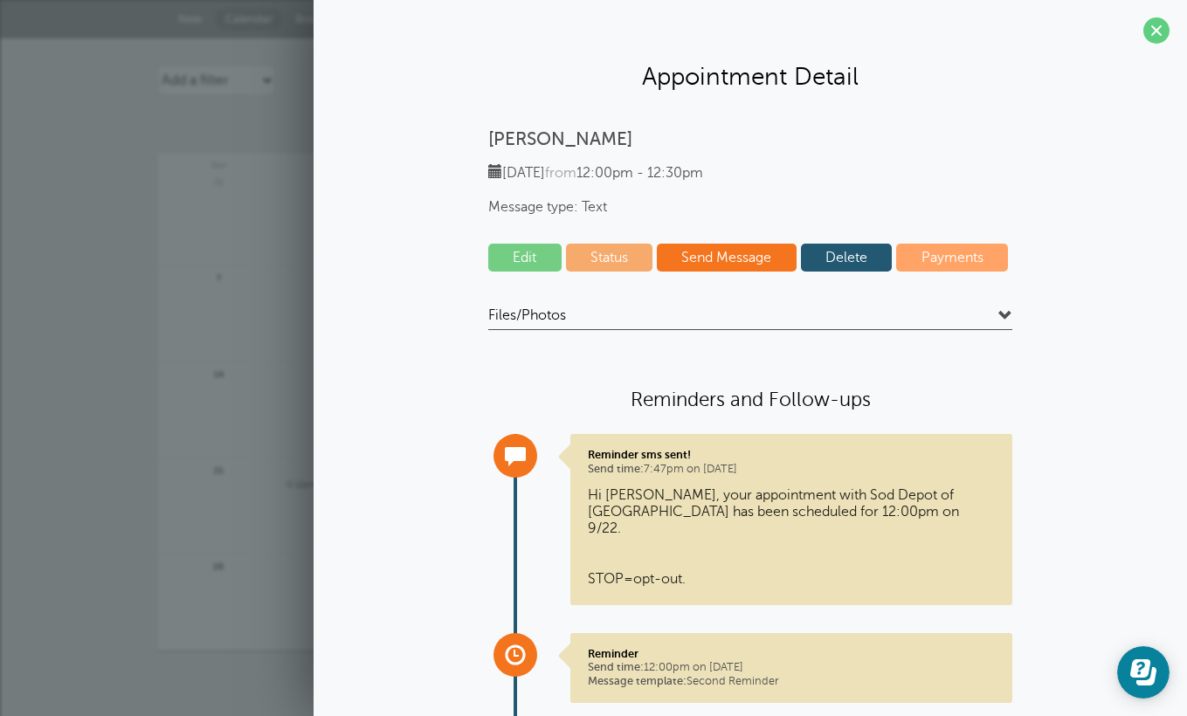
click at [839, 258] on link "Delete" at bounding box center [847, 258] width 92 height 28
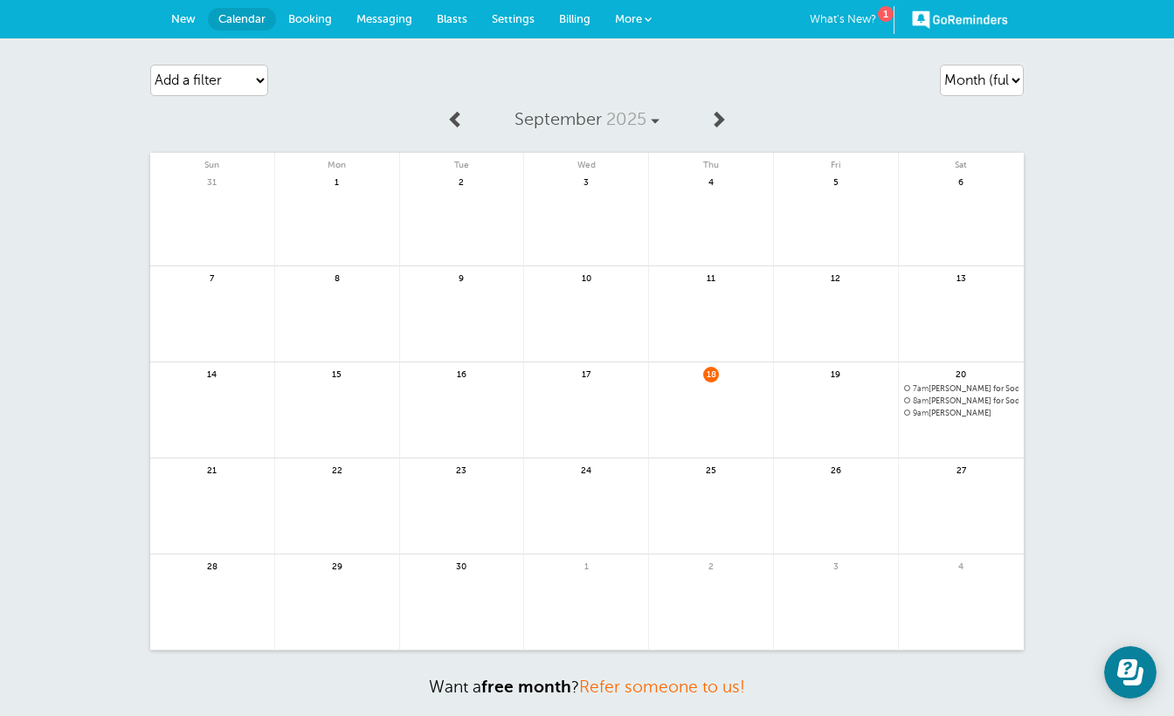
click at [328, 483] on link at bounding box center [337, 517] width 124 height 76
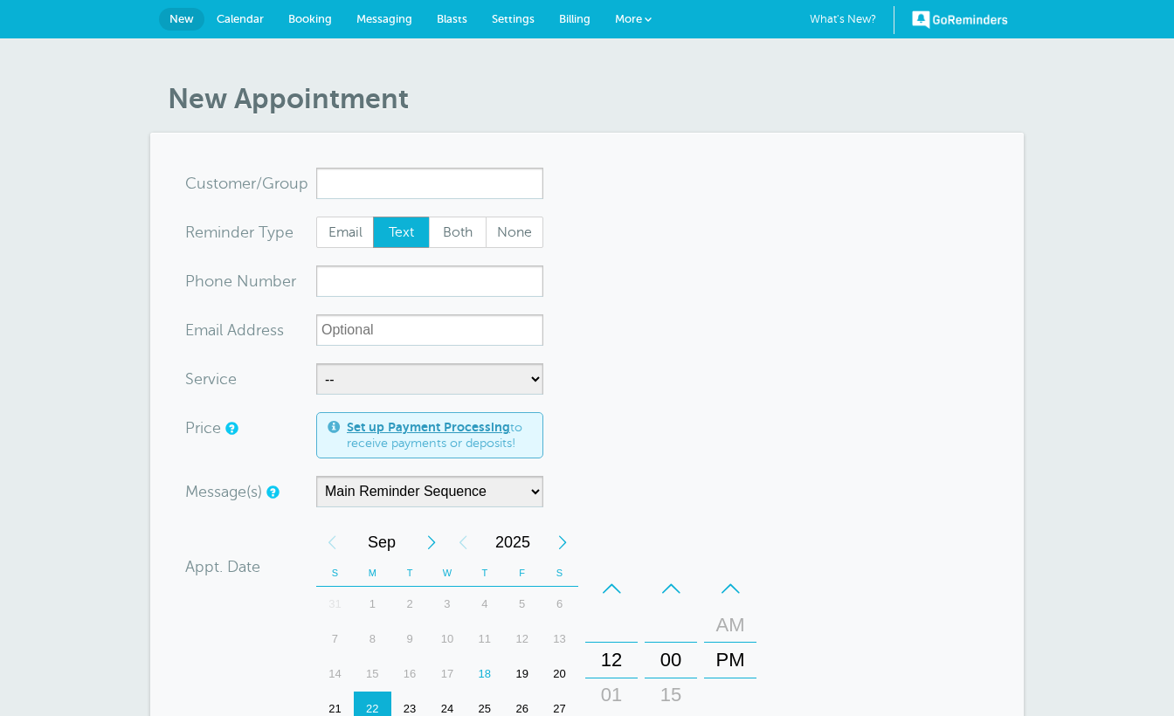
click at [399, 188] on input "x-no-autofill" at bounding box center [429, 183] width 227 height 31
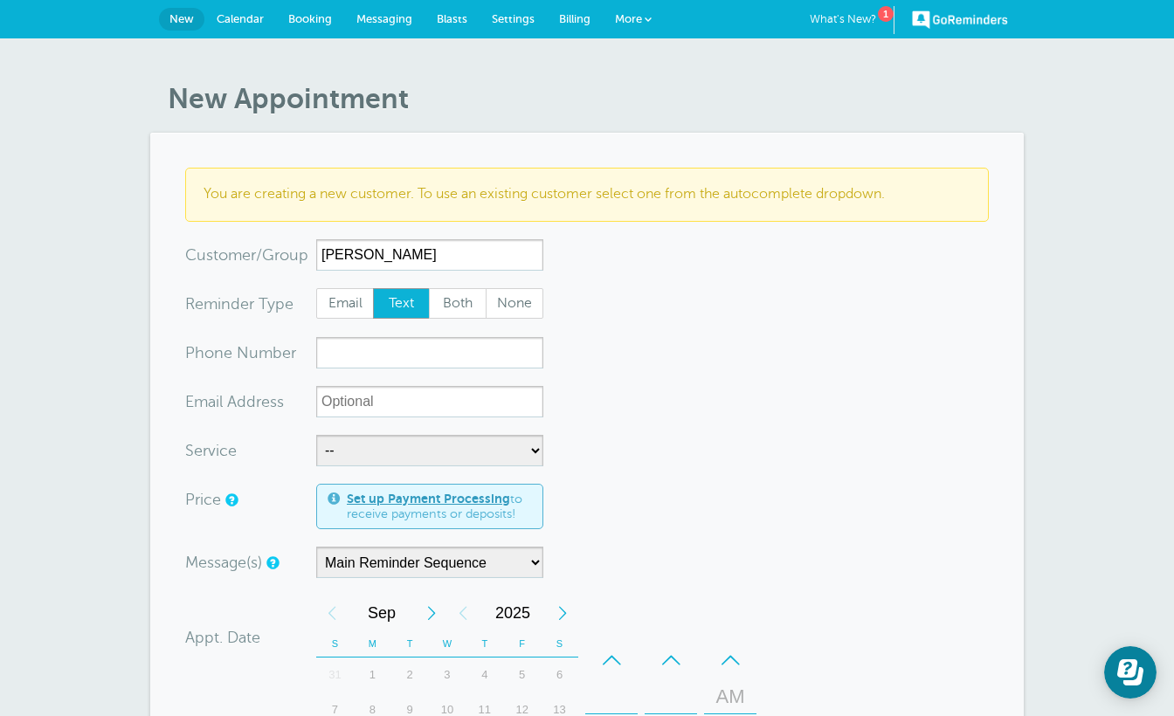
type input "[PERSON_NAME]"
click at [377, 342] on input "xxx-no-autofill" at bounding box center [429, 352] width 227 height 31
type input "8138412864"
select select "28254"
select select "5"
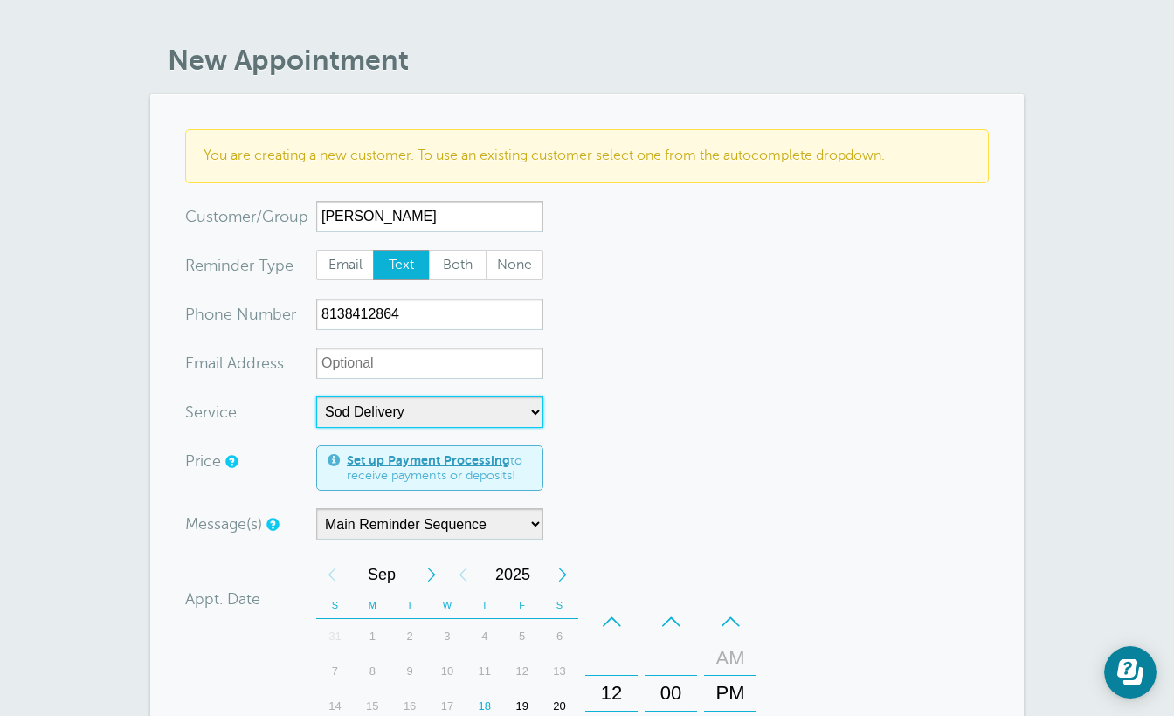
scroll to position [245, 0]
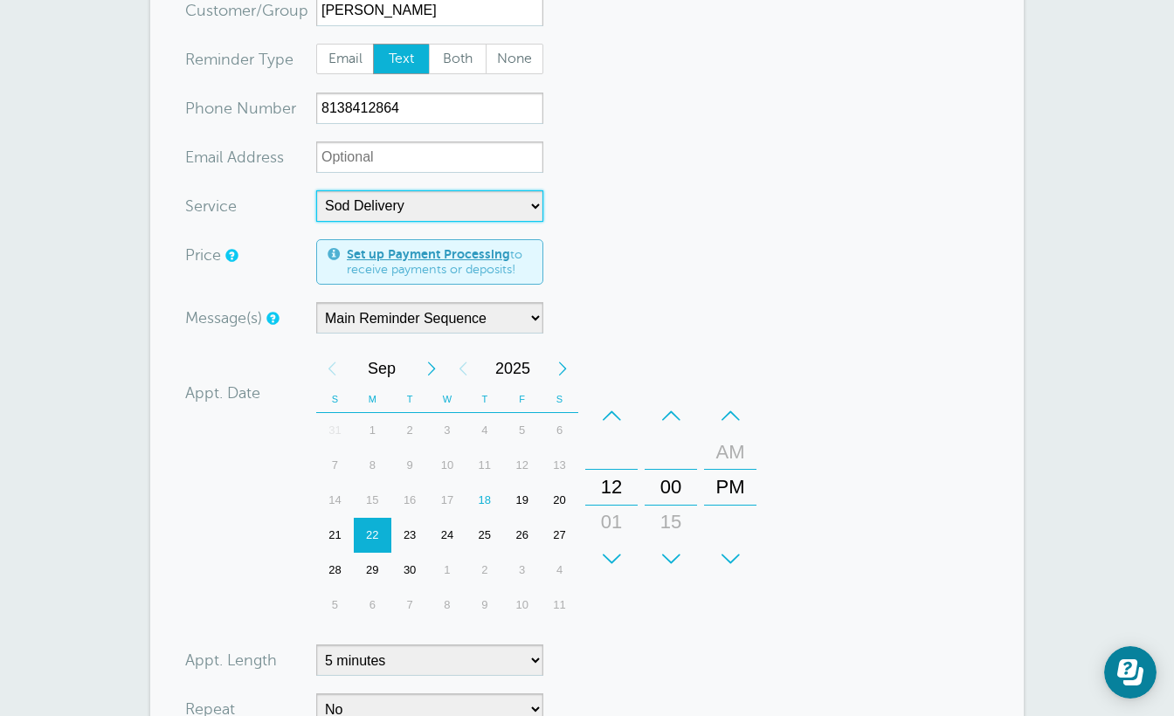
click at [525, 496] on div "19" at bounding box center [522, 500] width 38 height 35
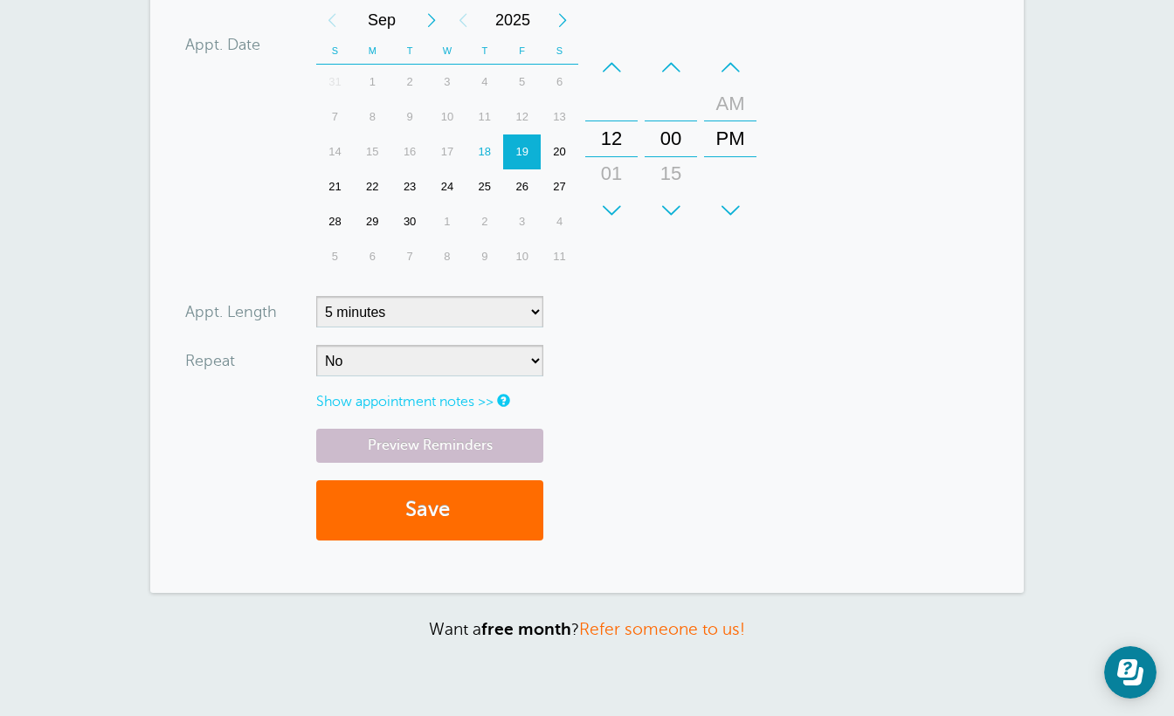
click at [439, 508] on button "Save" at bounding box center [429, 510] width 227 height 60
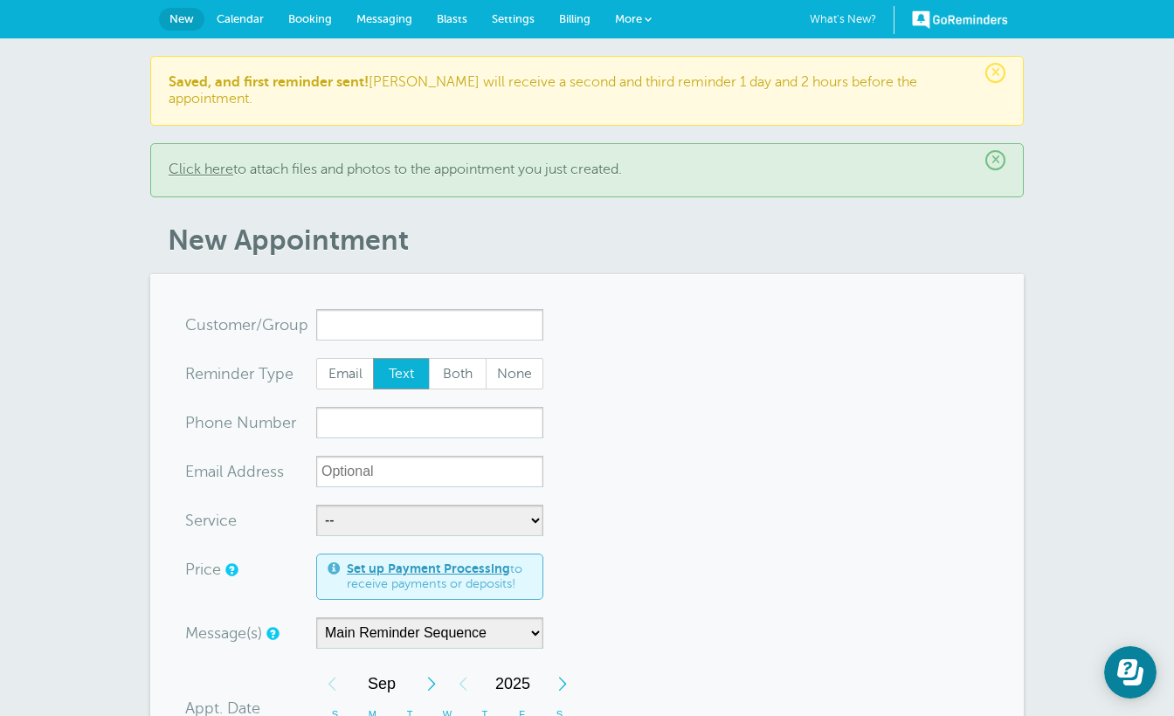
click at [417, 309] on input "x-no-autofill" at bounding box center [429, 324] width 227 height 31
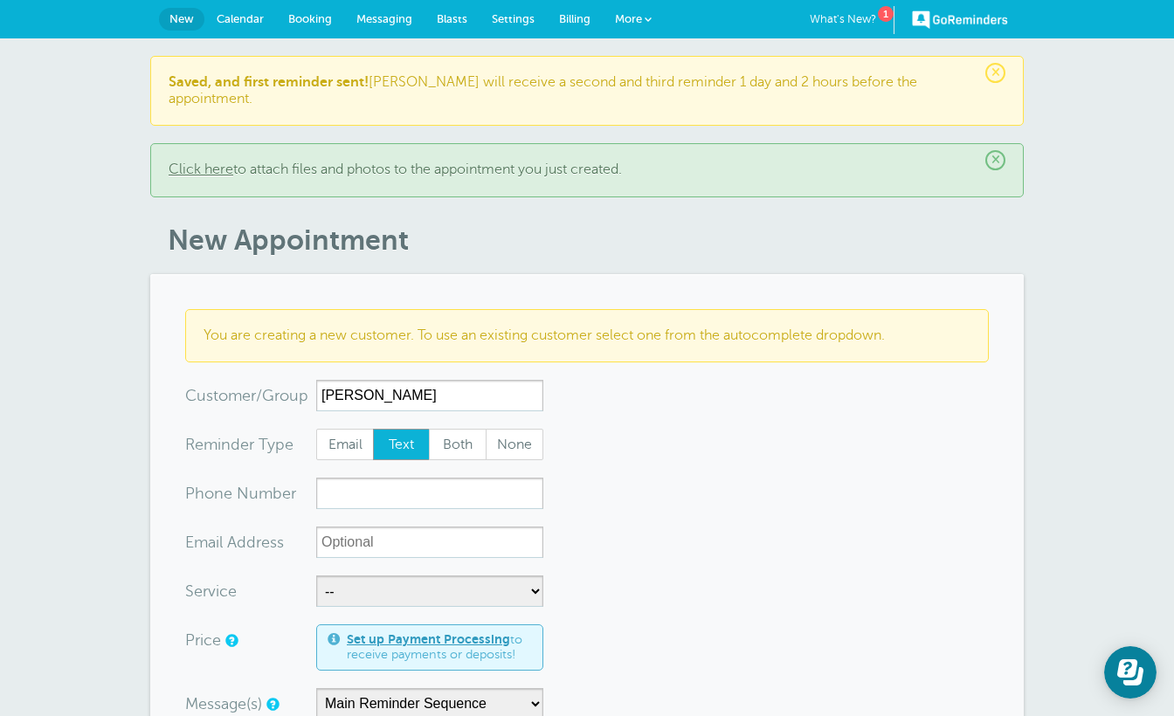
type input "[PERSON_NAME]"
click at [481, 478] on input "xxx-no-autofill" at bounding box center [429, 493] width 227 height 31
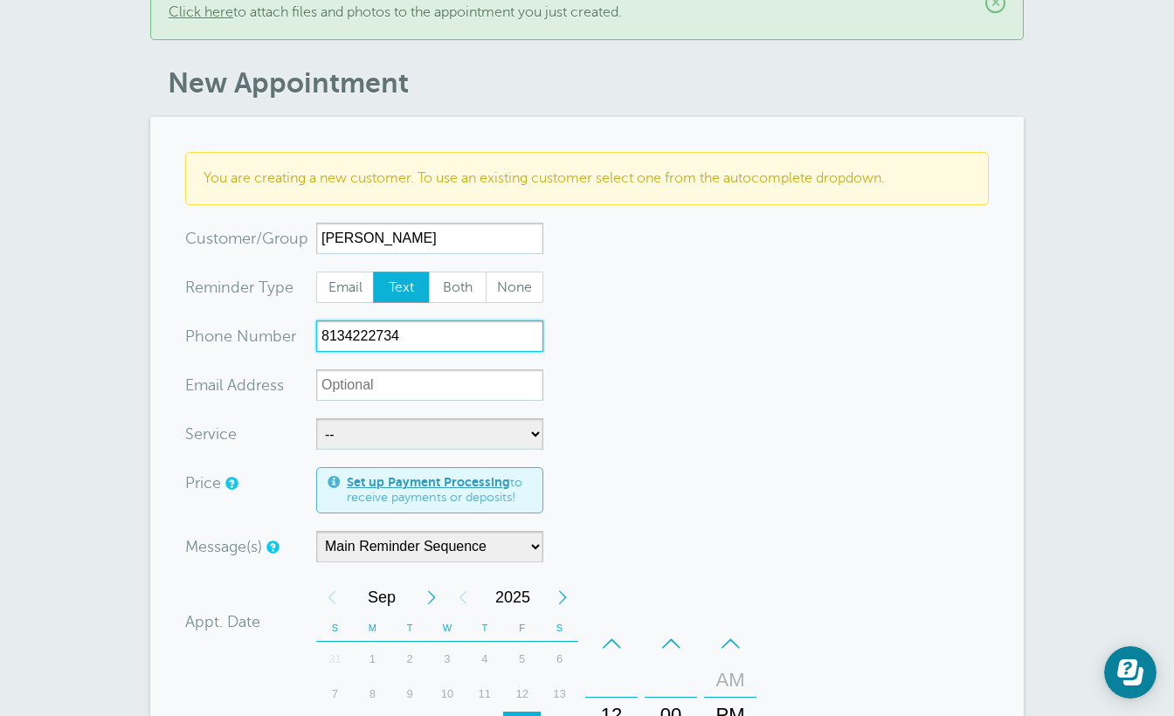
type input "8134222734"
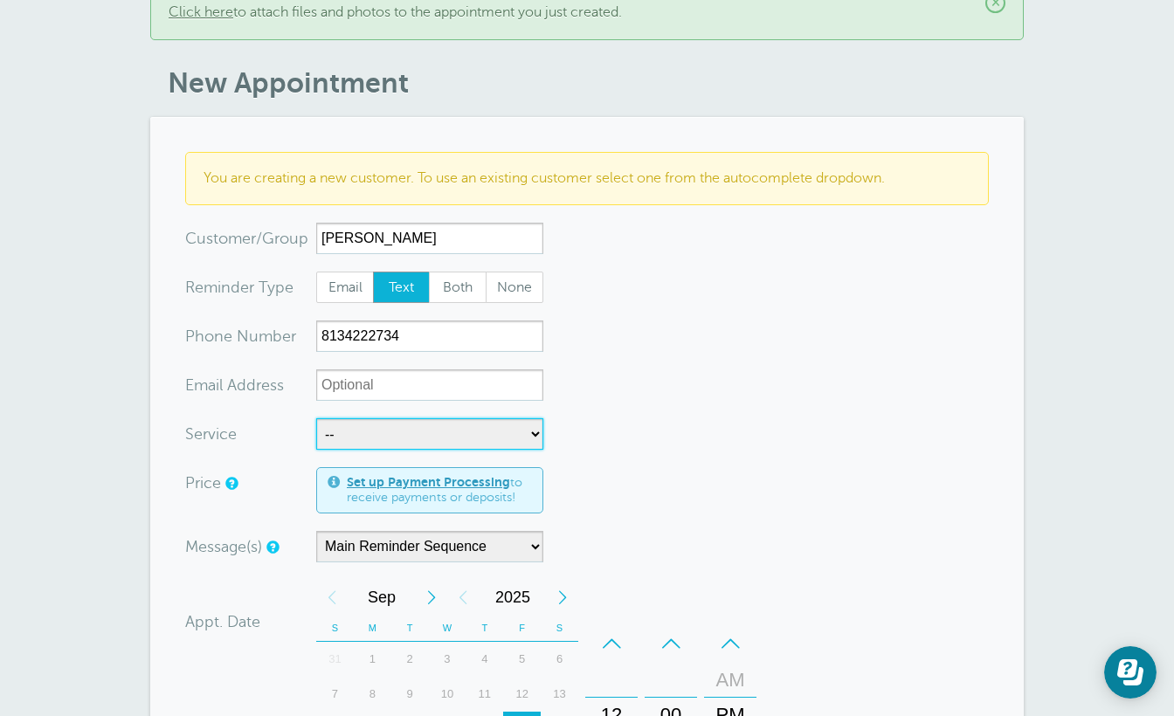
select select "28254"
select select "5"
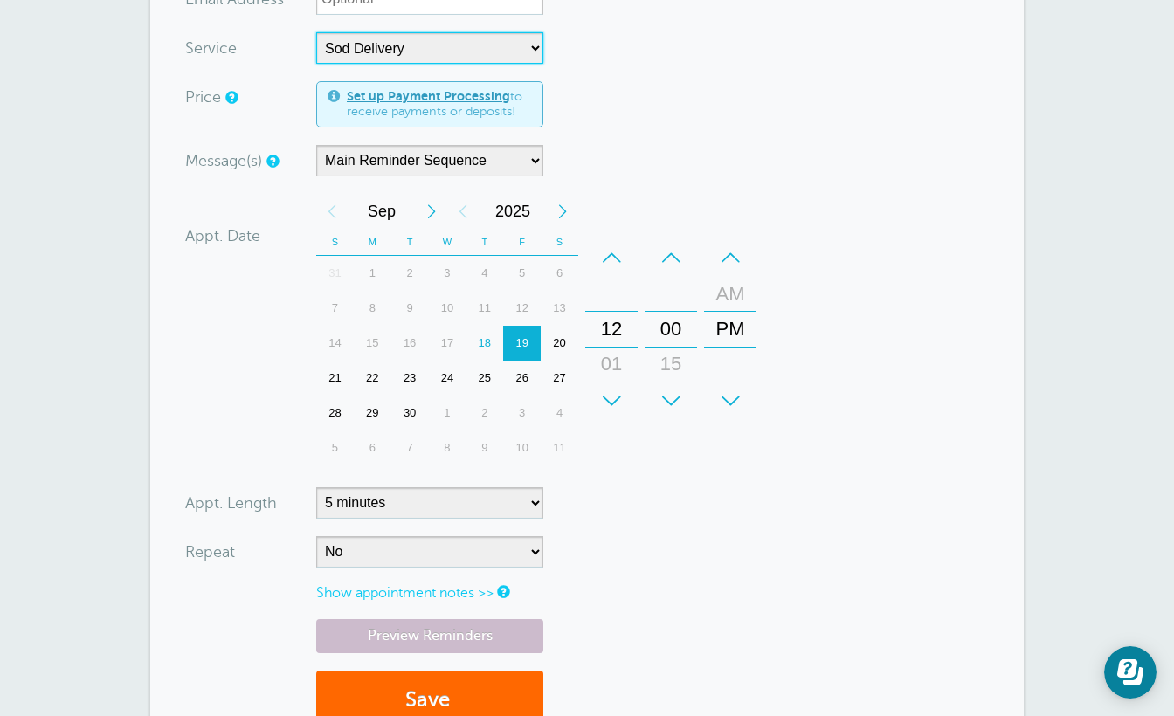
click at [618, 350] on div "01" at bounding box center [612, 364] width 42 height 35
click at [431, 671] on button "Save" at bounding box center [429, 701] width 227 height 60
